Goal: Communication & Community: Answer question/provide support

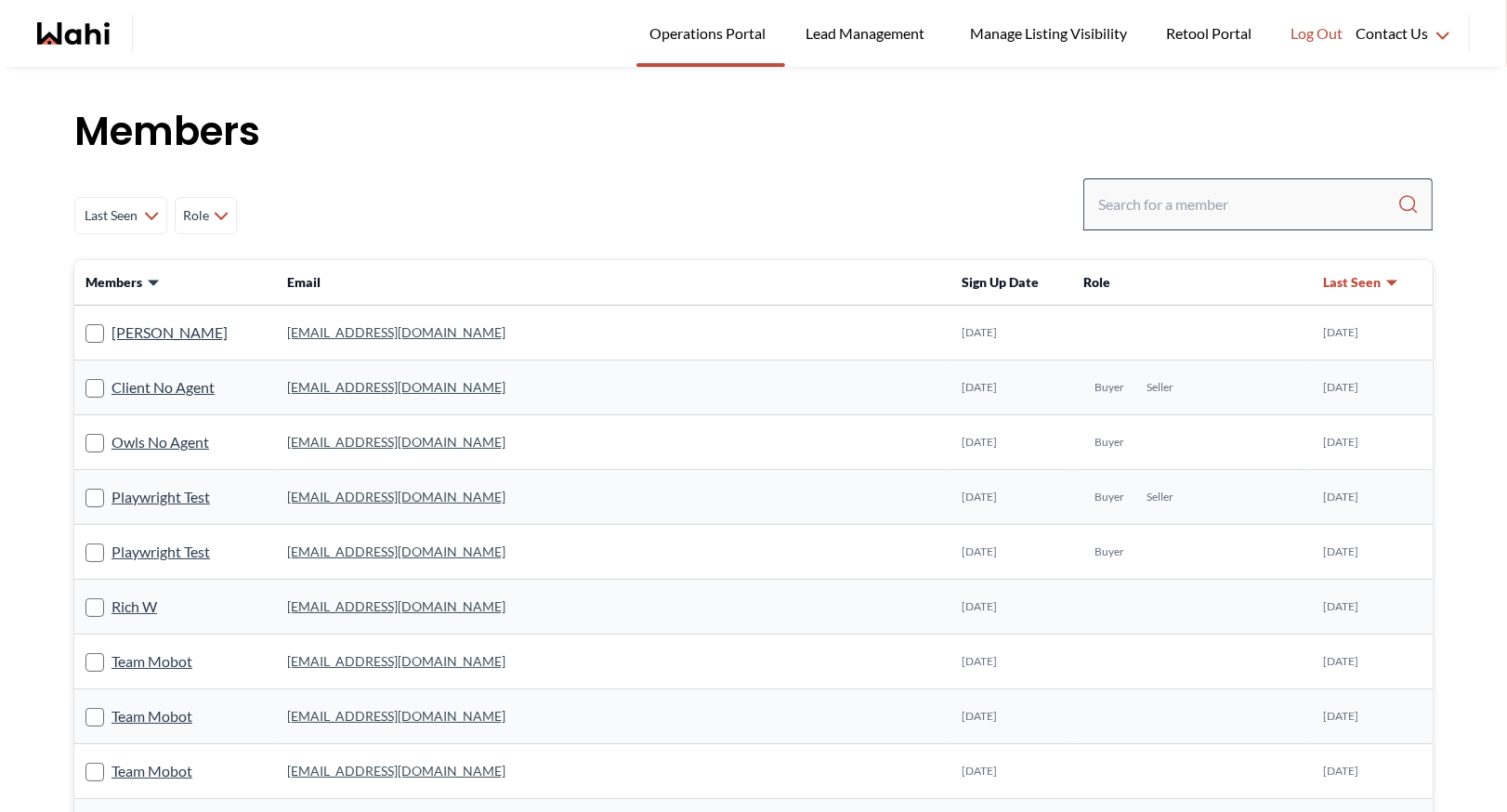
click at [1178, 218] on input "Search input" at bounding box center [1248, 204] width 300 height 34
type input "behnam"
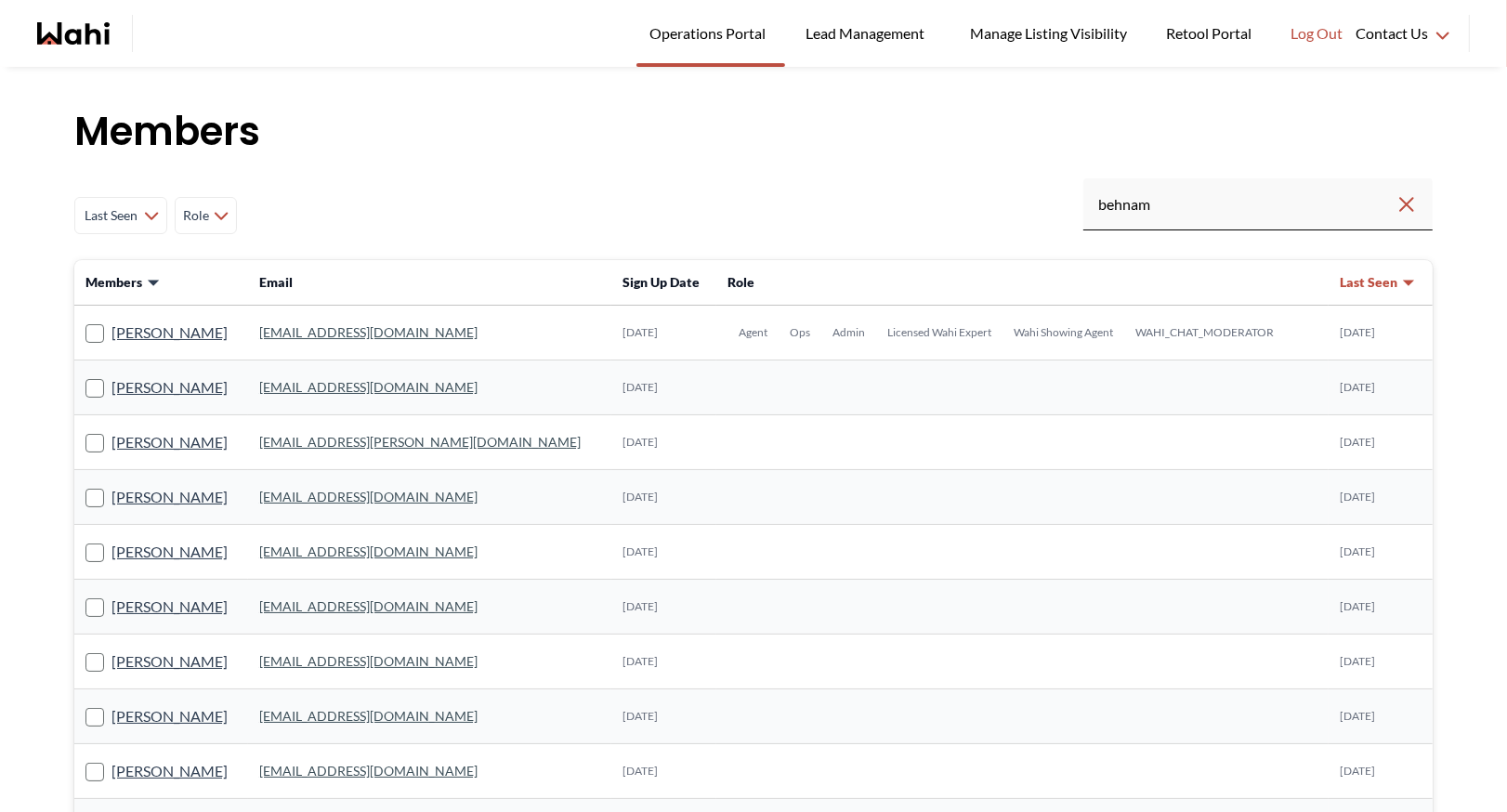
click at [322, 329] on link "[EMAIL_ADDRESS][DOMAIN_NAME]" at bounding box center [368, 333] width 218 height 15
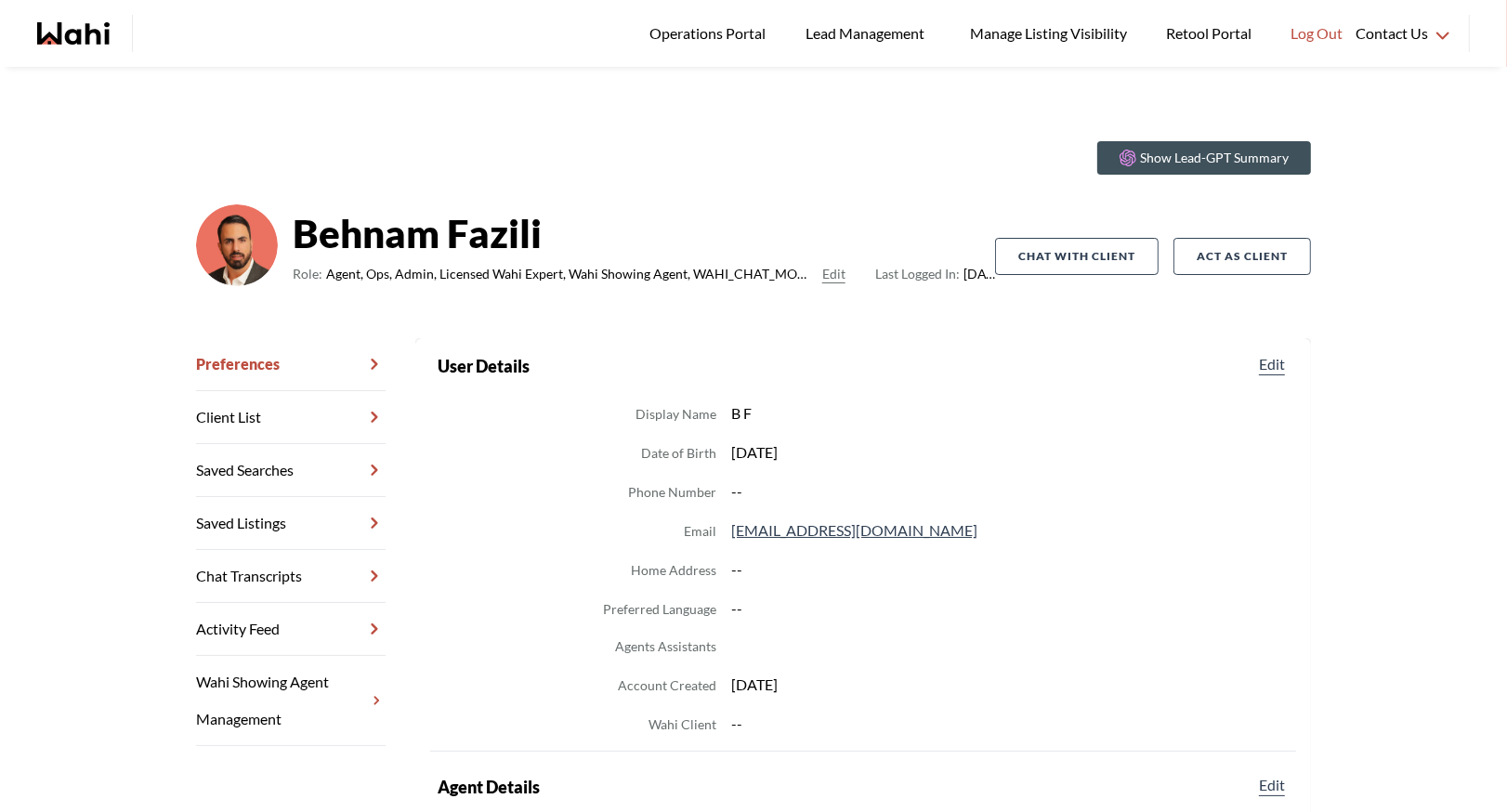
click at [257, 579] on link "Chat Transcripts" at bounding box center [291, 576] width 189 height 53
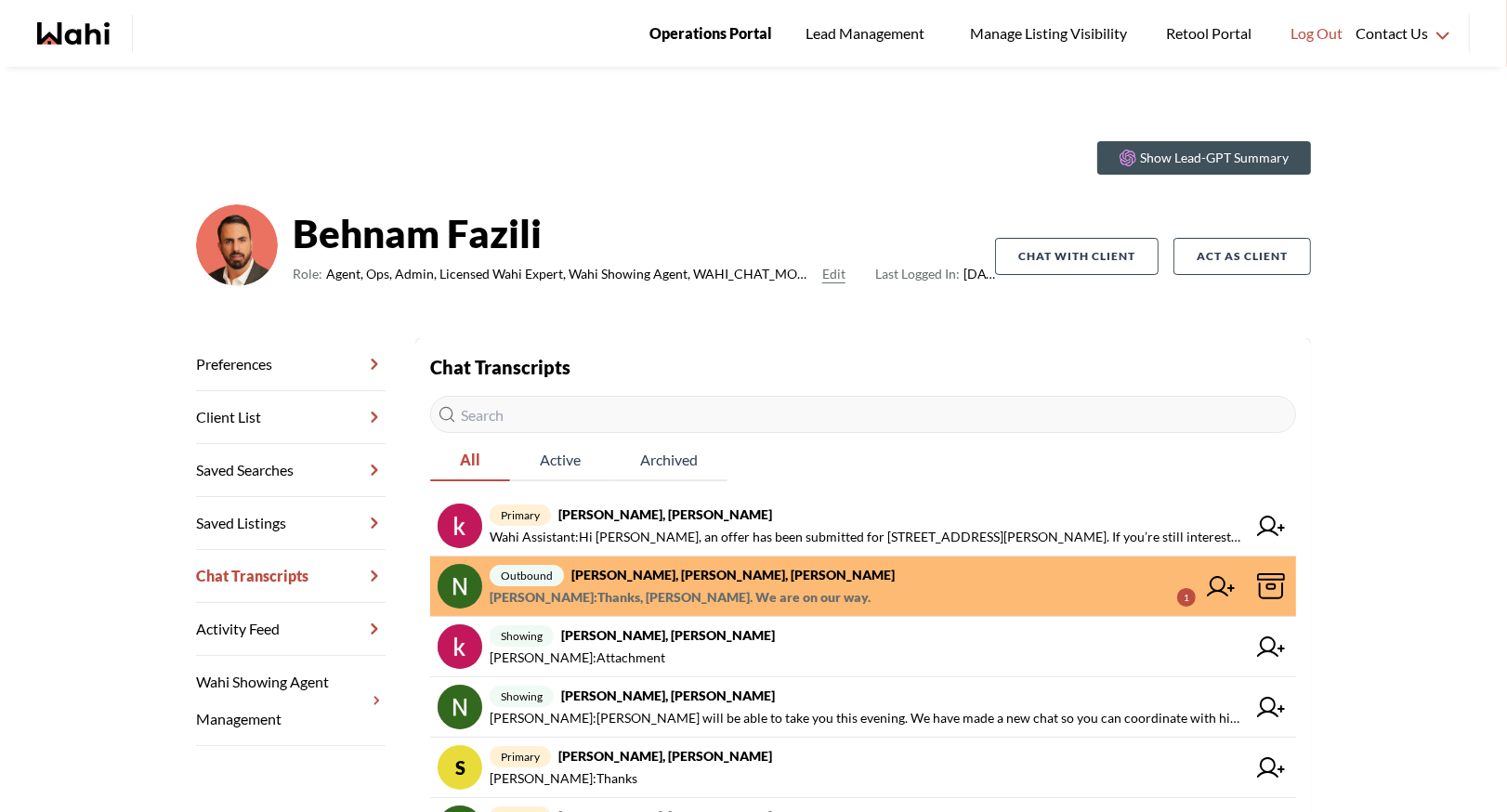
click at [735, 27] on span "Operations Portal" at bounding box center [710, 33] width 123 height 24
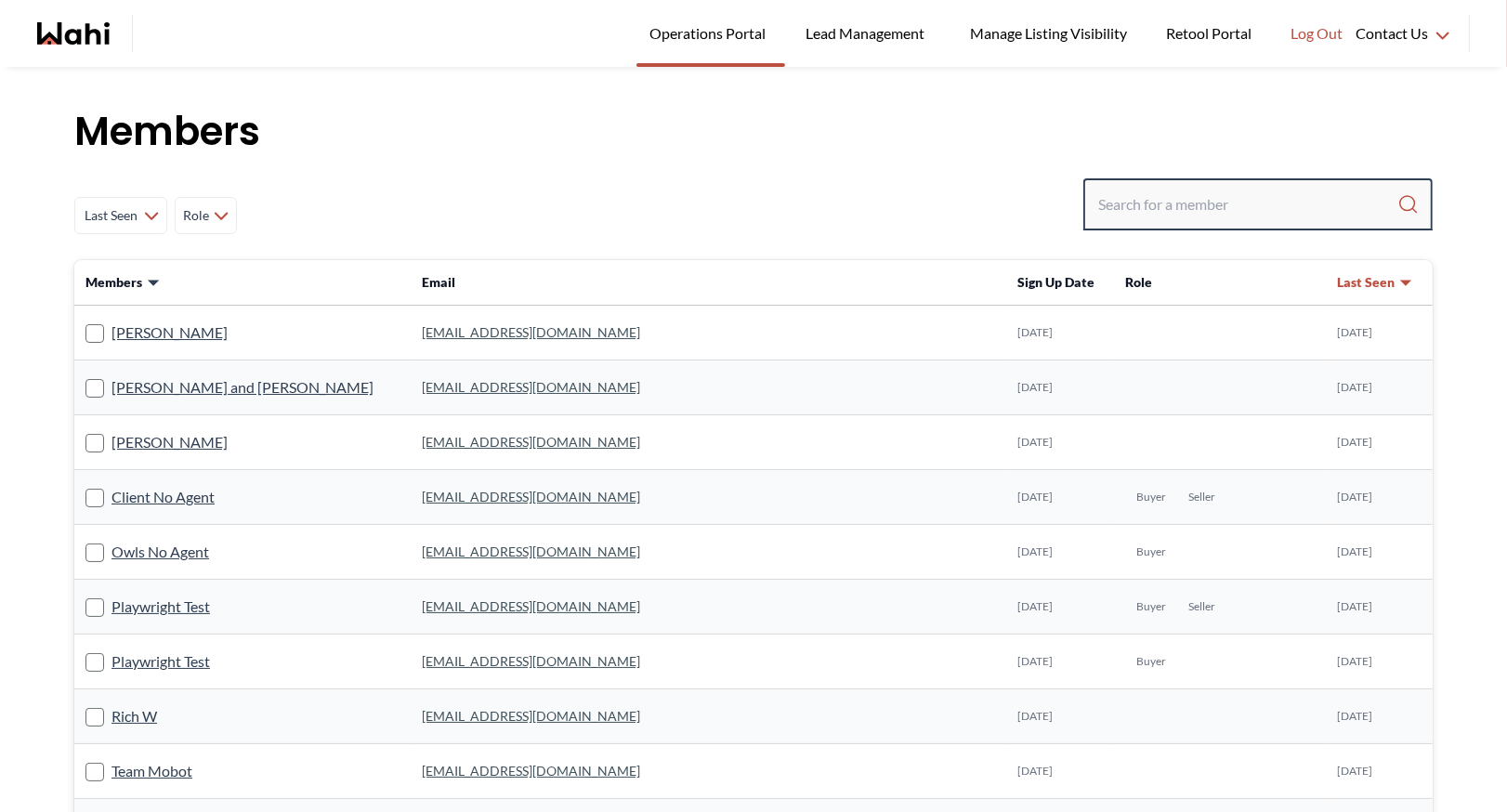
click at [1194, 190] on input "Search input" at bounding box center [1248, 204] width 300 height 34
type input "ryckman"
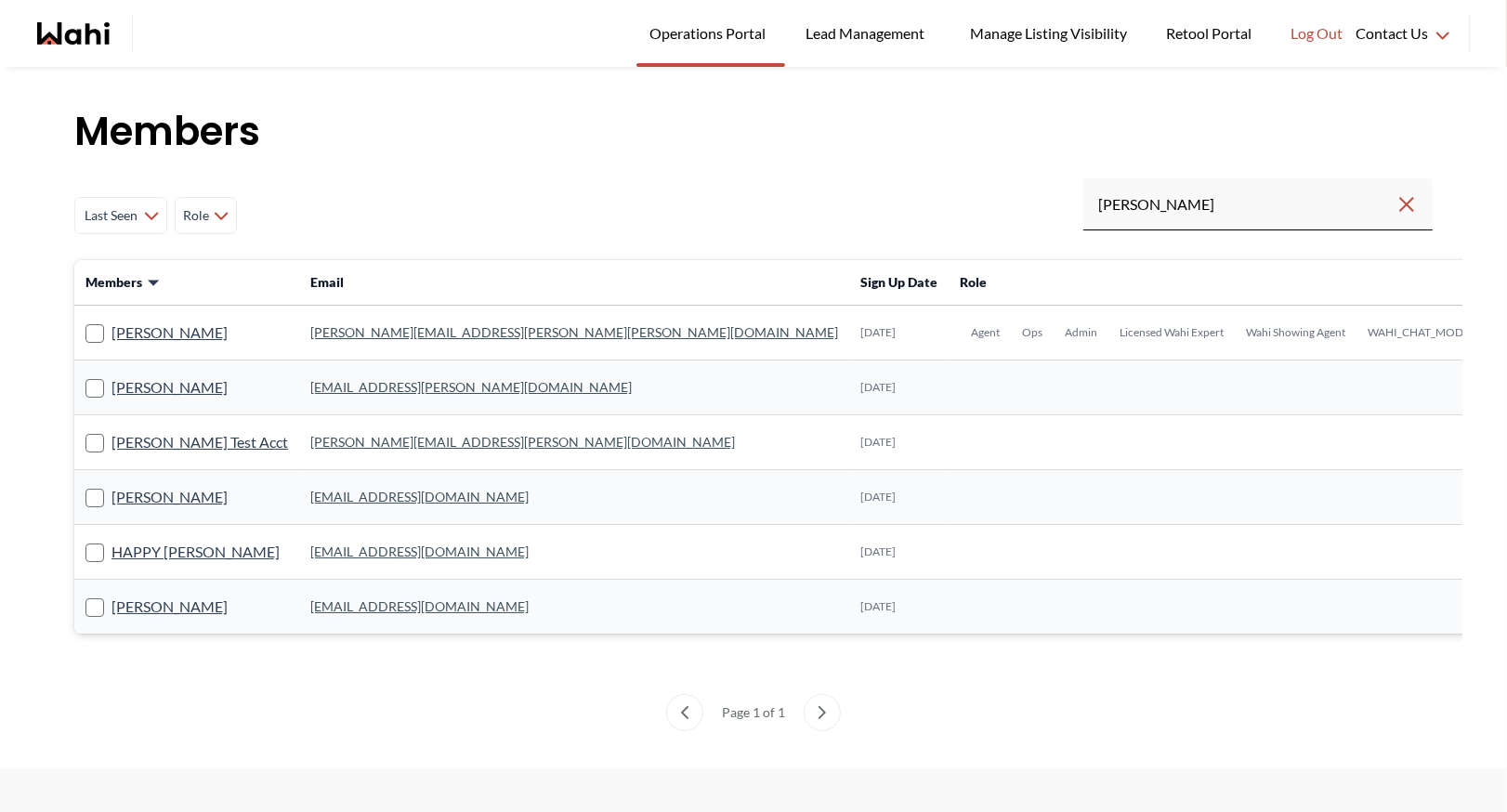
click at [313, 334] on link "michelle.williams@wahi.com" at bounding box center [574, 333] width 528 height 15
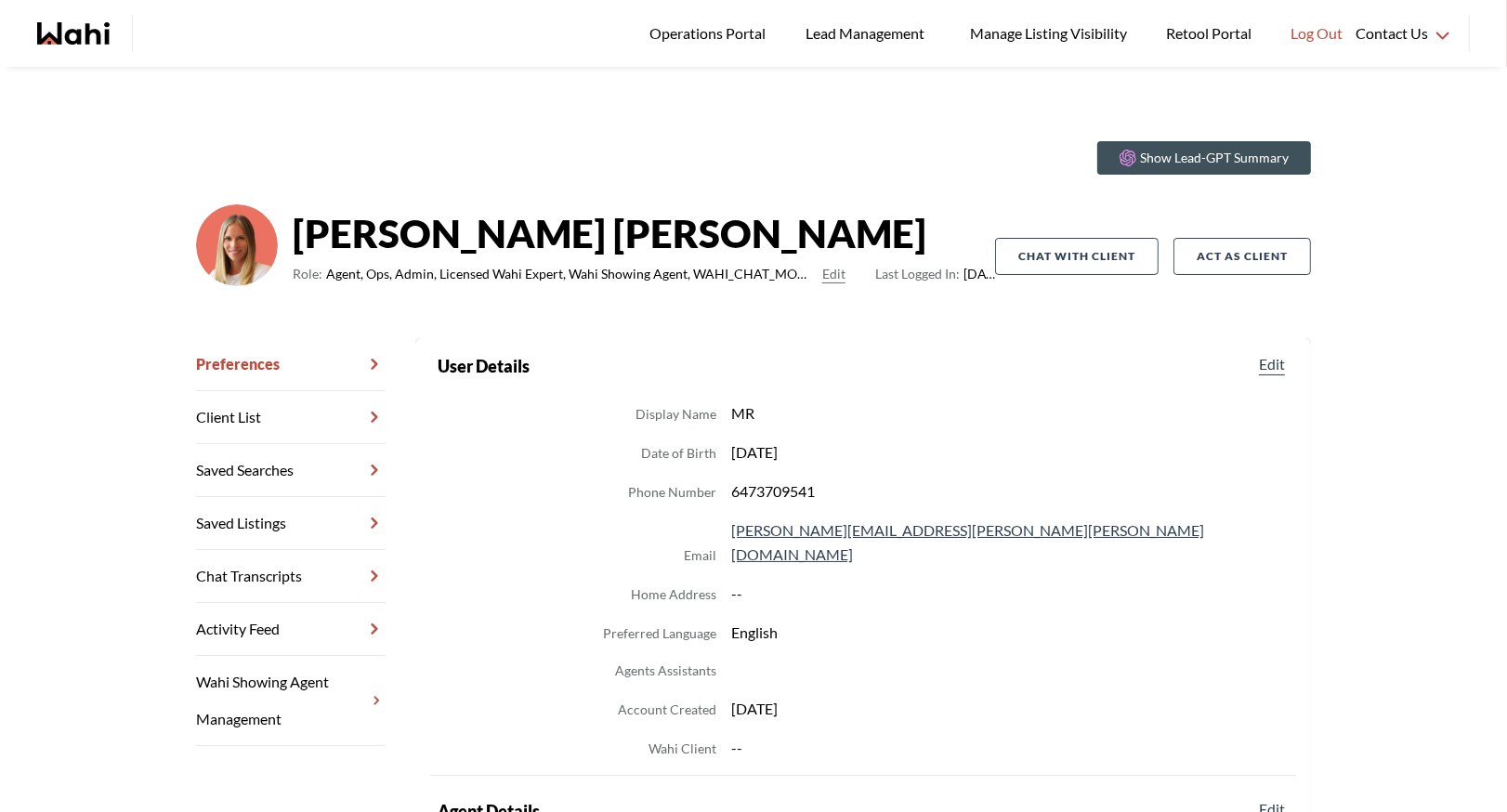
click at [278, 561] on link "Chat Transcripts" at bounding box center [291, 576] width 189 height 53
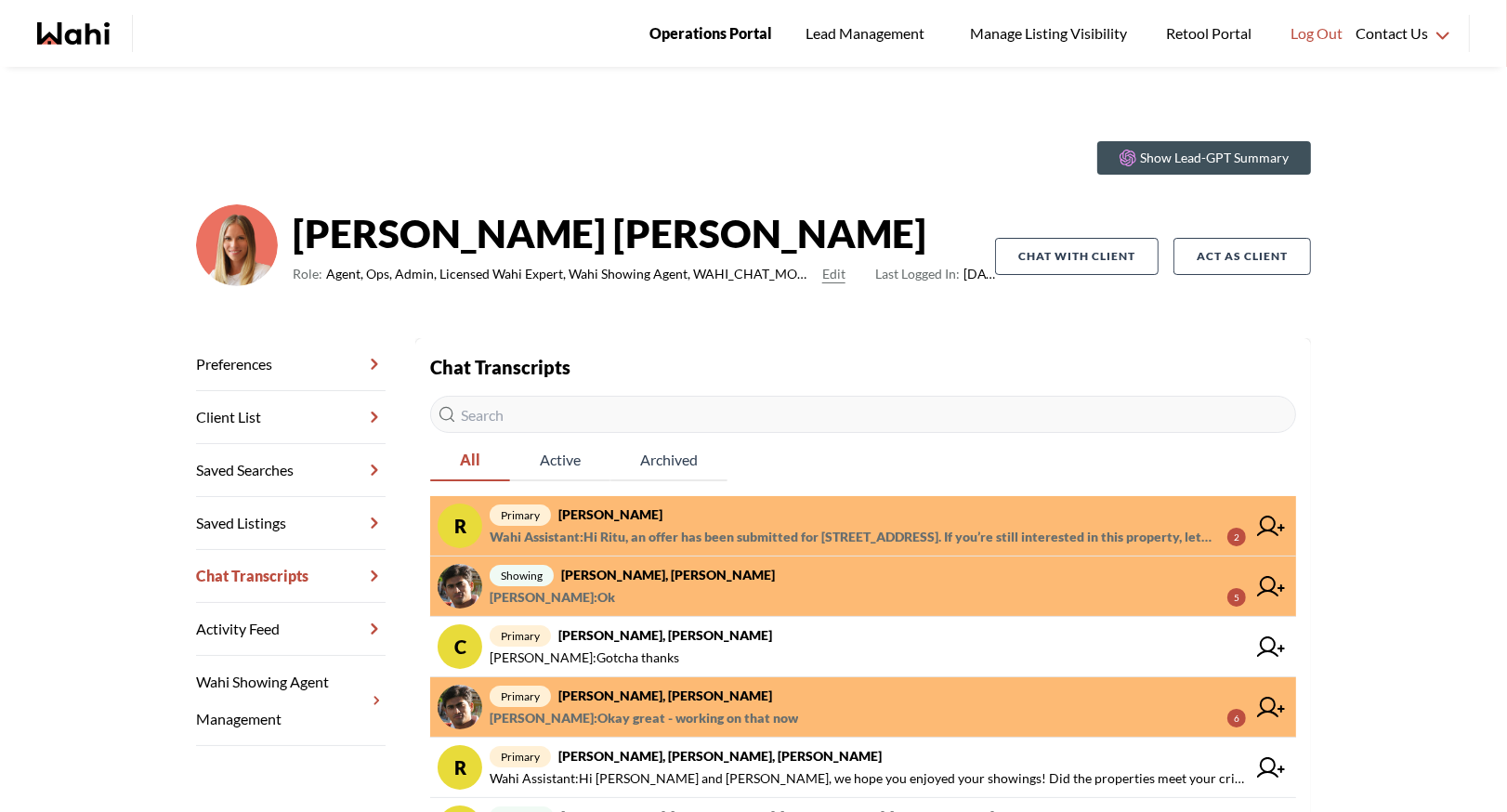
click at [700, 37] on span "Operations Portal" at bounding box center [710, 33] width 123 height 24
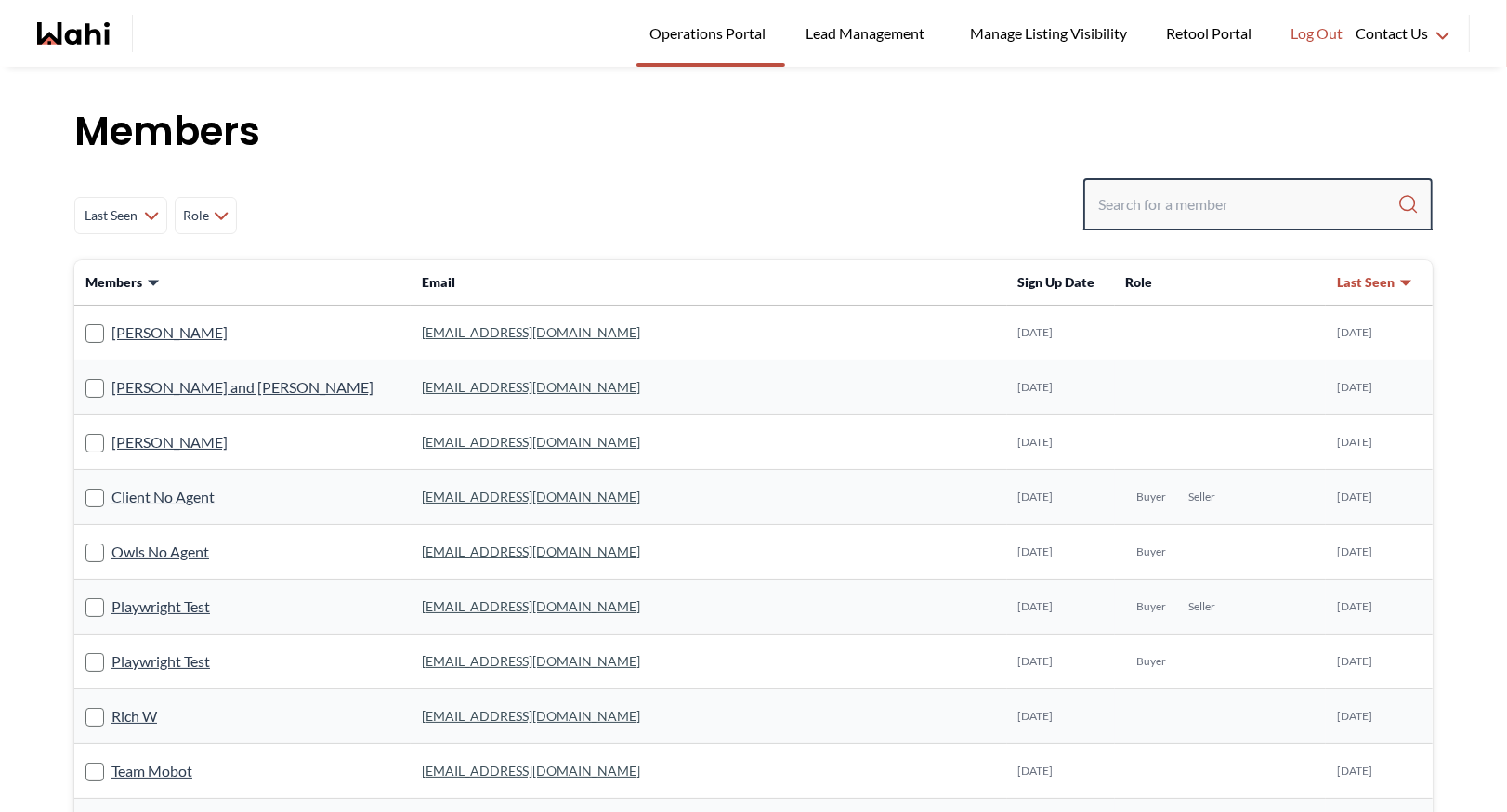
click at [1126, 216] on input "Search input" at bounding box center [1248, 204] width 300 height 34
type input "behnam"
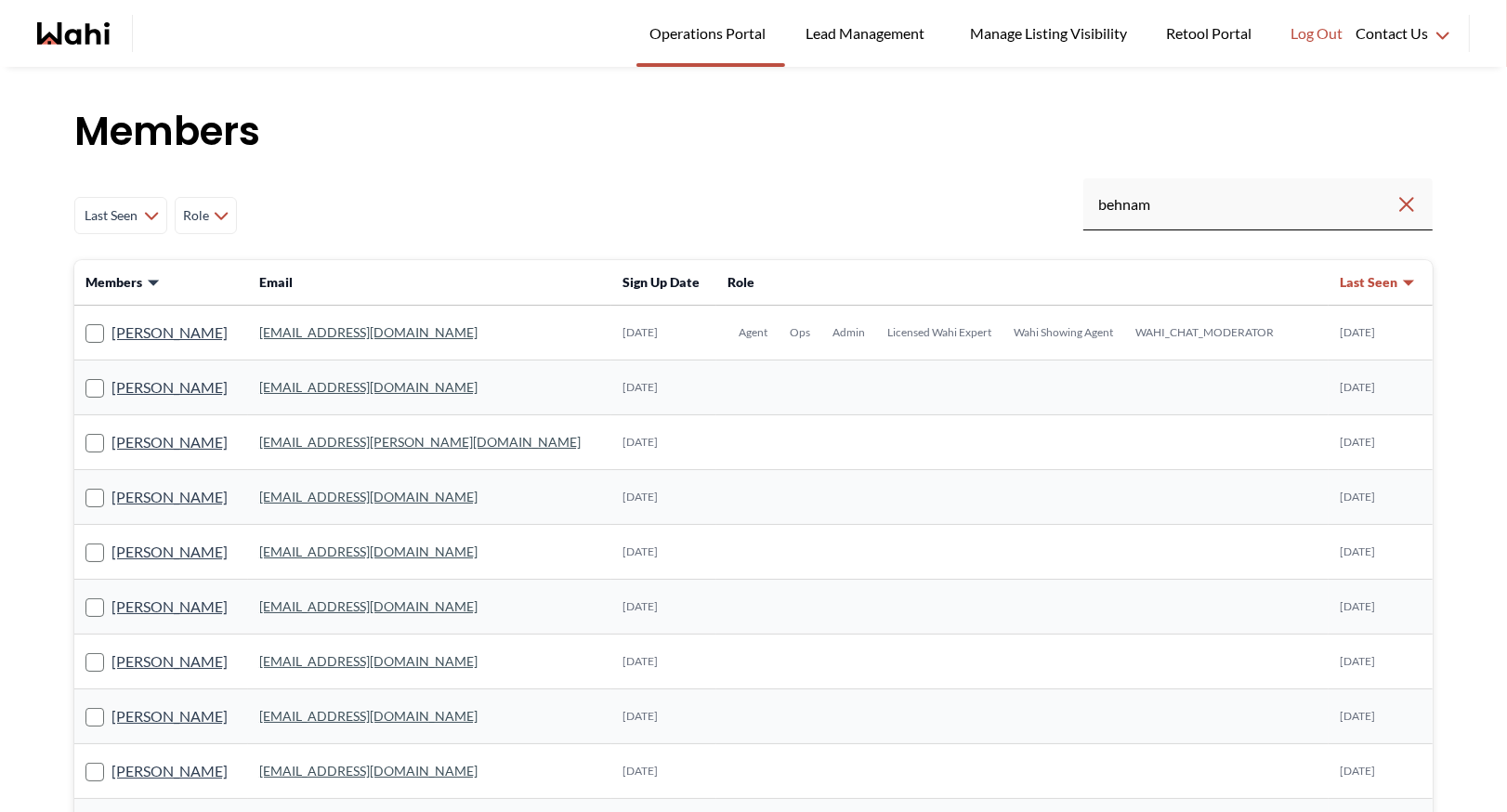
click at [375, 334] on link "behnam.fazili@wahi.com" at bounding box center [368, 333] width 218 height 15
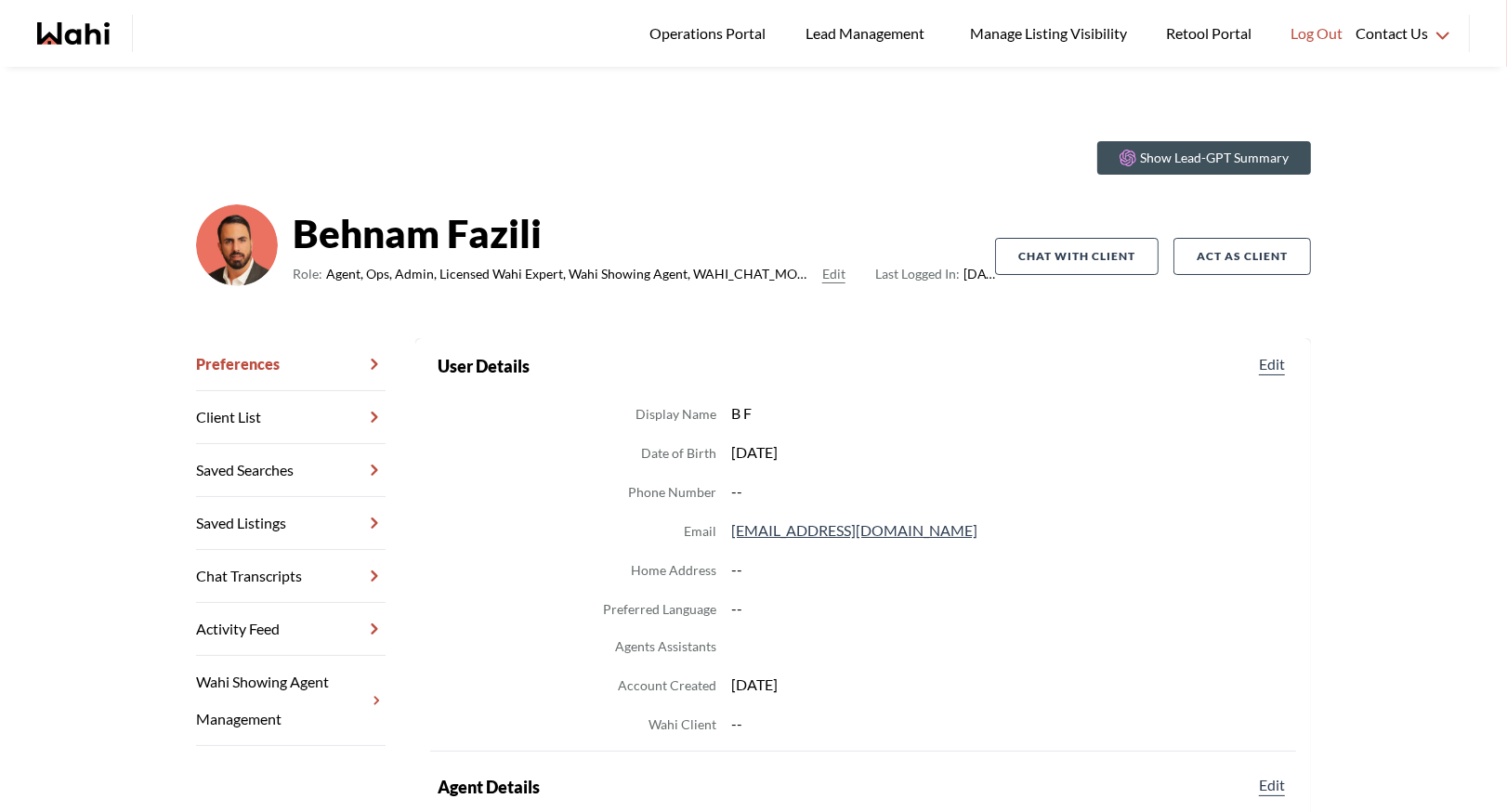
click at [293, 556] on link "Chat Transcripts" at bounding box center [291, 576] width 189 height 53
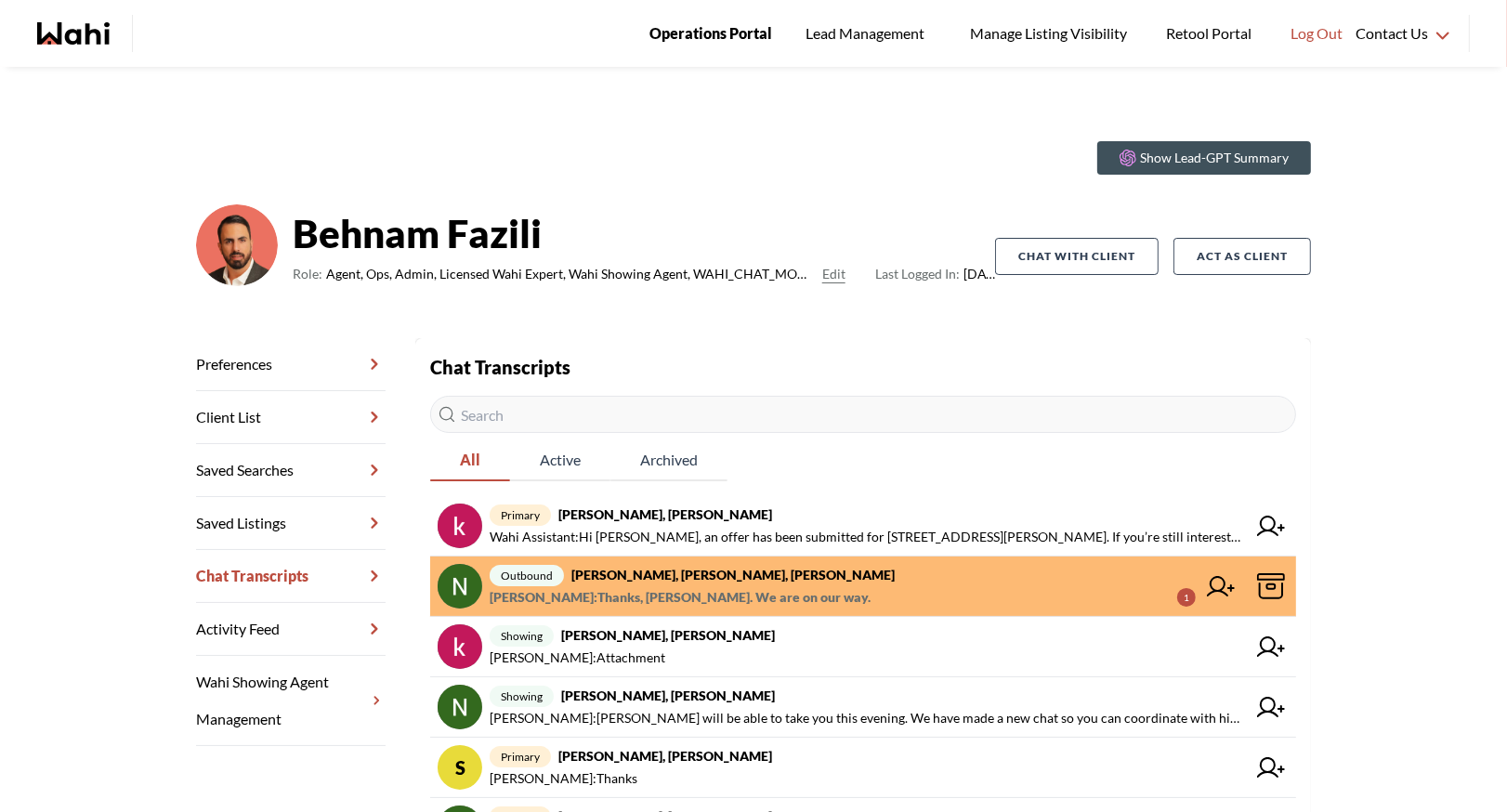
click at [746, 34] on span "Operations Portal" at bounding box center [710, 33] width 123 height 24
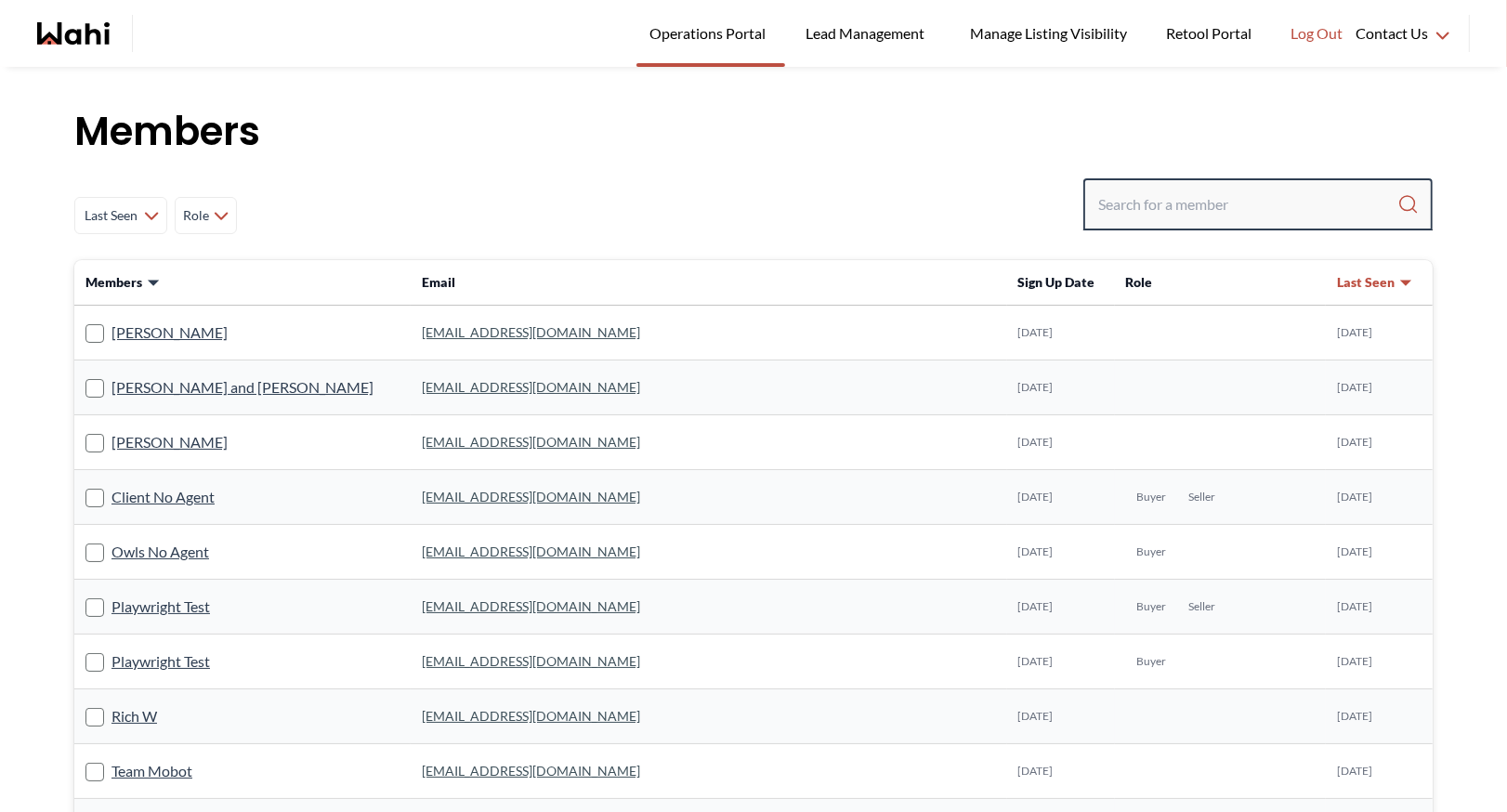
click at [1130, 211] on input "Search input" at bounding box center [1248, 204] width 300 height 34
type input "faraz"
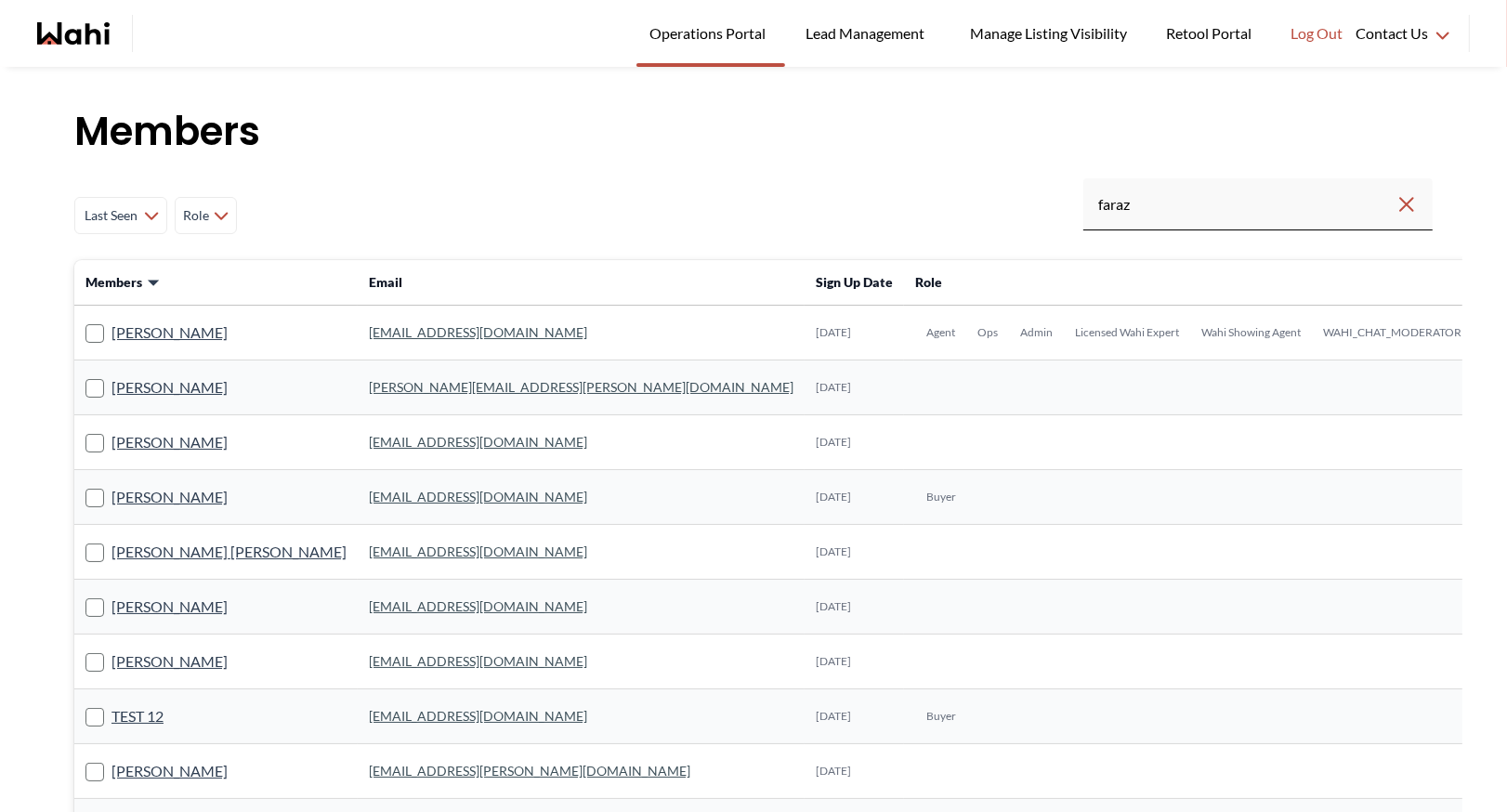
click at [369, 338] on link "faraz.azam@wahi.com" at bounding box center [478, 333] width 218 height 15
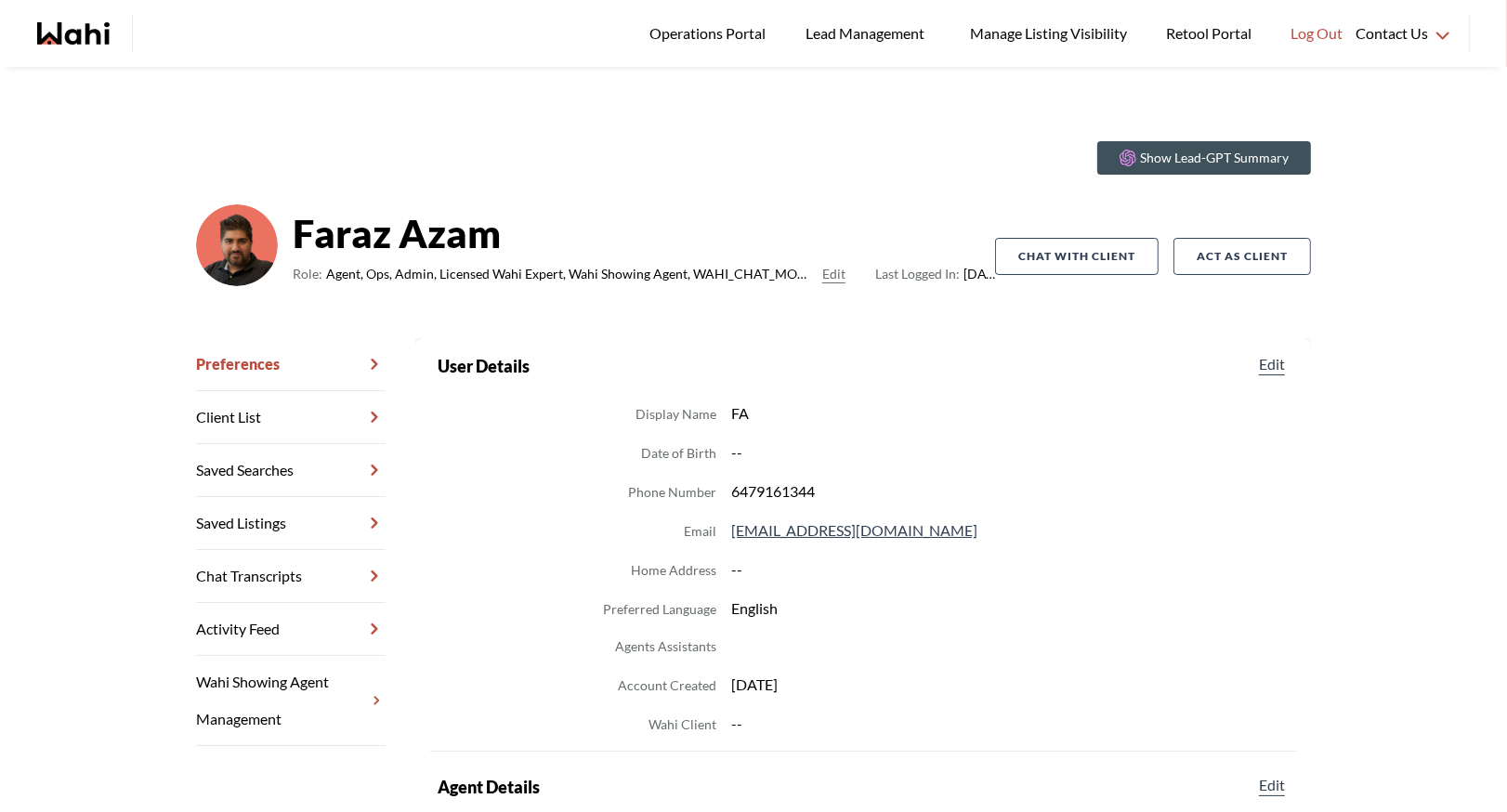
click at [266, 569] on link "Chat Transcripts" at bounding box center [291, 576] width 189 height 53
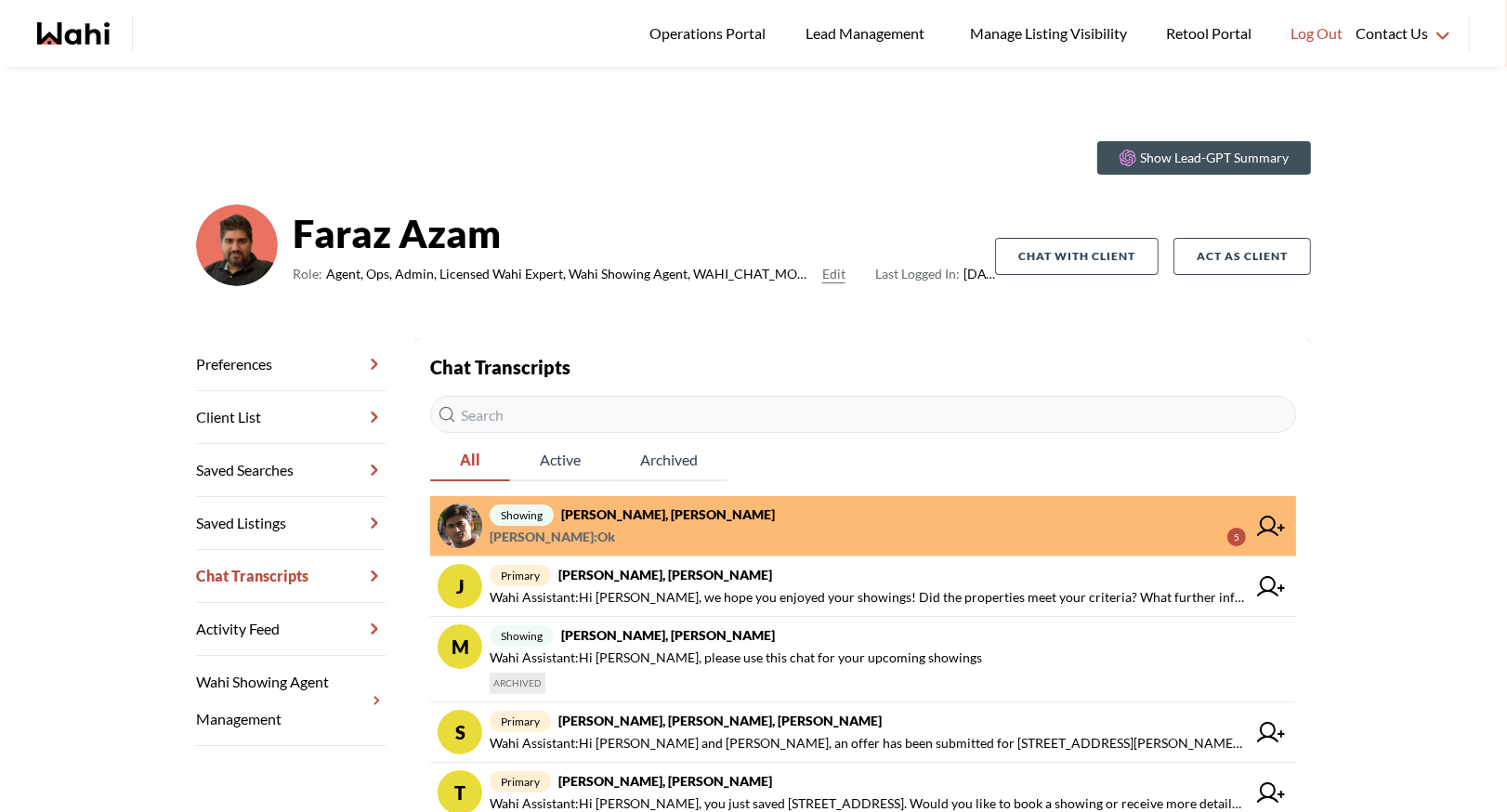
click at [665, 523] on span "showing Sachinkumar Mali, Faraz, Michelle" at bounding box center [868, 514] width 757 height 22
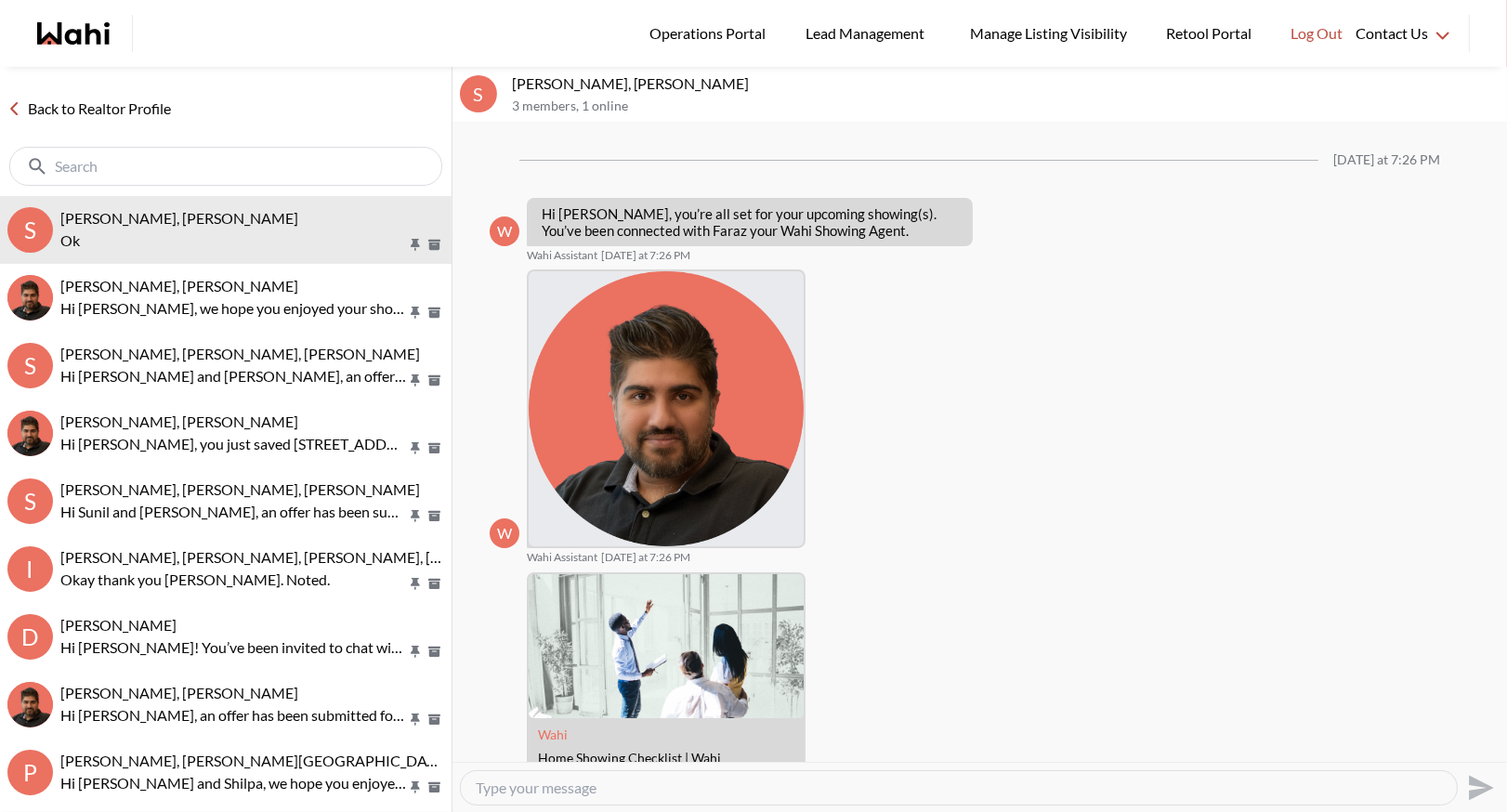
scroll to position [278, 0]
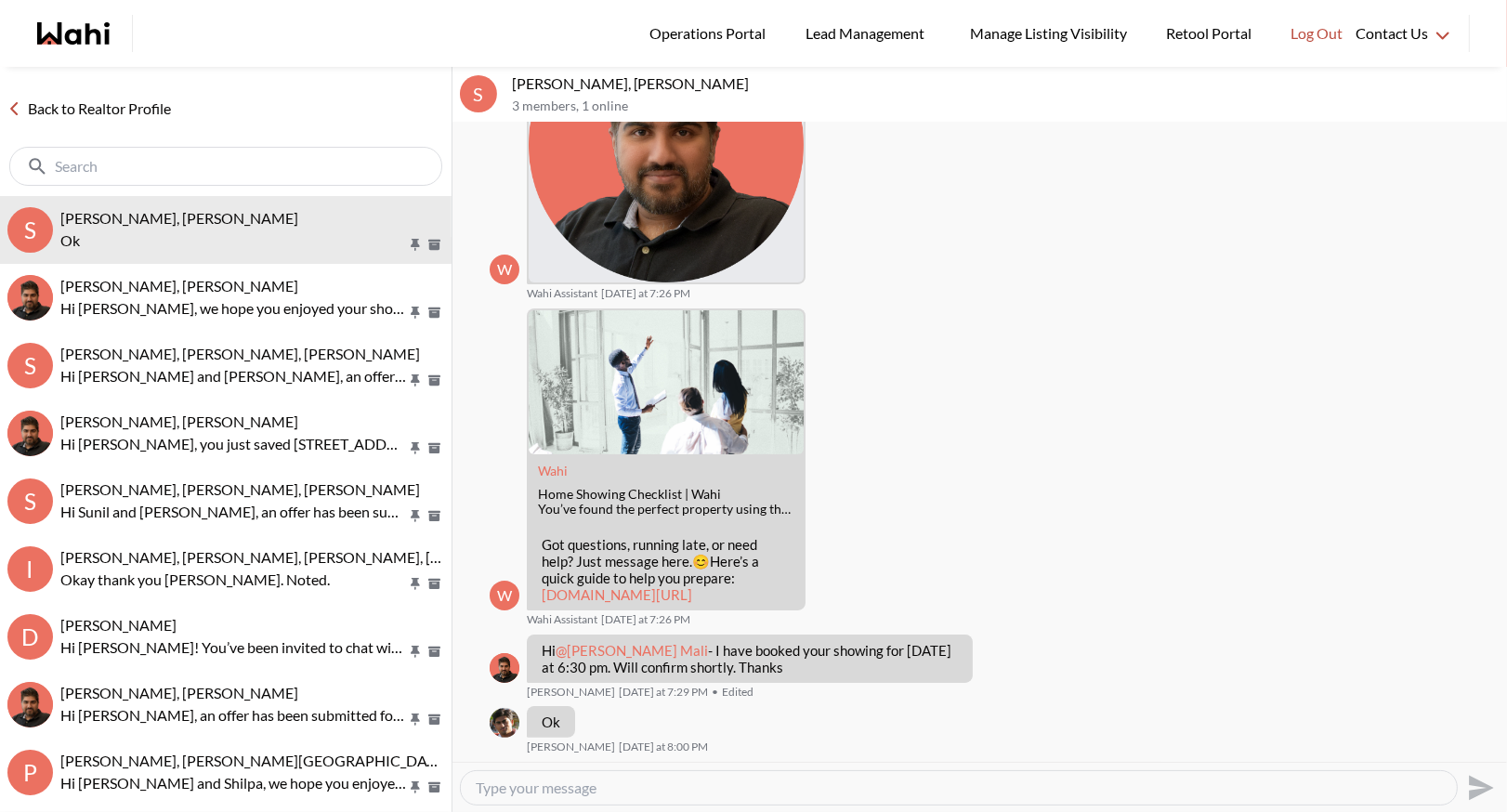
click at [73, 106] on link "Back to Realtor Profile" at bounding box center [89, 108] width 179 height 24
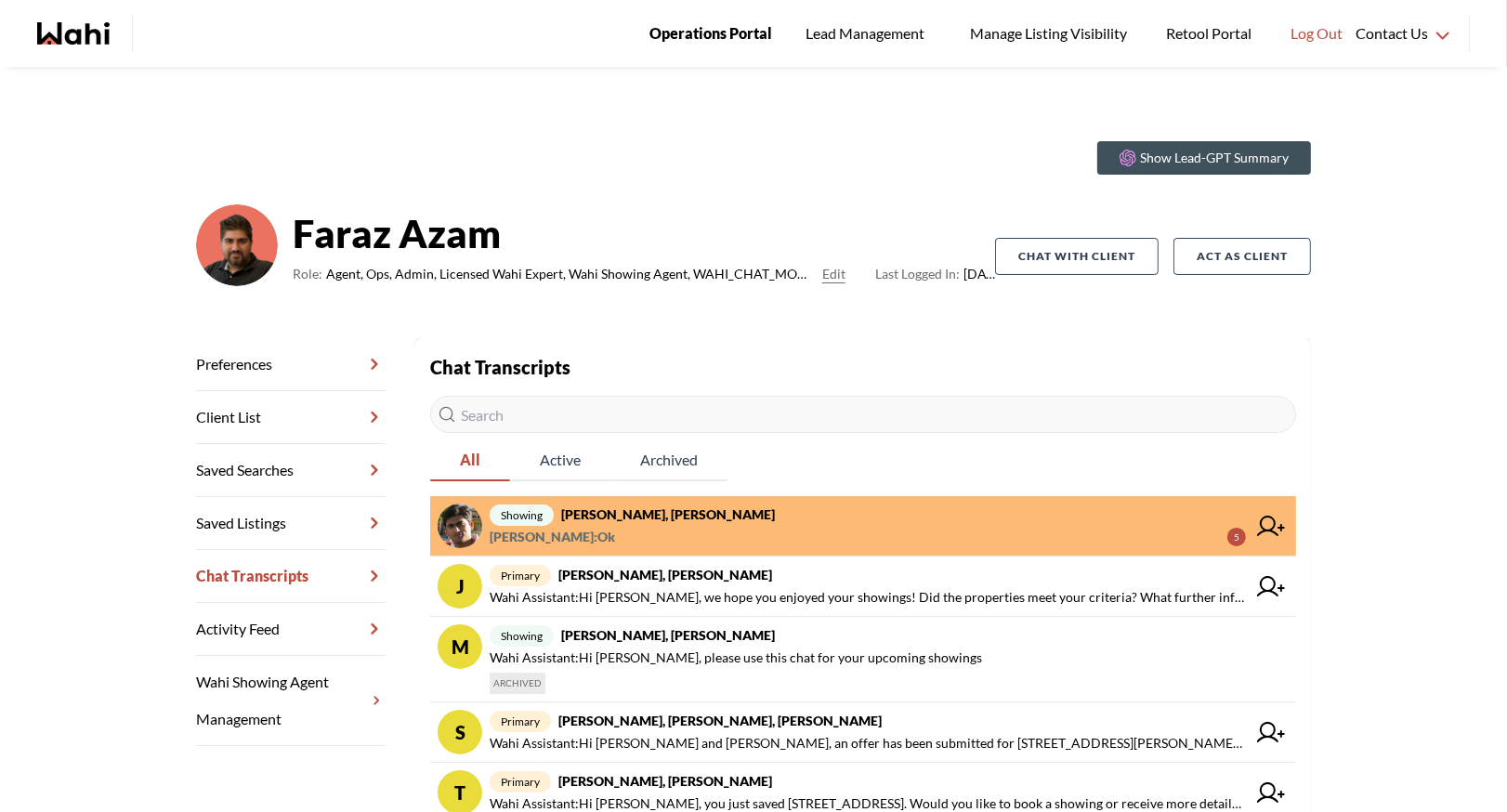
click at [688, 34] on span "Operations Portal" at bounding box center [710, 33] width 123 height 24
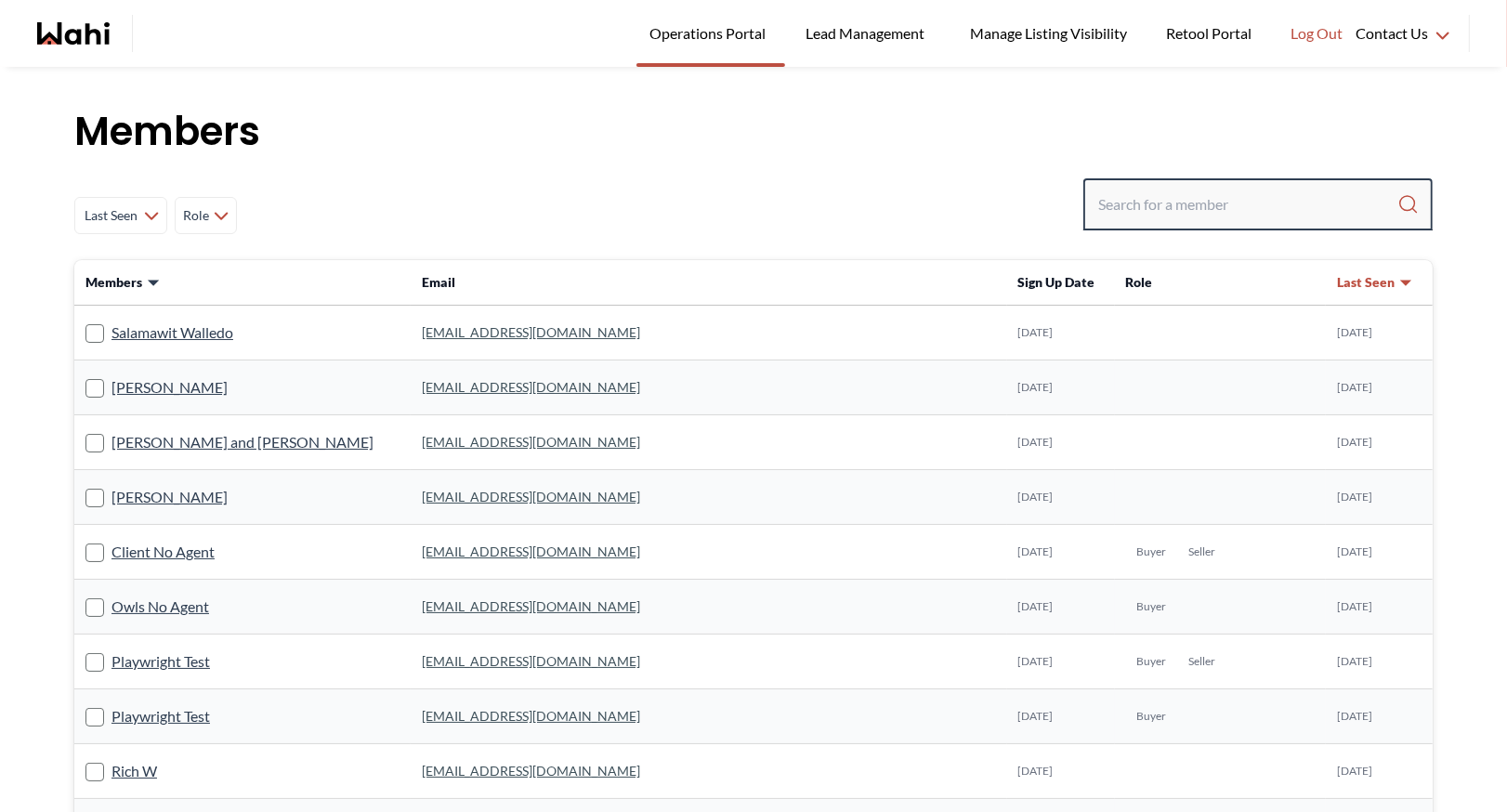
click at [1138, 214] on input "Search input" at bounding box center [1248, 204] width 300 height 34
type input "b"
type input "barb"
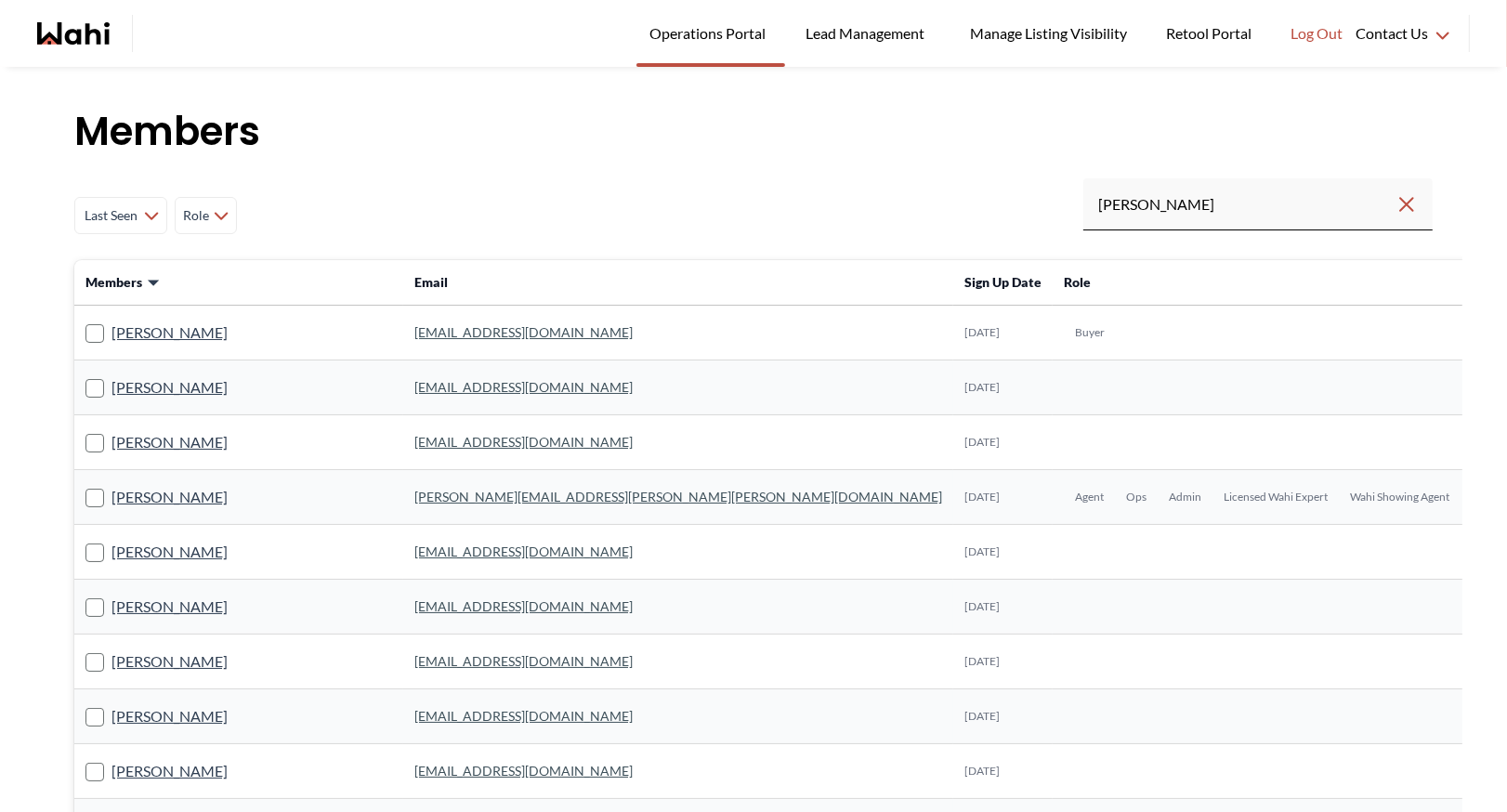
click at [415, 494] on link "barb.funt@wahi.com" at bounding box center [679, 497] width 528 height 15
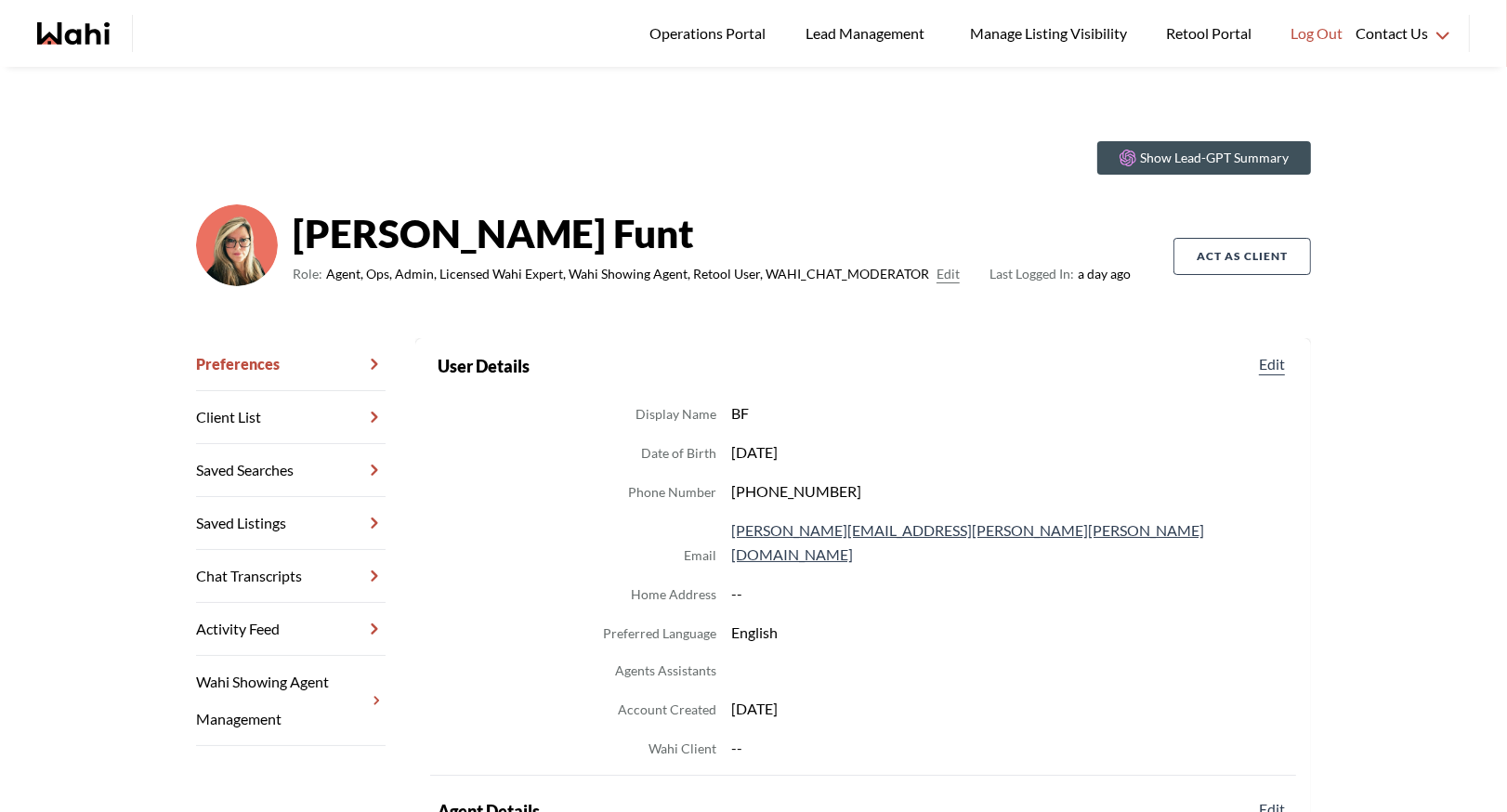
click at [316, 592] on link "Chat Transcripts" at bounding box center [291, 576] width 189 height 53
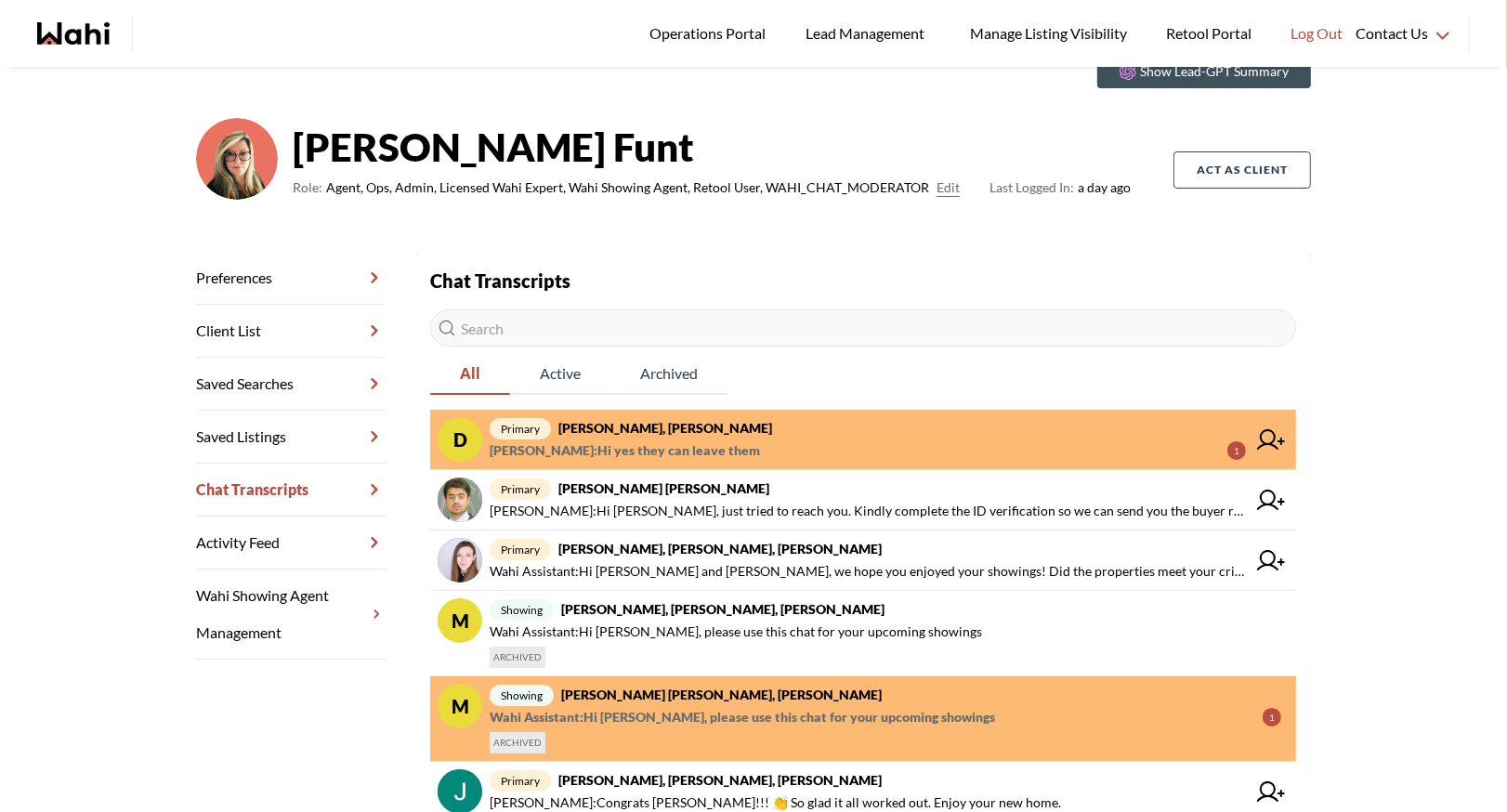
scroll to position [131, 0]
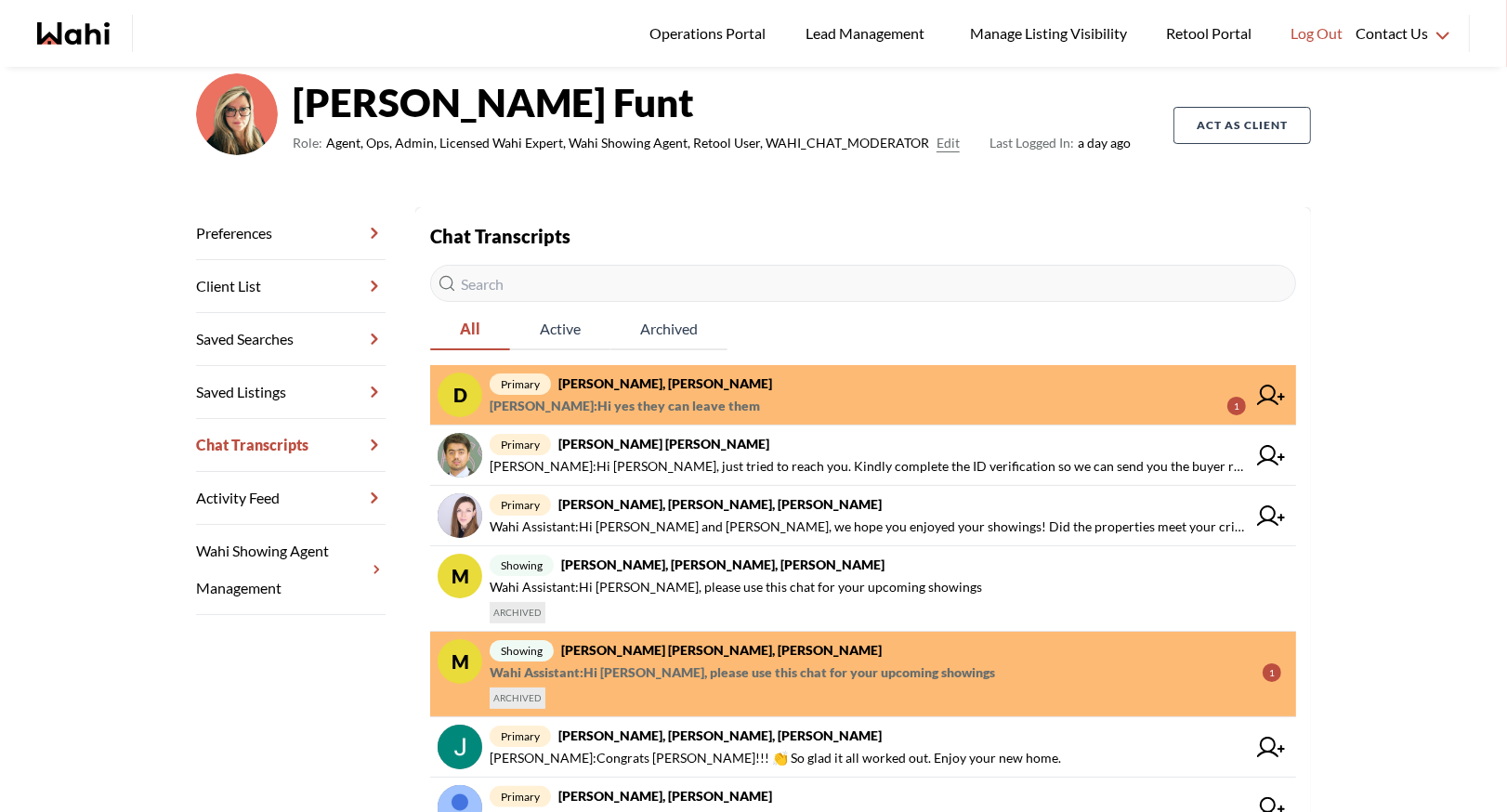
click at [794, 400] on span "David Rodriguez : Hi yes they can leave them 1" at bounding box center [868, 406] width 757 height 22
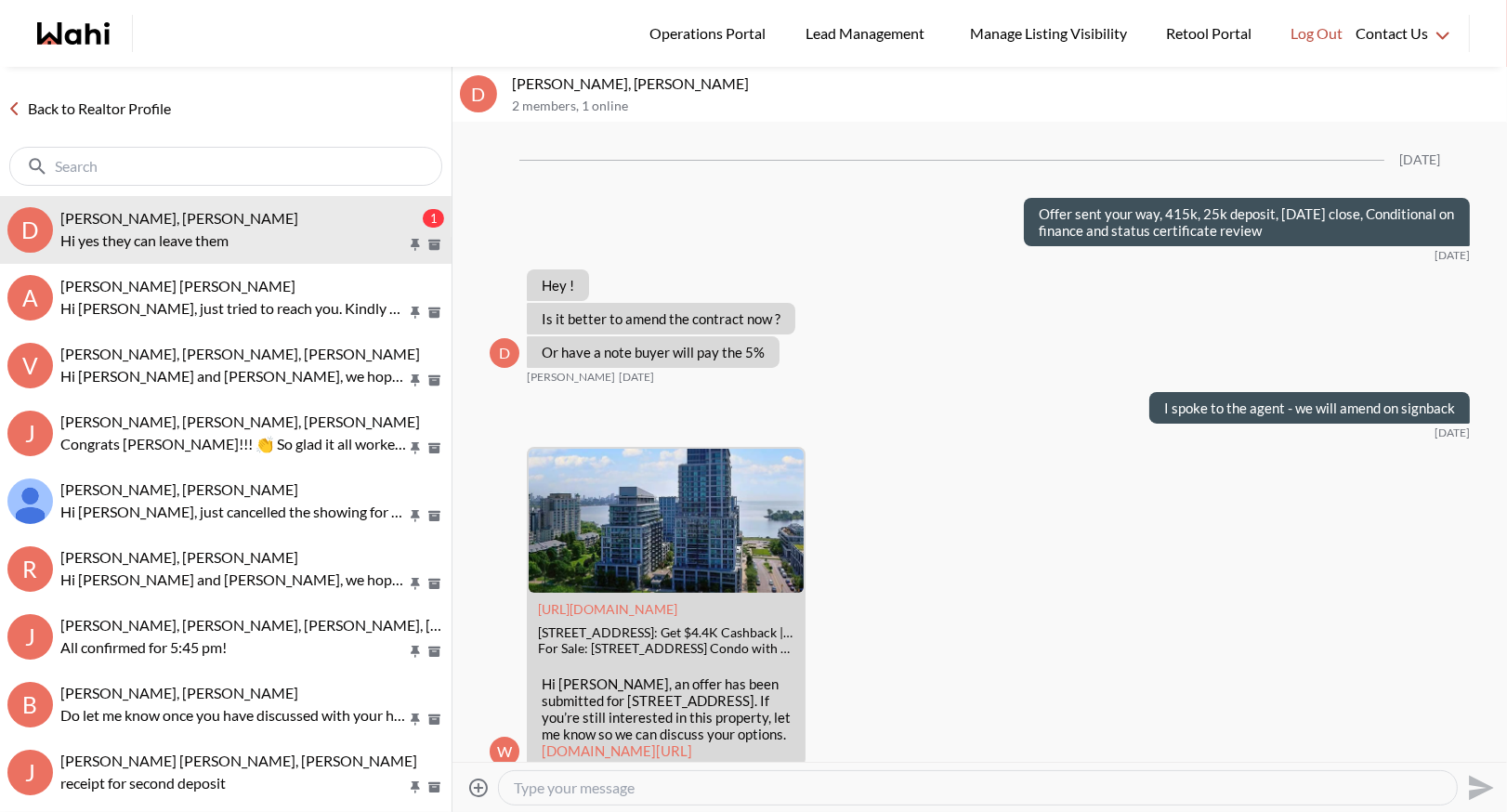
scroll to position [3119, 0]
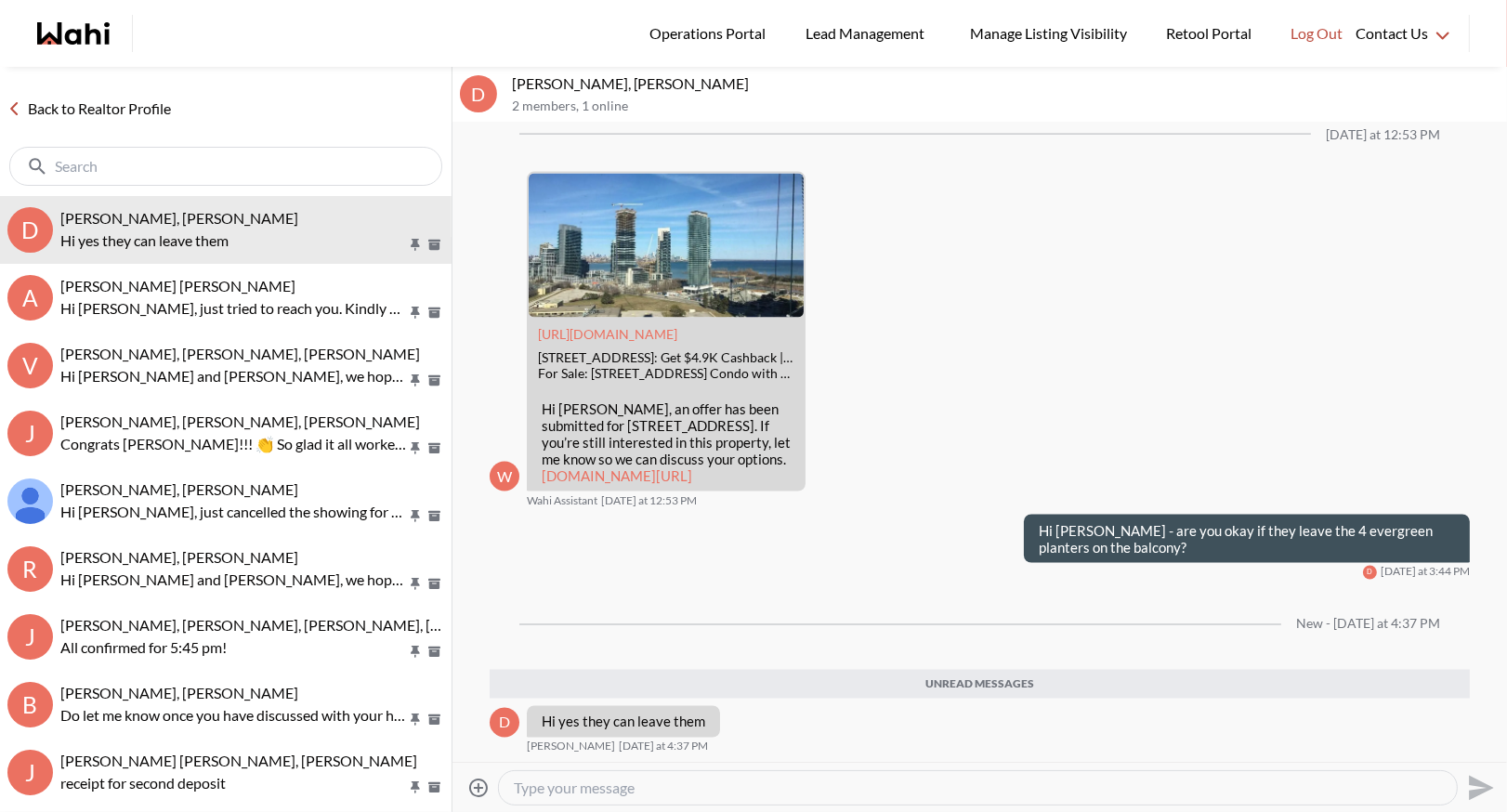
click at [550, 793] on textarea "Type your message" at bounding box center [978, 788] width 928 height 18
type textarea "H"
type textarea "Okay thanks - will let them know!"
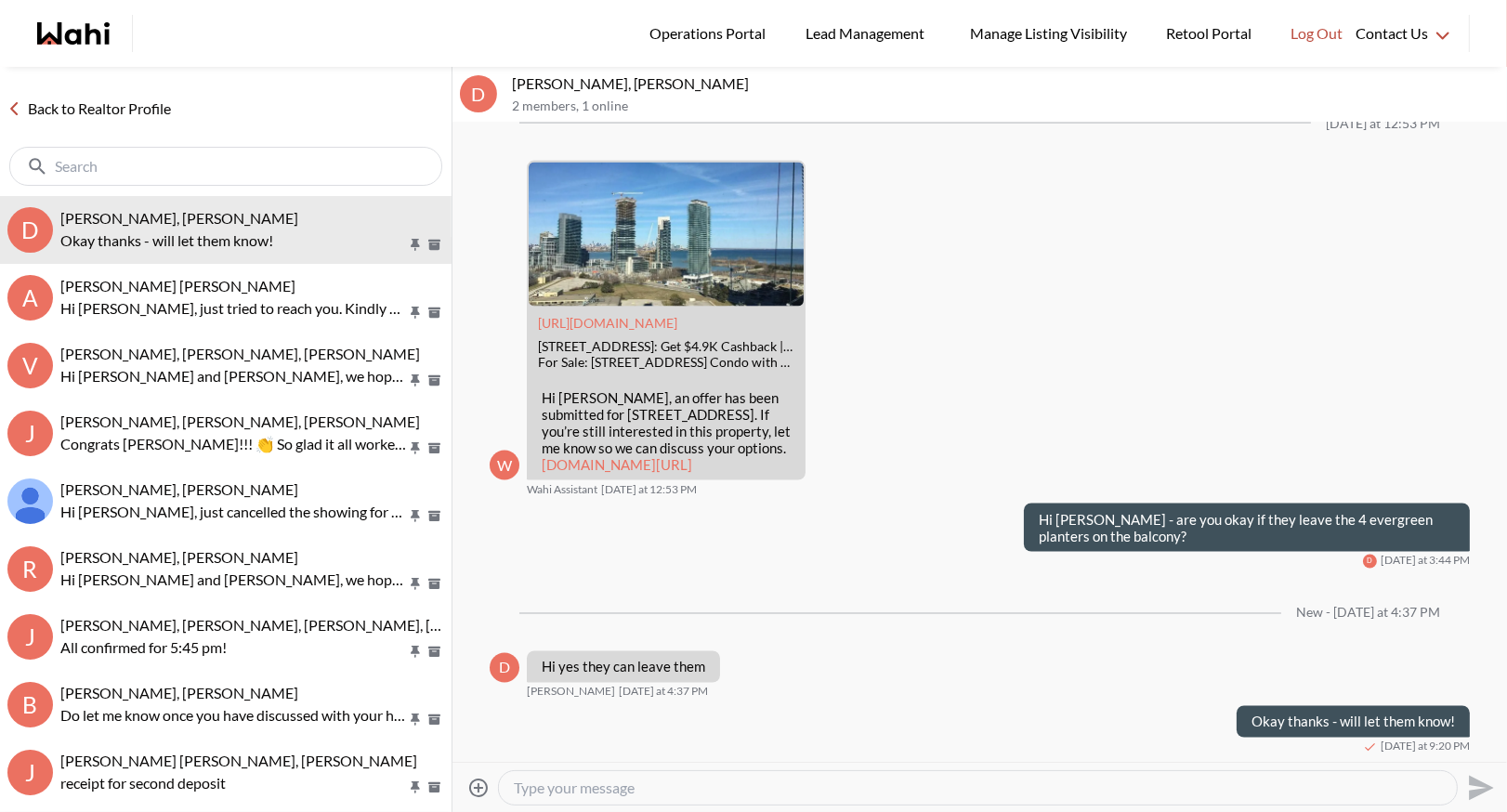
scroll to position [3131, 0]
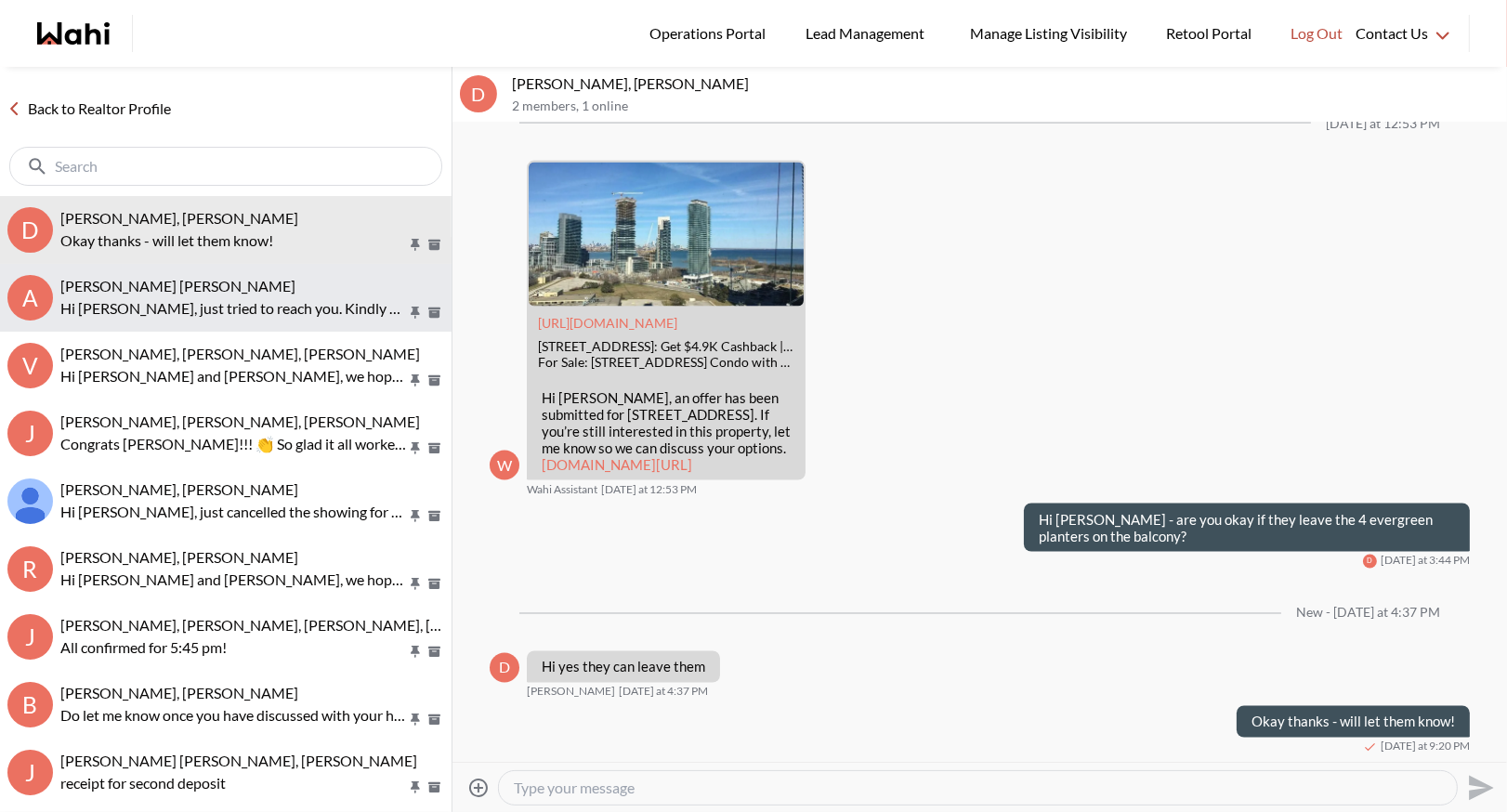
click at [254, 282] on div "Abdul Nafi Sarwari, Barb" at bounding box center [251, 285] width 384 height 18
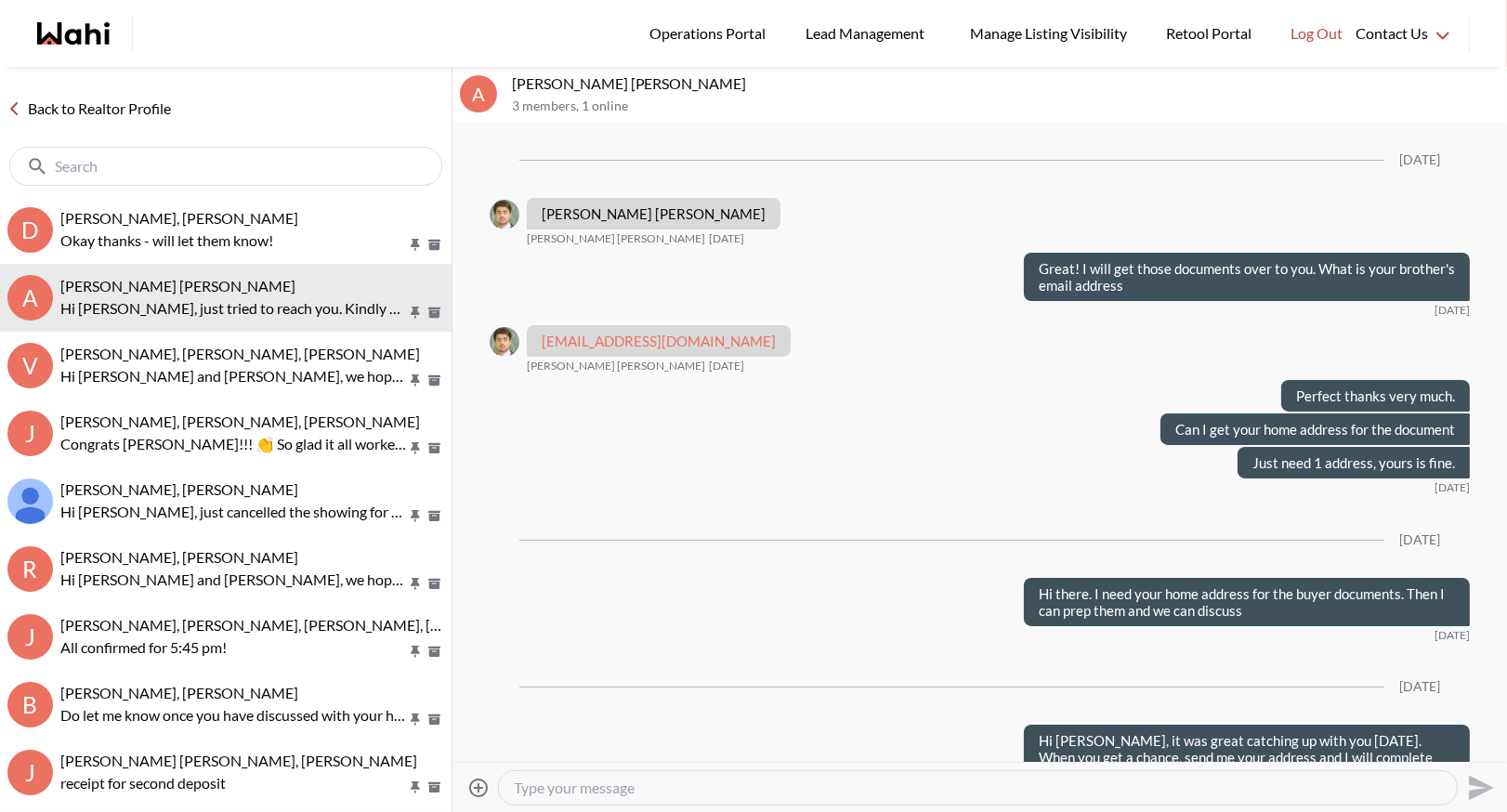
scroll to position [2074, 0]
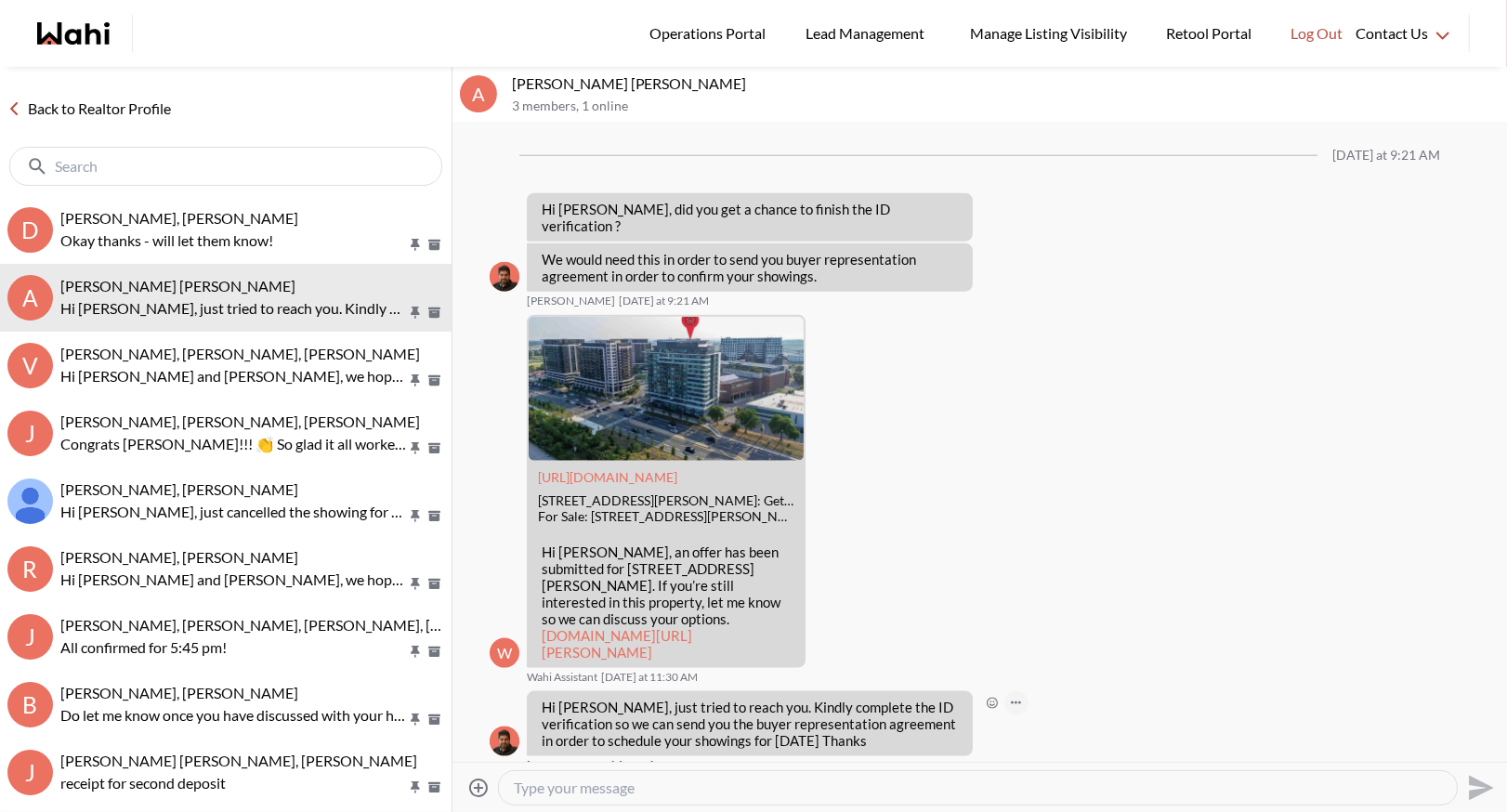
click at [1017, 702] on icon "Open Message Actions Menu" at bounding box center [1016, 703] width 11 height 3
click at [999, 718] on div "Pin Mark as unread Flag Delete" at bounding box center [979, 442] width 1055 height 639
click at [536, 783] on textarea "Type your message" at bounding box center [978, 788] width 928 height 18
type textarea "Hi Abdul - I gave you a call tonight. Just wondering if are able to get the ID …"
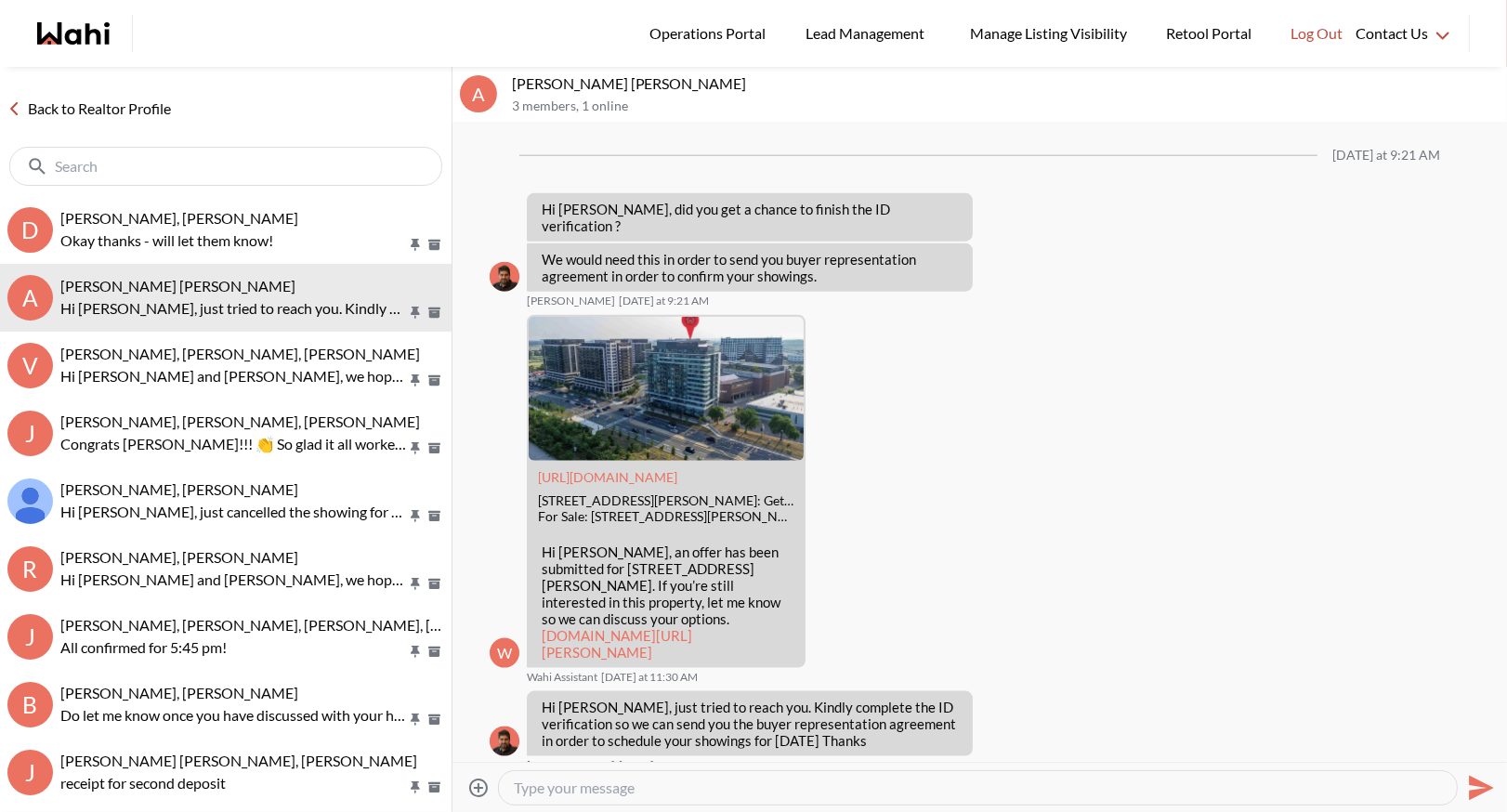
scroll to position [0, 0]
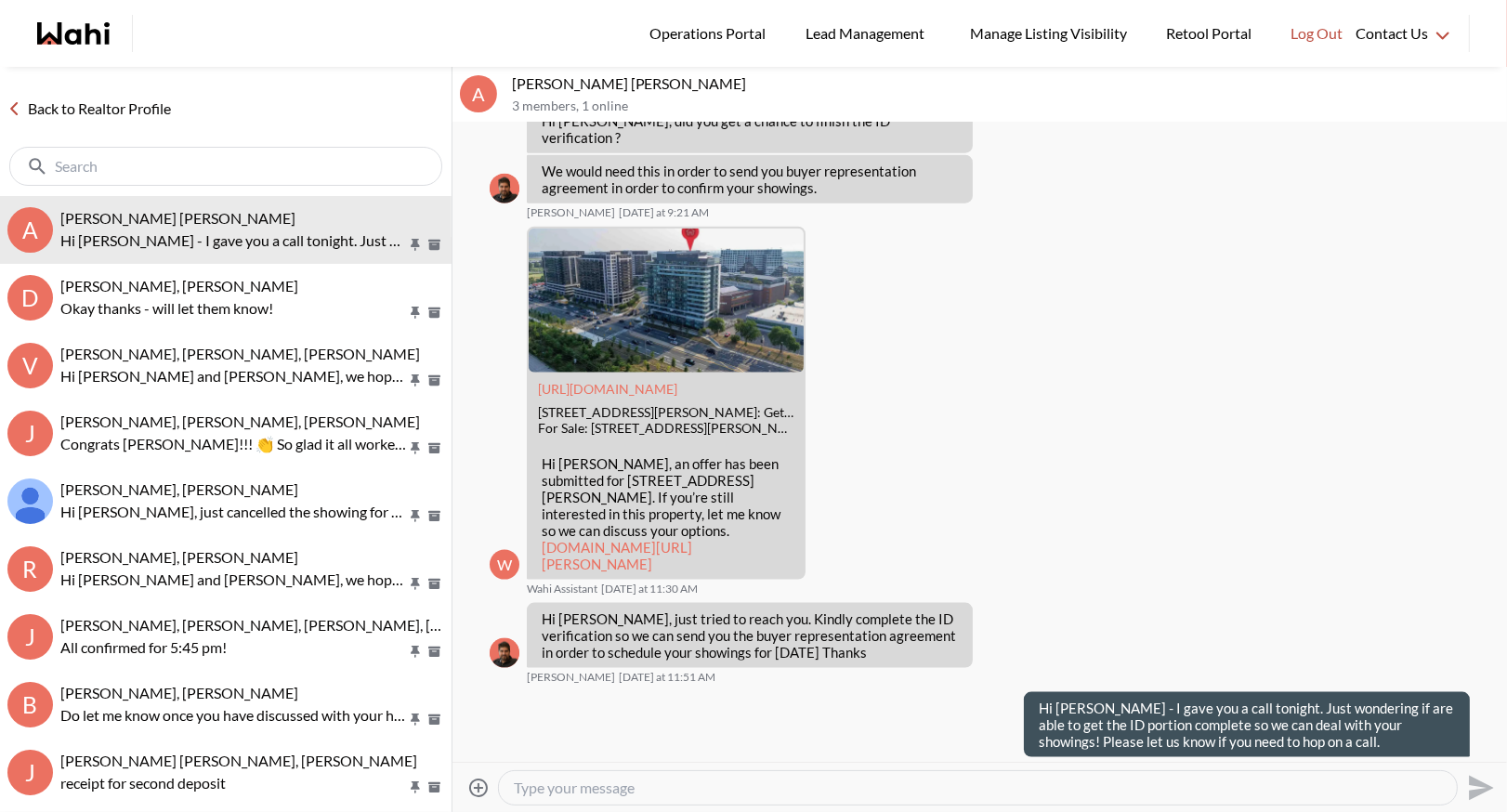
click at [69, 102] on link "Back to Realtor Profile" at bounding box center [89, 108] width 179 height 24
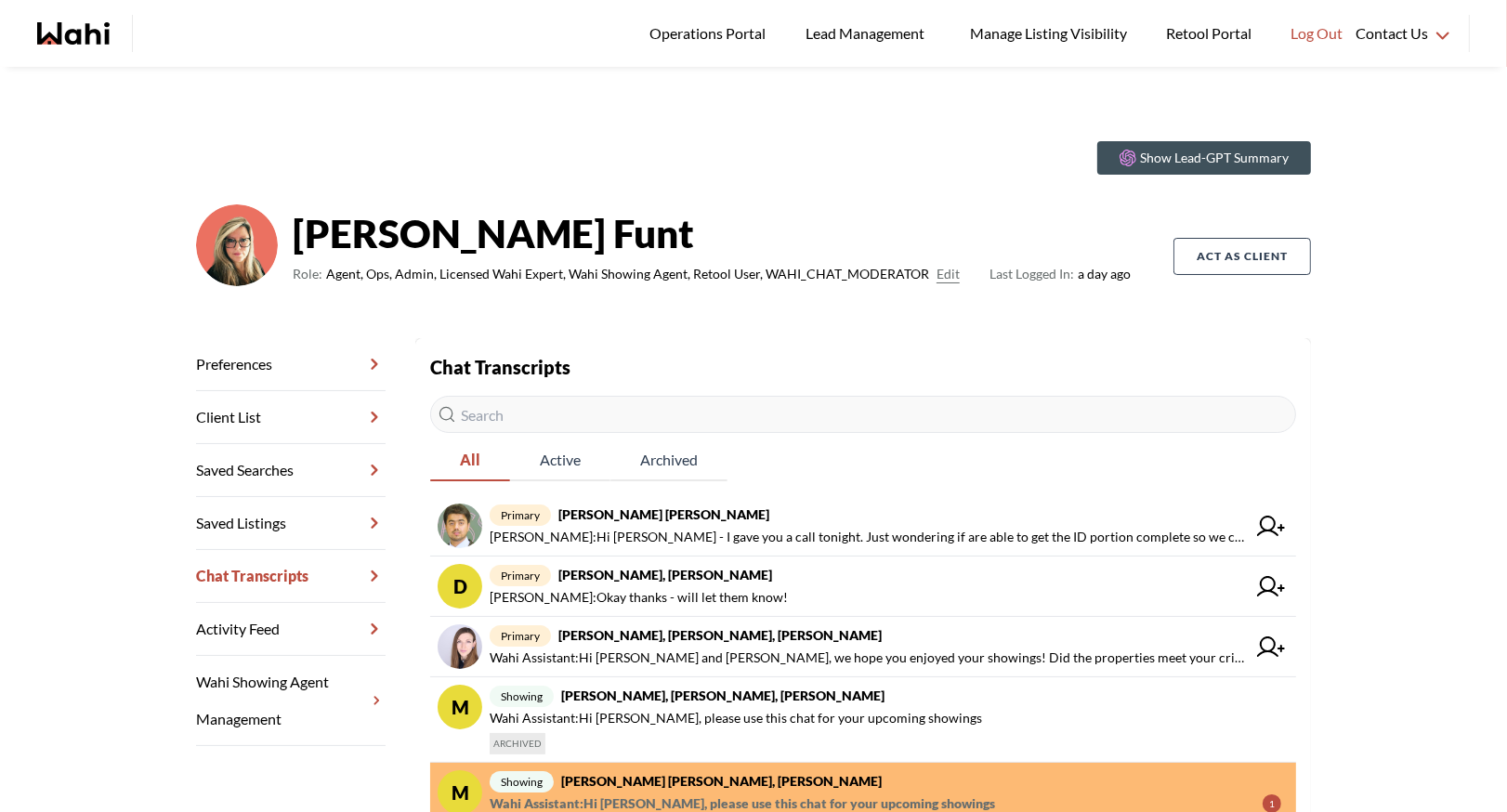
click at [518, 405] on input "text" at bounding box center [863, 415] width 866 height 37
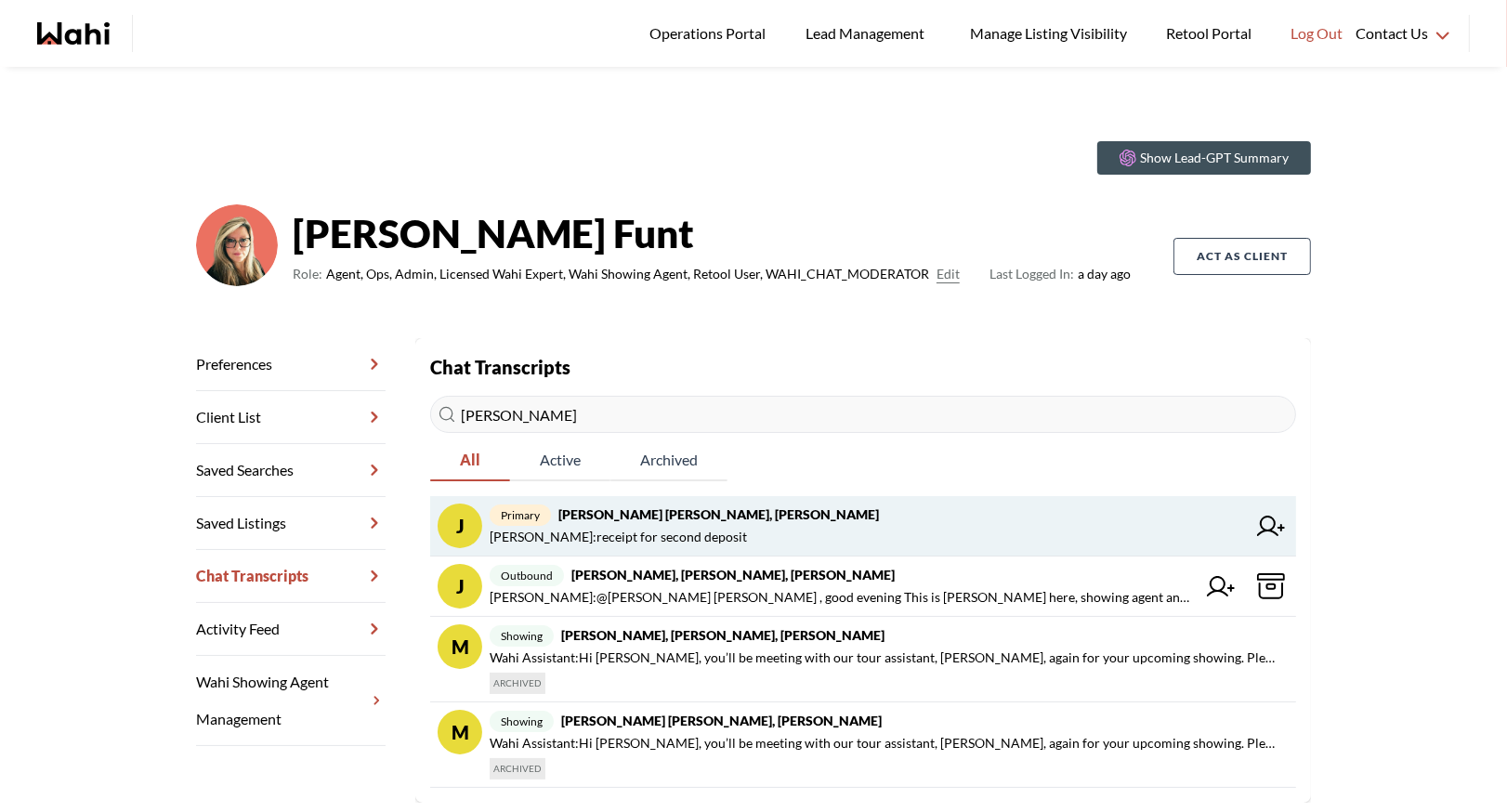
type input "jeremy"
click at [681, 517] on strong "Jeremy Tod, Barbara" at bounding box center [719, 514] width 321 height 15
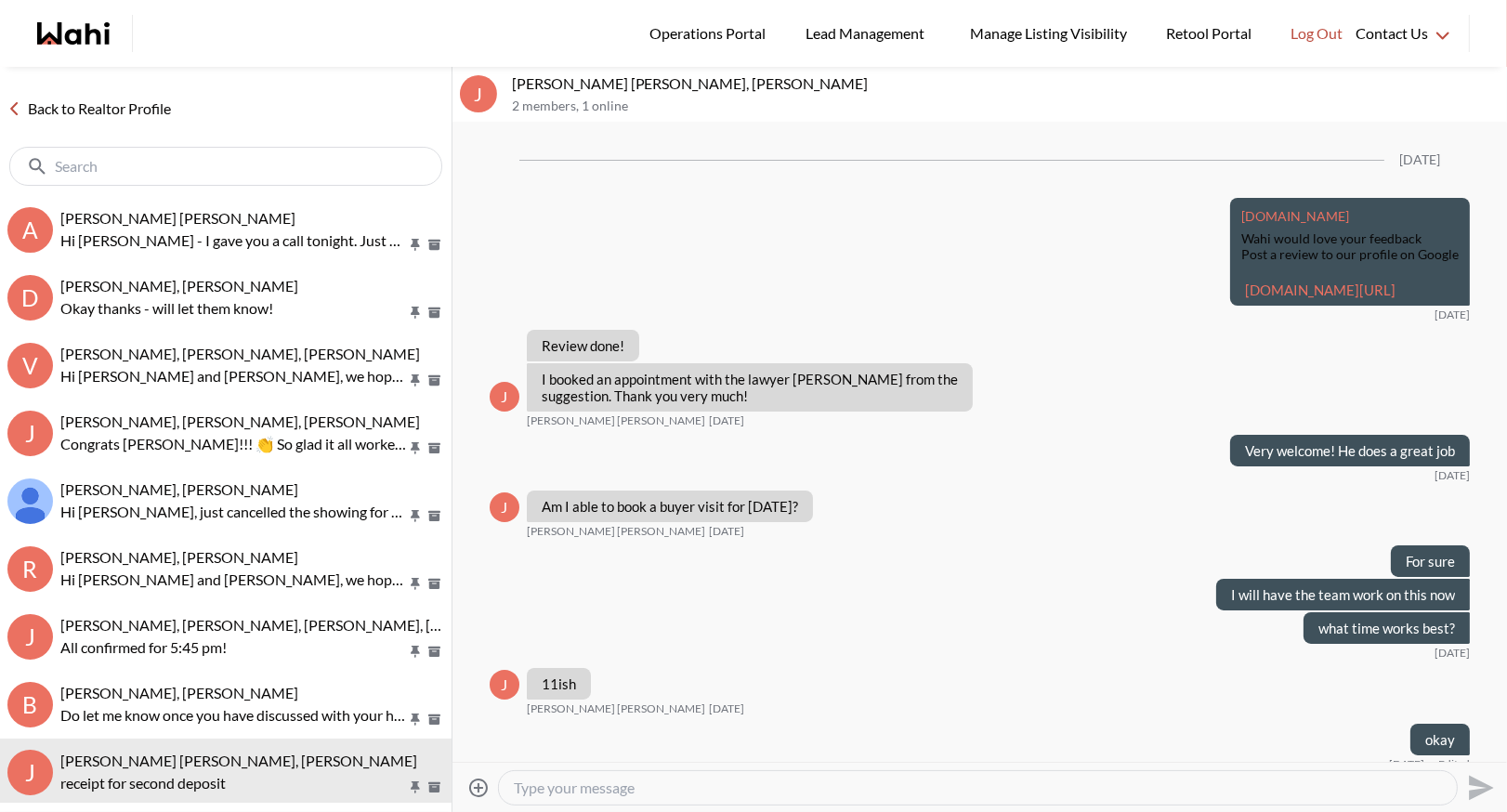
scroll to position [1259, 0]
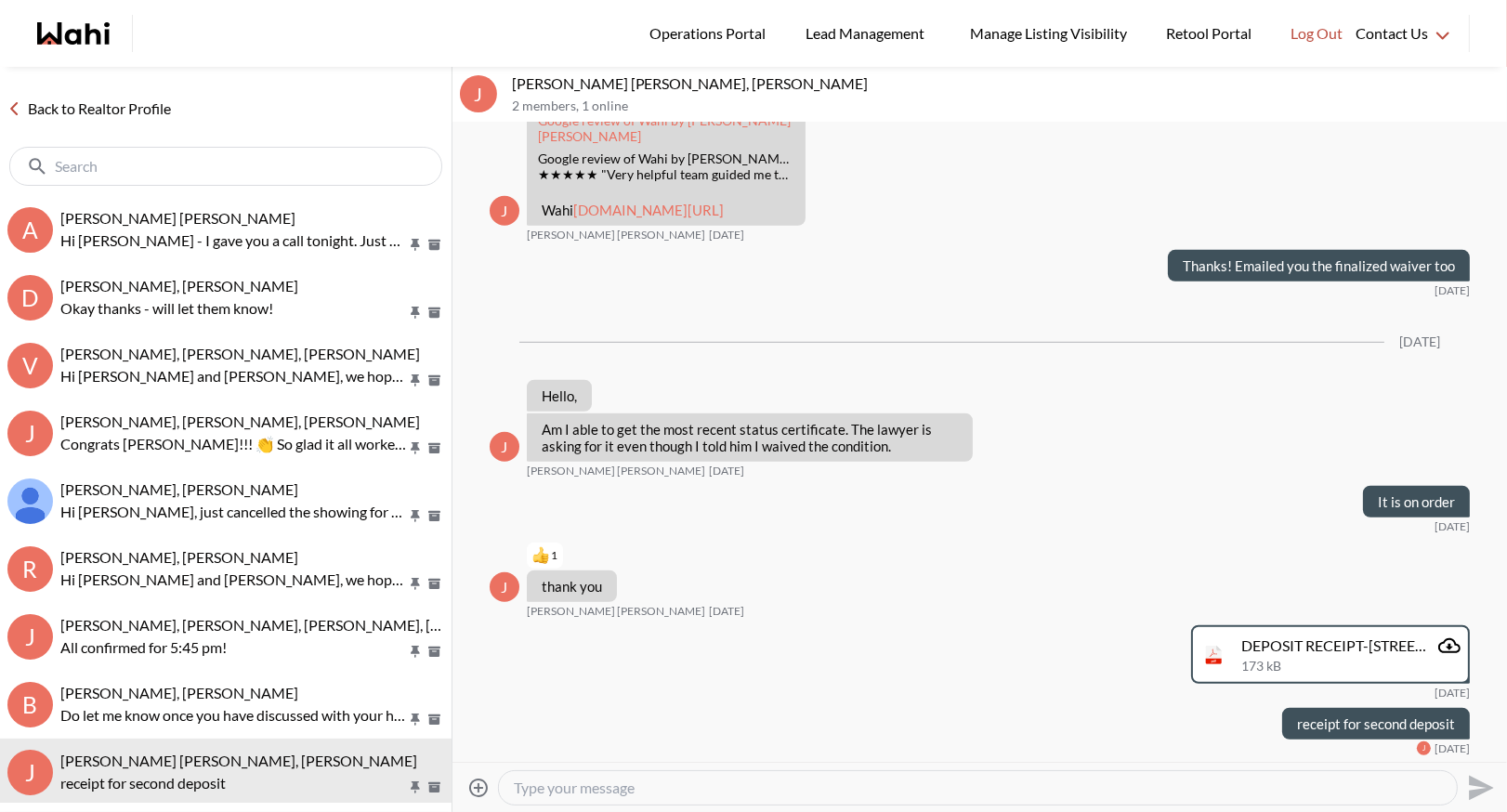
click at [579, 788] on textarea "Type your message" at bounding box center [978, 788] width 928 height 18
type textarea "Hi Jeremy - I am going to send you an amendment their lawyer has asked for - ju…"
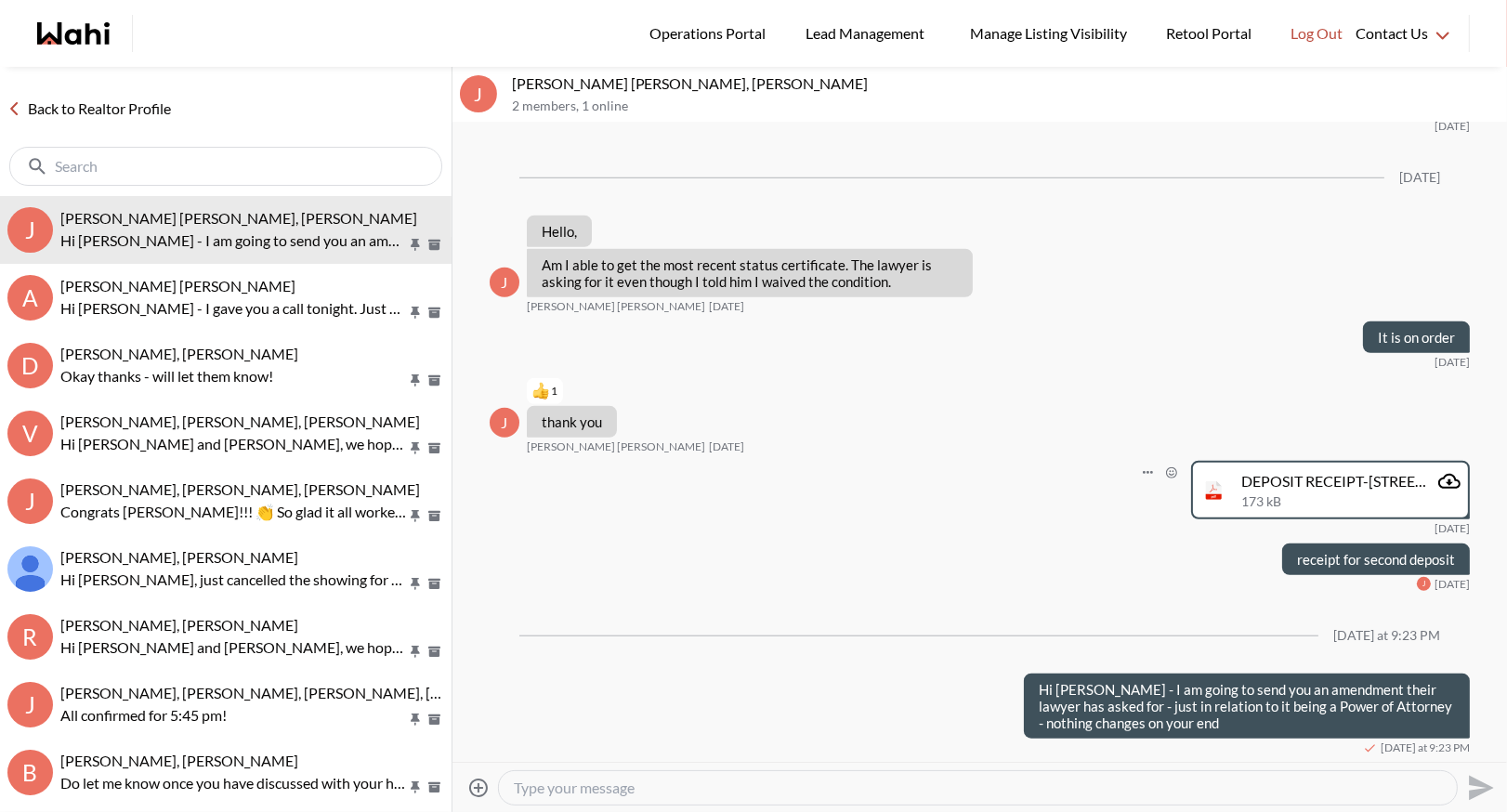
type textarea "u"
type textarea "Will send over for signing then you can send to your lawyer."
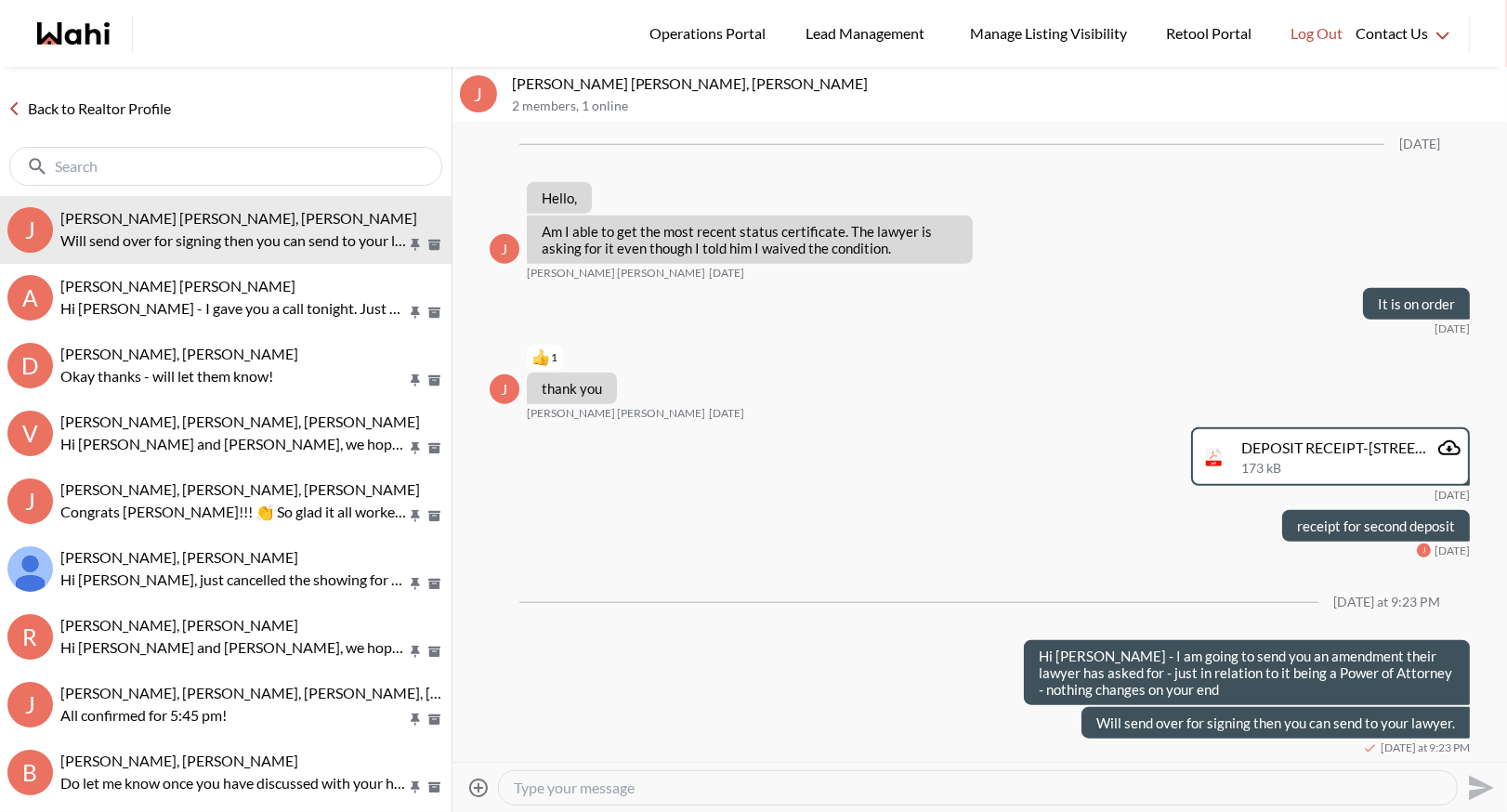
scroll to position [1455, 0]
click at [121, 110] on link "Back to Realtor Profile" at bounding box center [89, 108] width 179 height 24
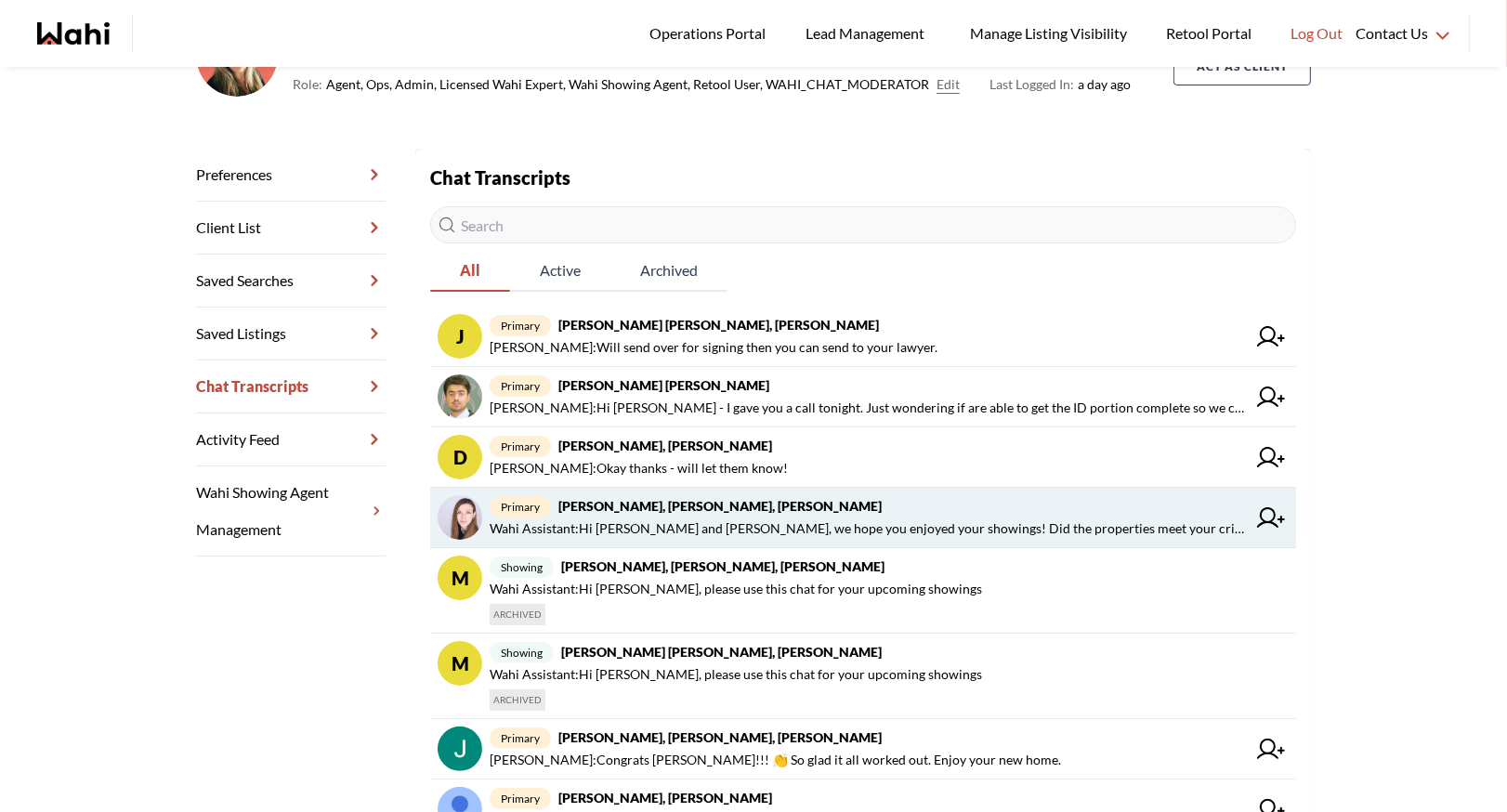
scroll to position [193, 0]
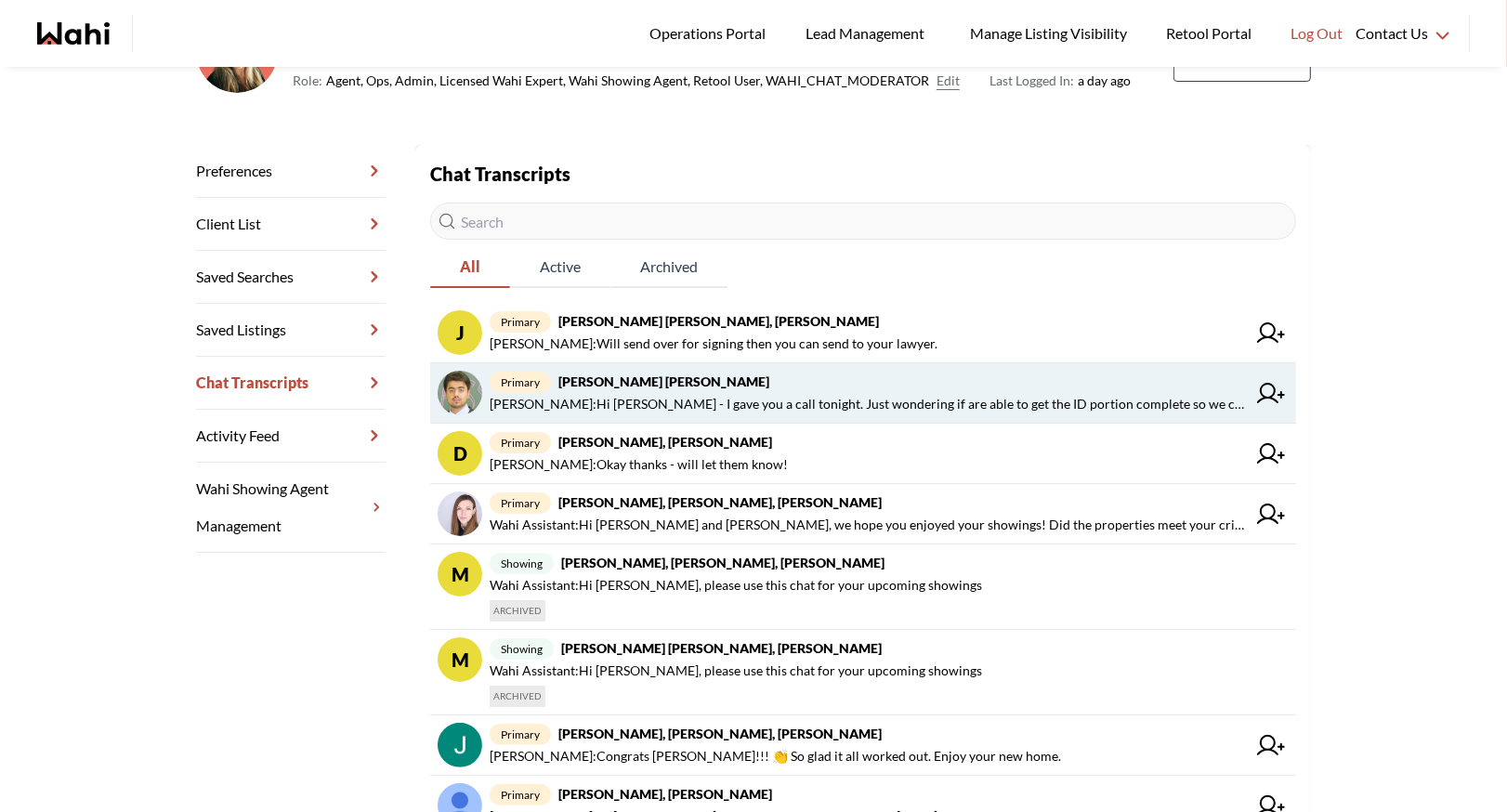
click at [793, 389] on span "primary Abdul Nafi Sarwari, Barb" at bounding box center [868, 382] width 757 height 22
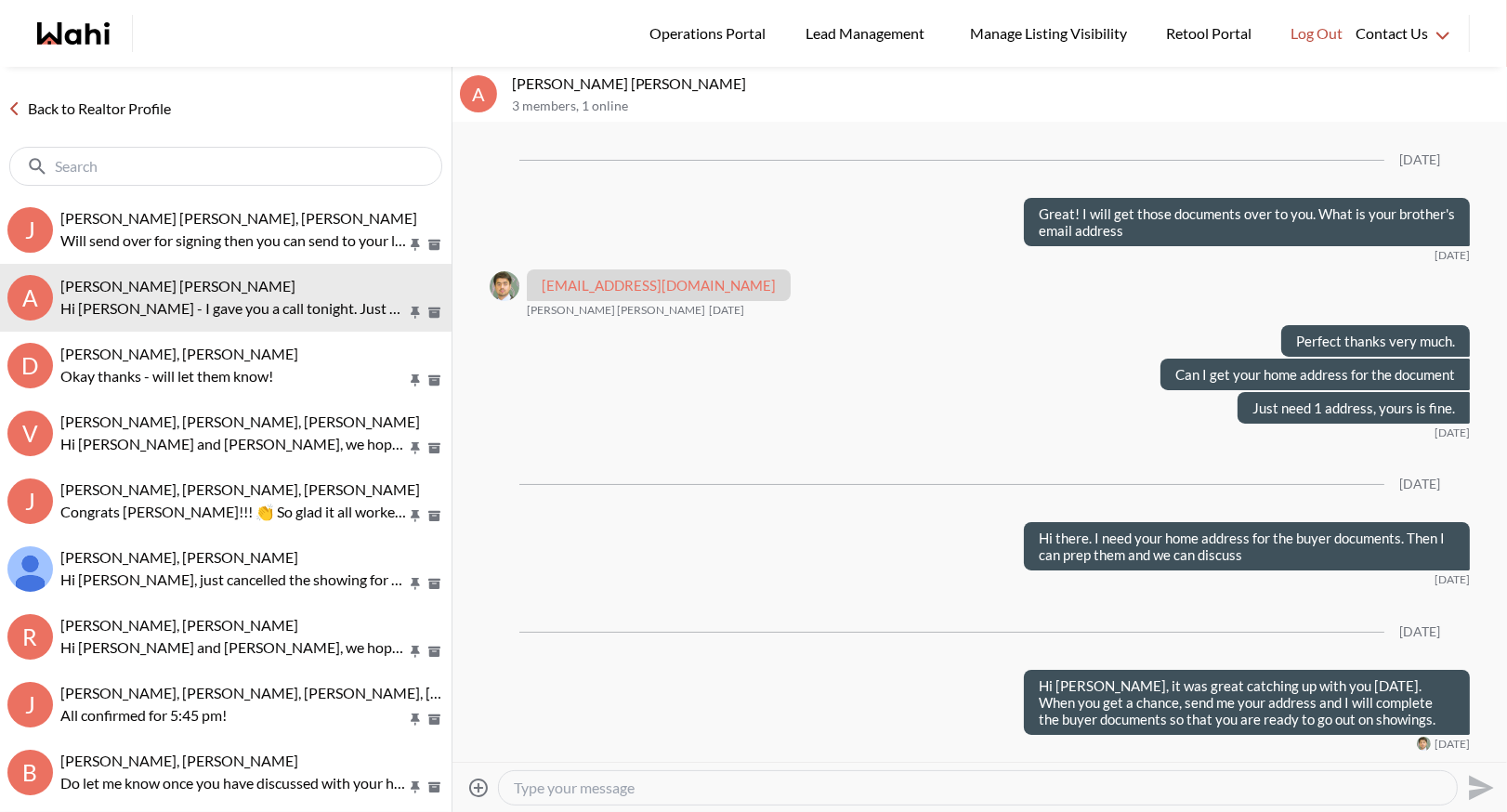
scroll to position [2105, 0]
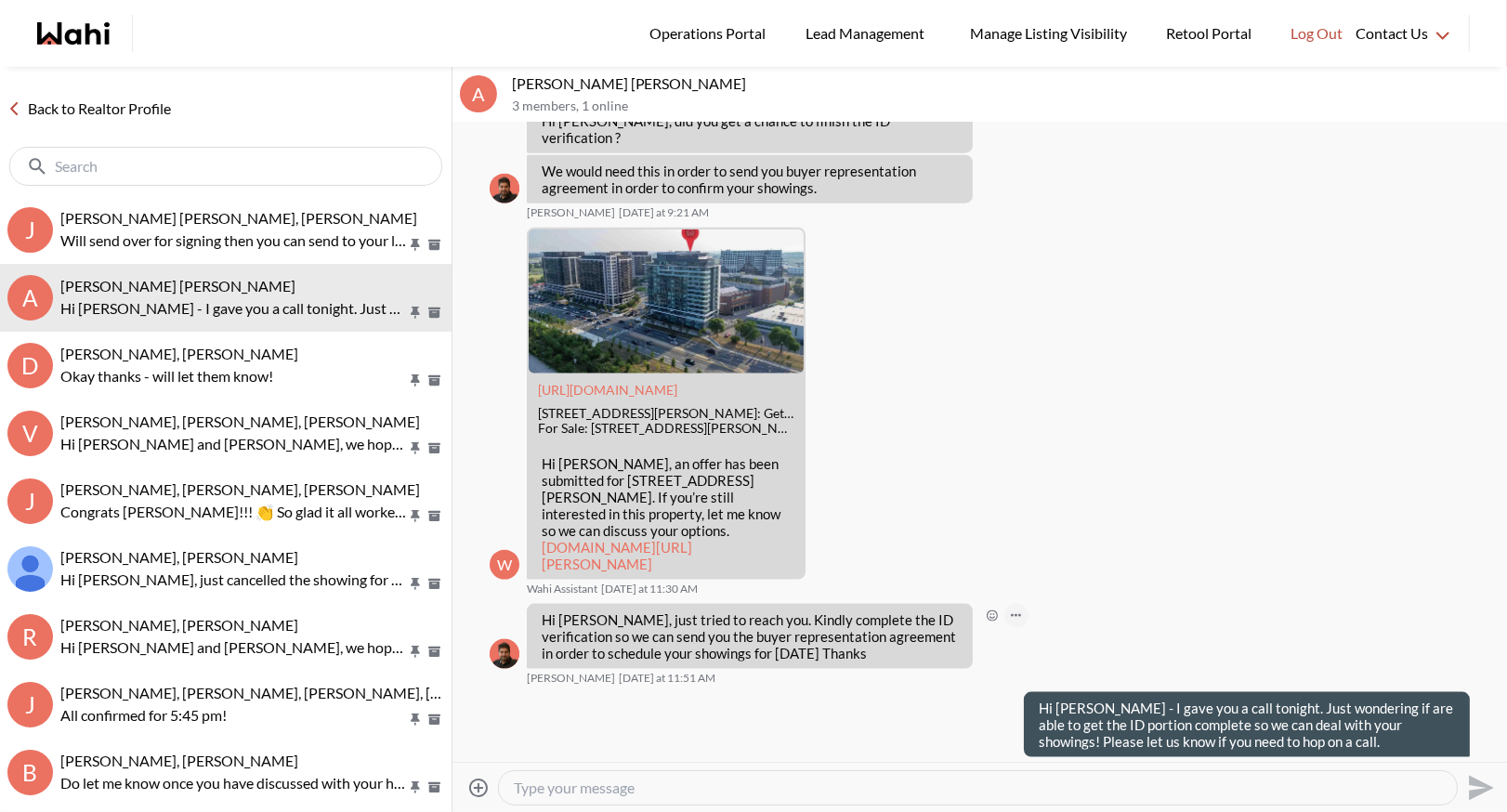
click at [1015, 604] on button "Open Message Actions Menu" at bounding box center [1016, 616] width 24 height 24
drag, startPoint x: 1056, startPoint y: 559, endPoint x: 945, endPoint y: 482, distance: 135.1
click at [945, 482] on div "Pin Mark as unread Flag Delete" at bounding box center [979, 442] width 1055 height 639
click at [83, 124] on div "Back to Realtor Profile" at bounding box center [225, 131] width 451 height 130
click at [137, 135] on div at bounding box center [225, 165] width 451 height 60
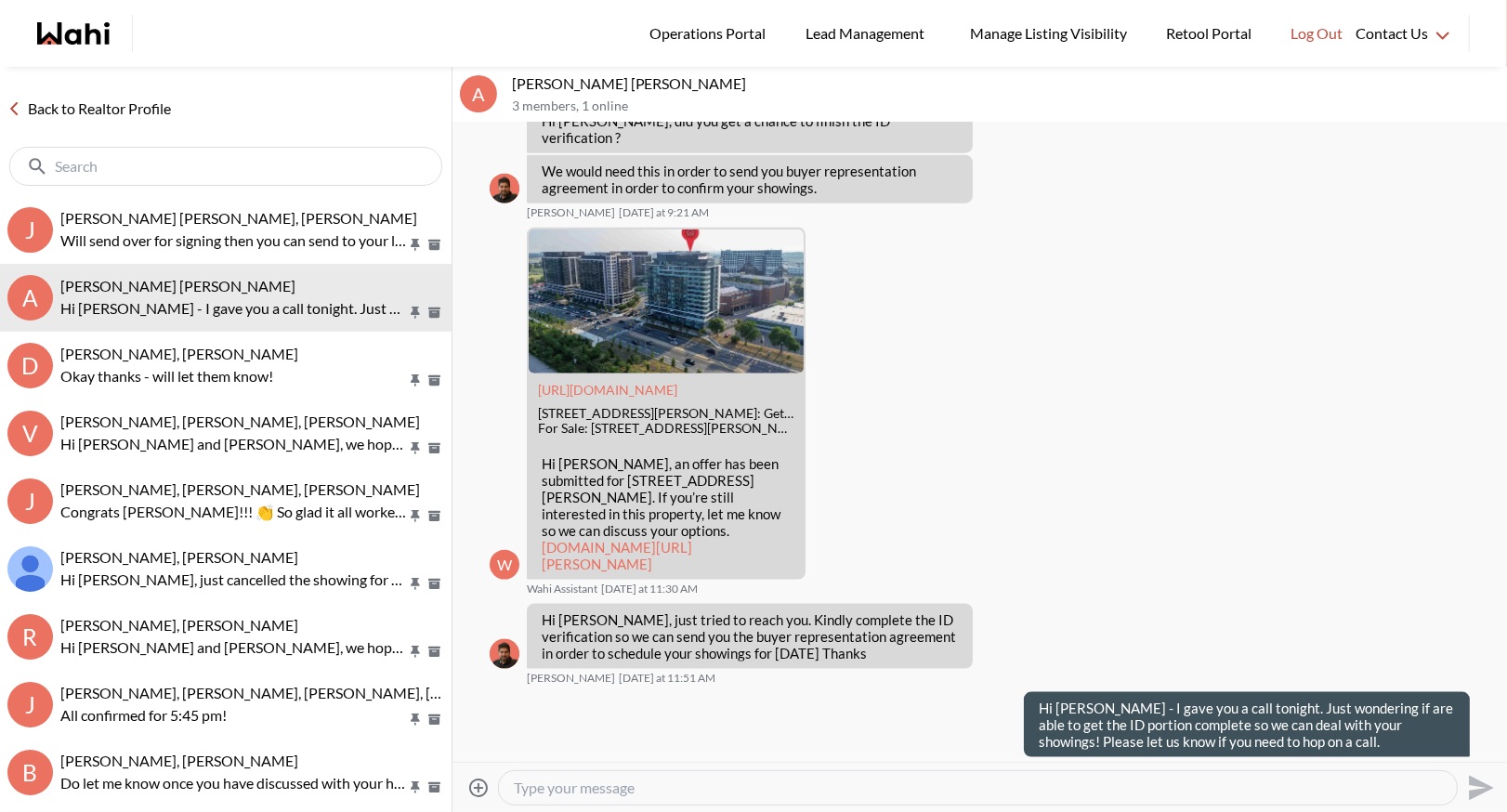
click at [134, 124] on div "Back to Realtor Profile" at bounding box center [225, 131] width 451 height 130
click at [159, 98] on link "Back to Realtor Profile" at bounding box center [89, 108] width 179 height 24
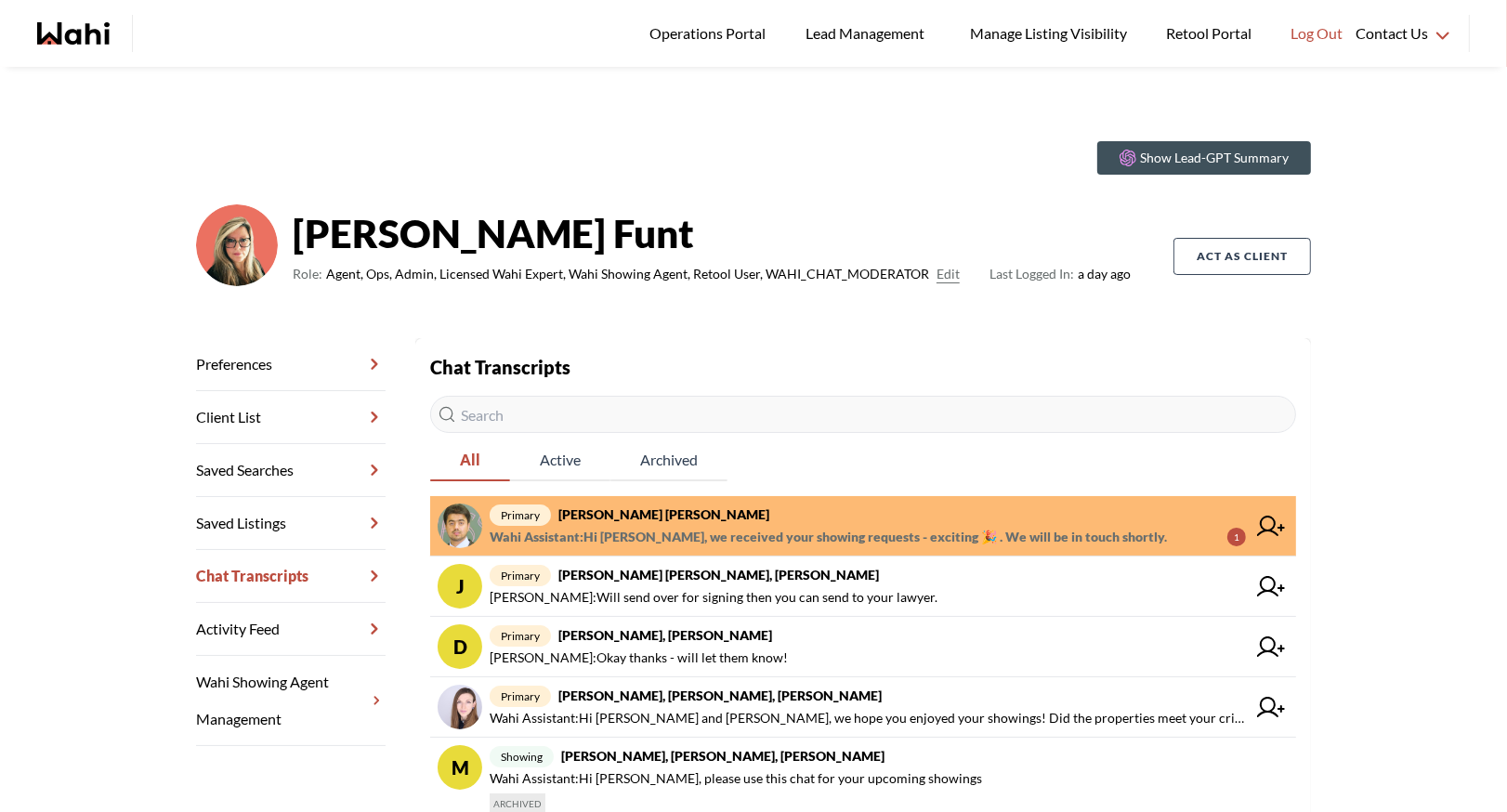
click at [853, 504] on span "primary Abdul Nafi Sarwari, Barb" at bounding box center [868, 514] width 757 height 22
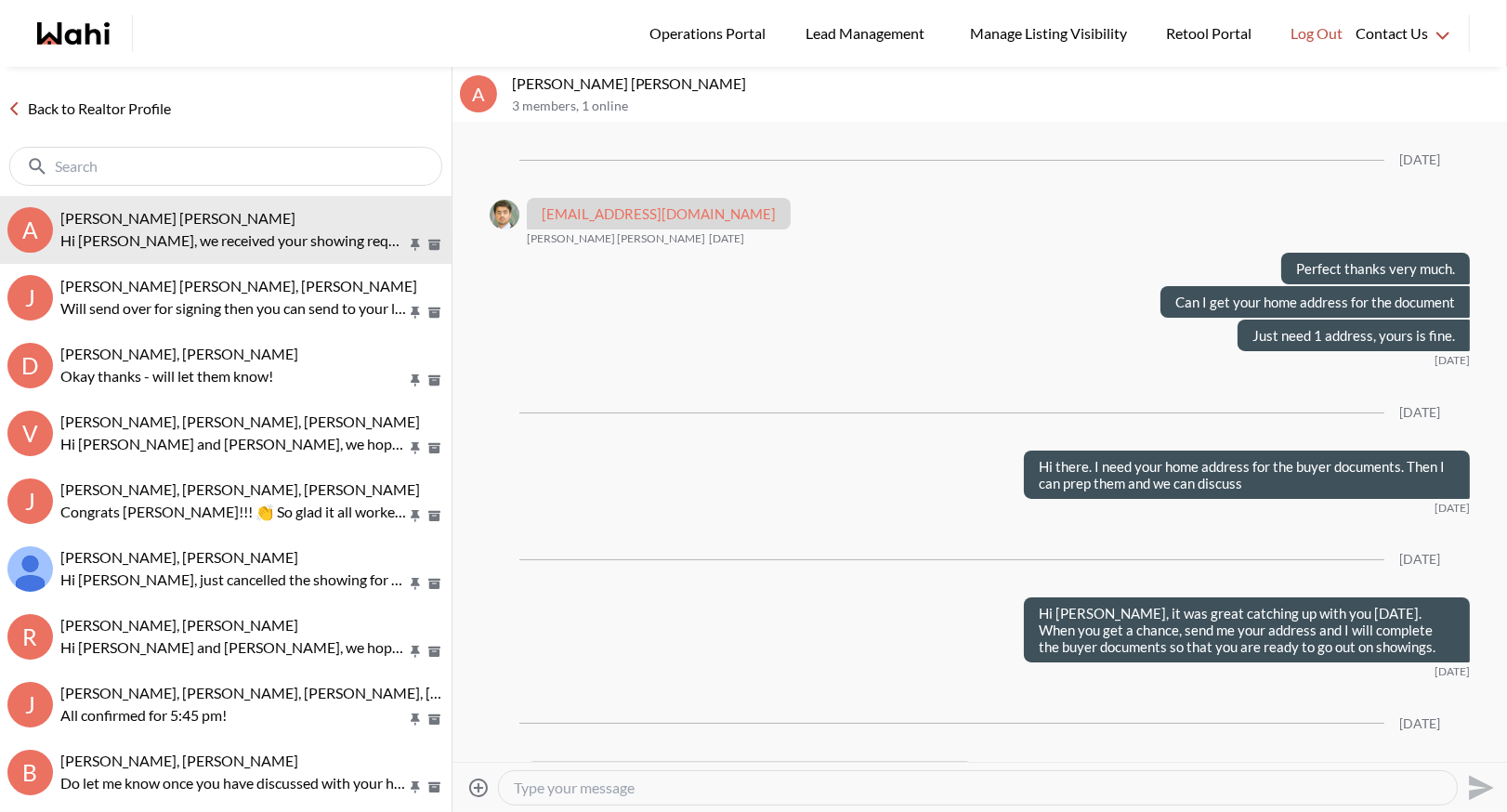
scroll to position [2225, 0]
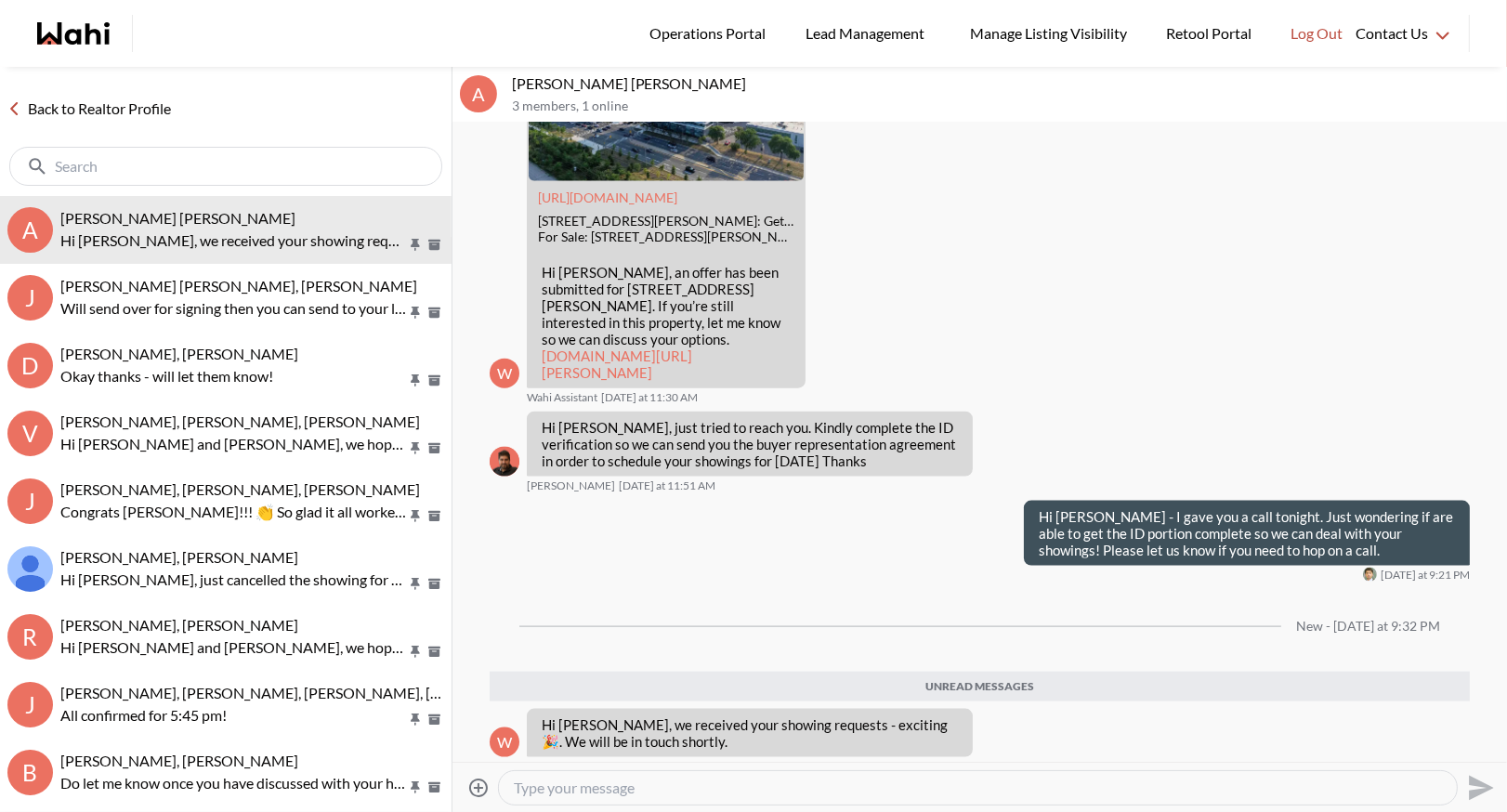
click at [80, 111] on link "Back to Realtor Profile" at bounding box center [89, 108] width 179 height 24
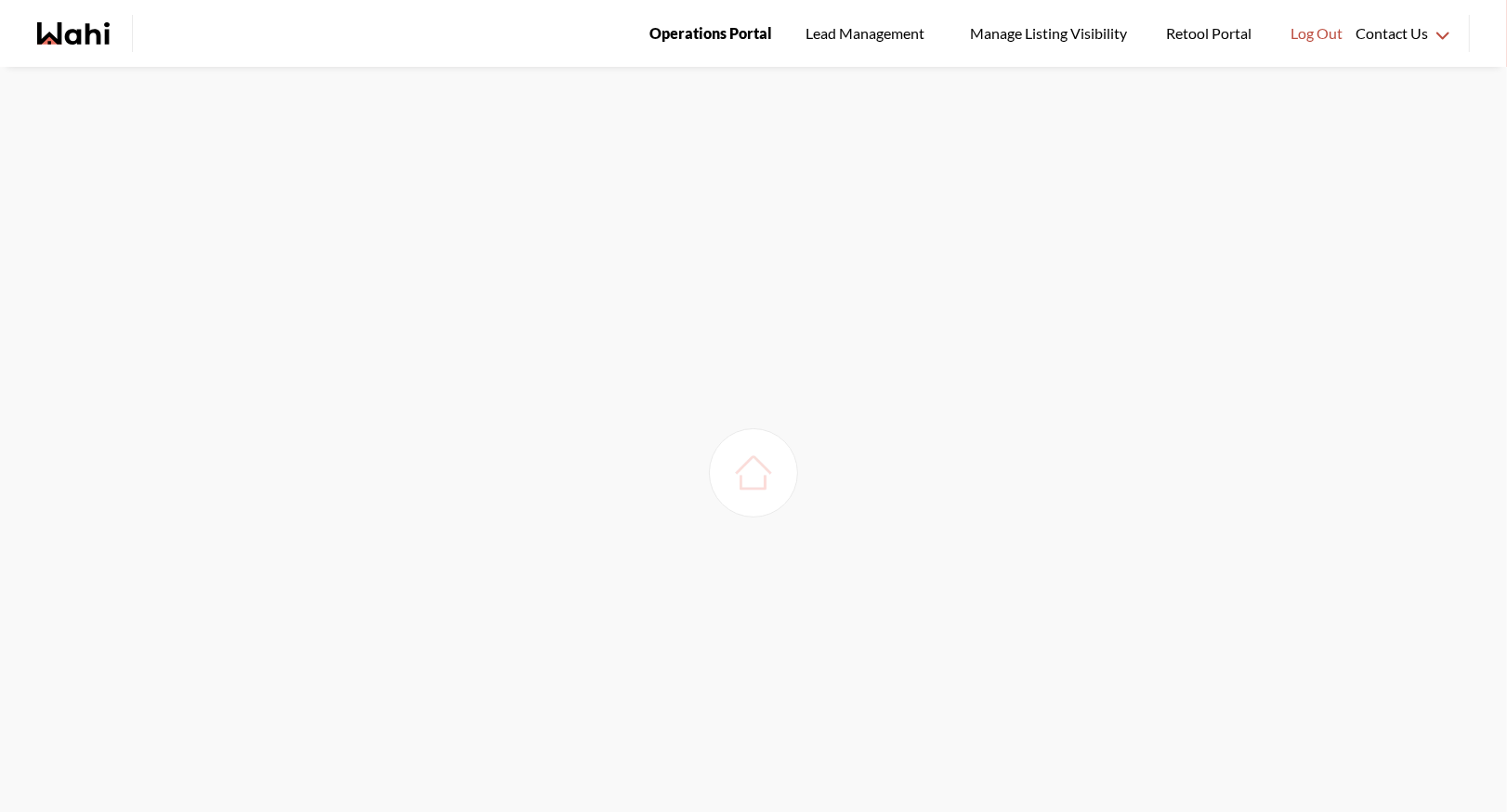
click at [737, 36] on span "Operations Portal" at bounding box center [710, 33] width 123 height 24
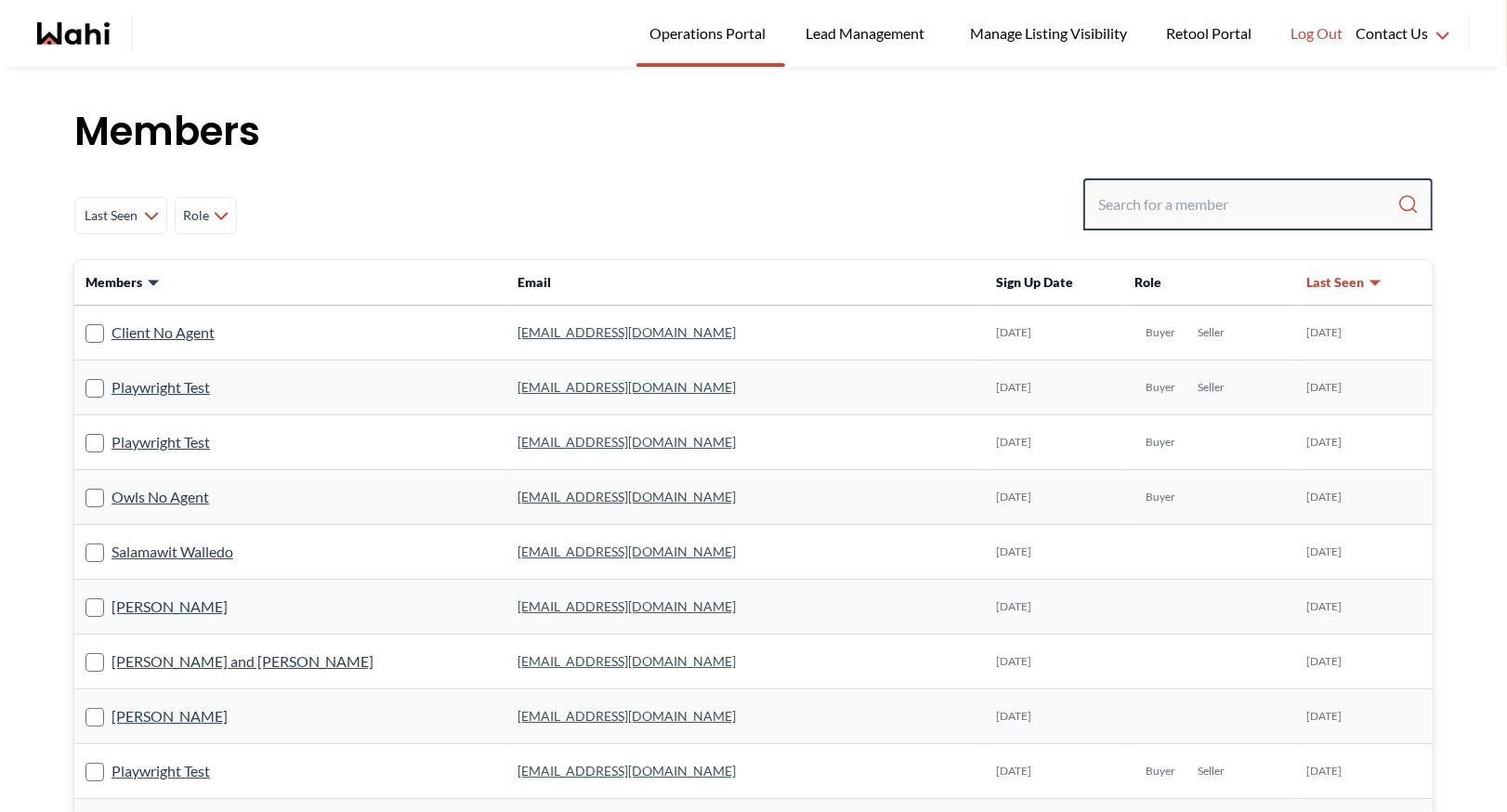
click at [1178, 202] on input "Search input" at bounding box center [1248, 204] width 300 height 34
type input "[PERSON_NAME]"
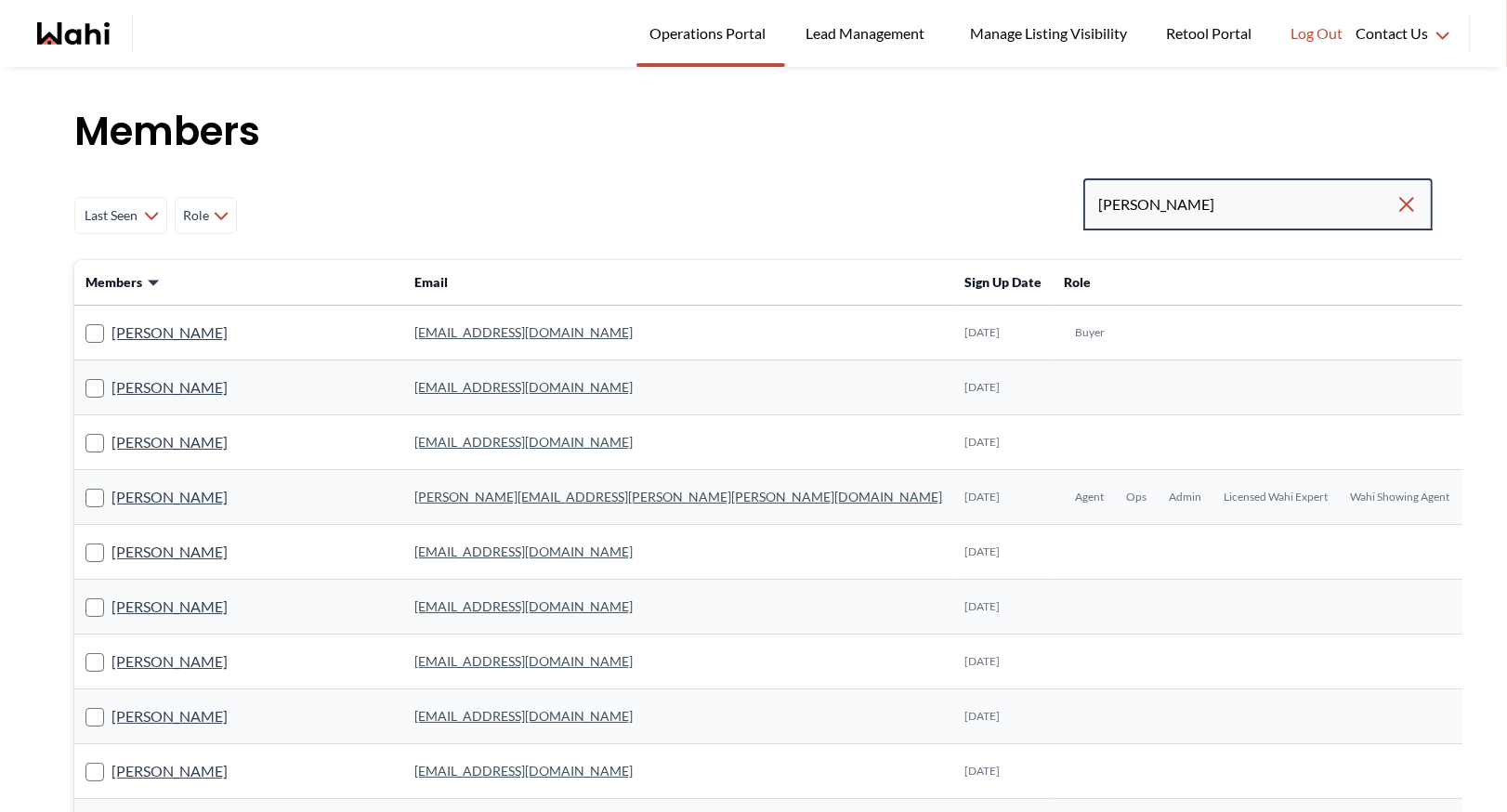
click at [1174, 199] on input "[PERSON_NAME]" at bounding box center [1247, 204] width 298 height 34
type input "[PERSON_NAME]"
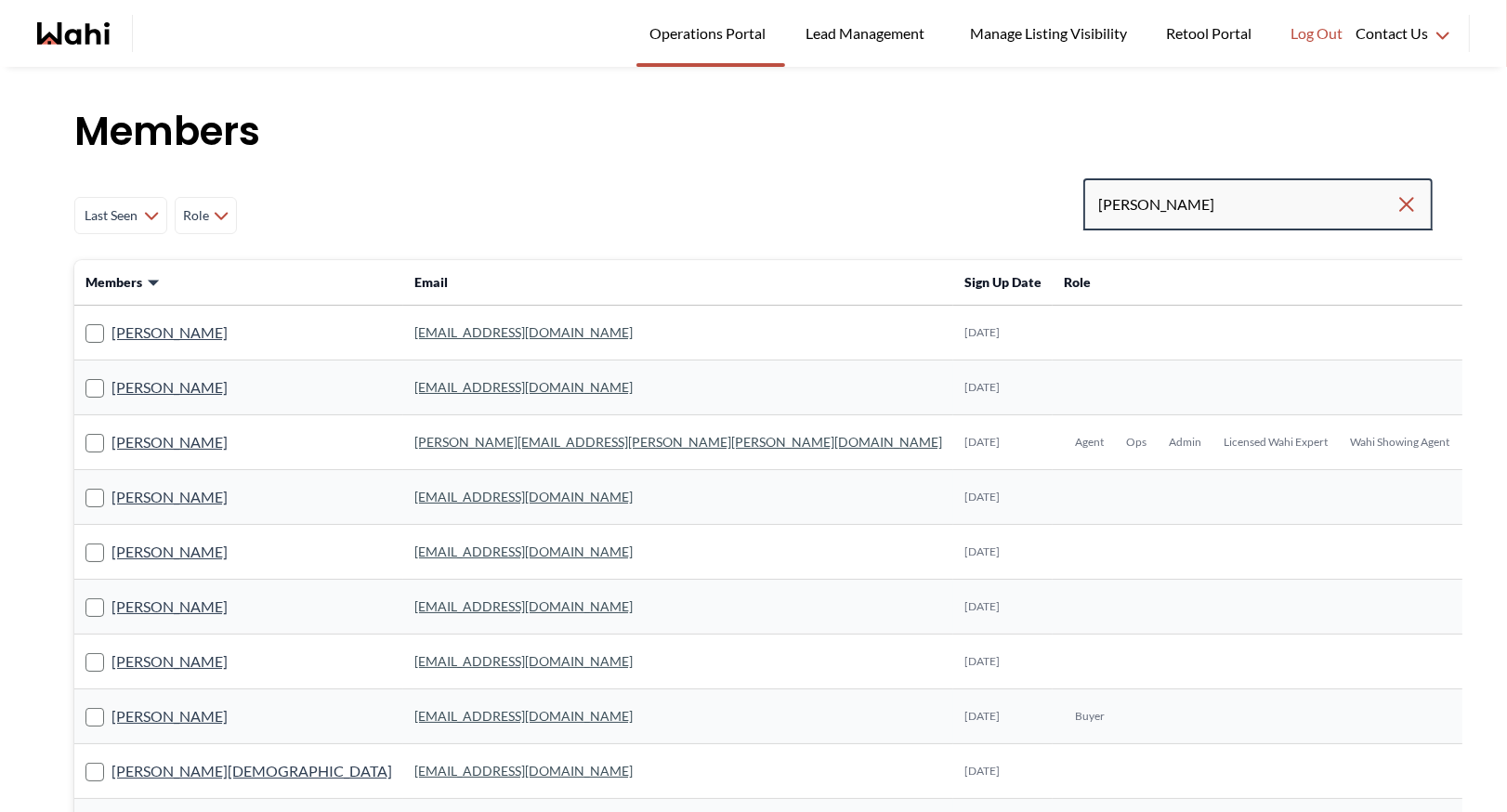
click at [1170, 209] on input "[PERSON_NAME]" at bounding box center [1247, 204] width 298 height 34
type input "[PERSON_NAME]"
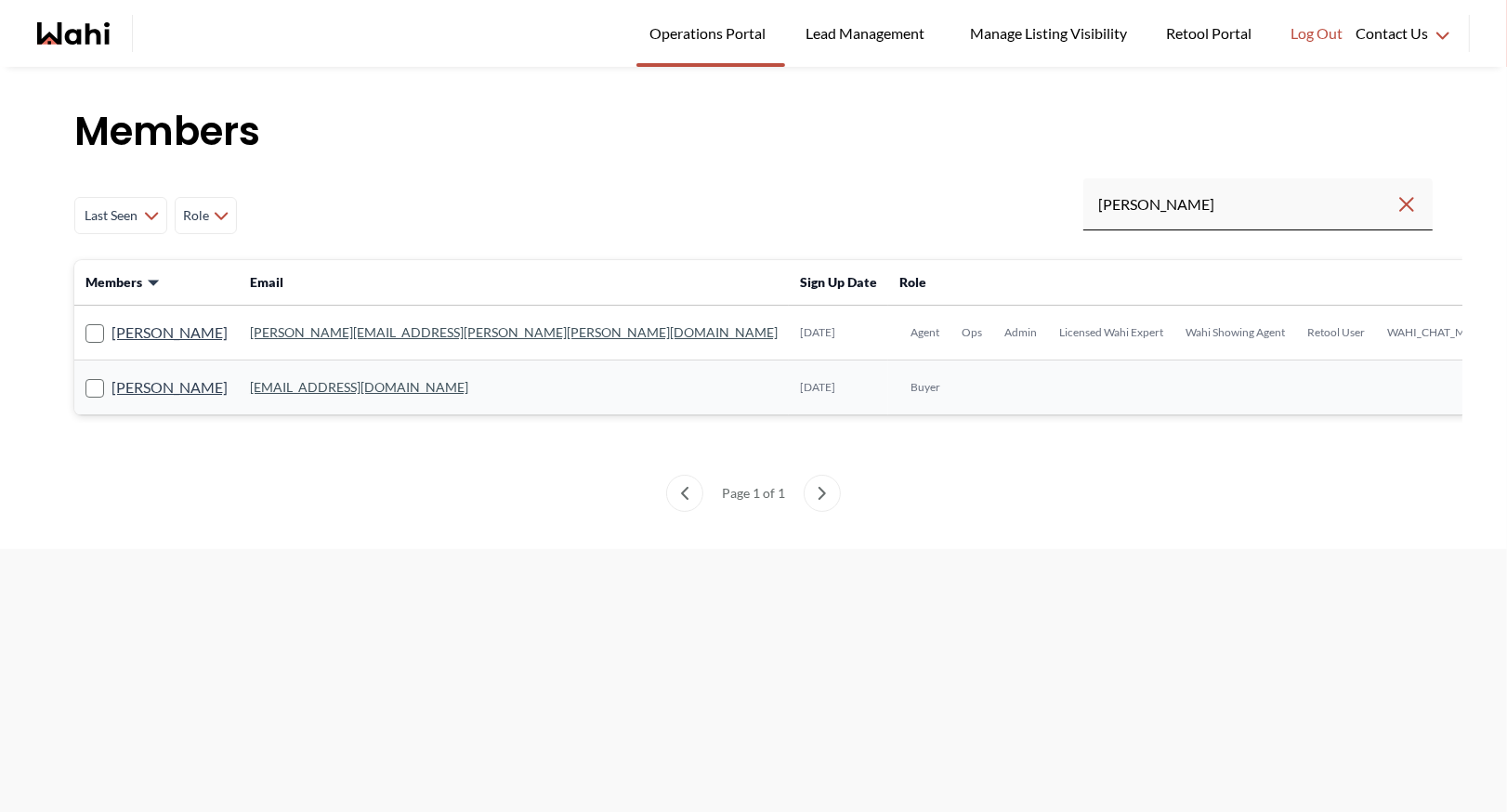
click at [303, 335] on link "[PERSON_NAME][EMAIL_ADDRESS][PERSON_NAME][PERSON_NAME][DOMAIN_NAME]" at bounding box center [514, 333] width 528 height 15
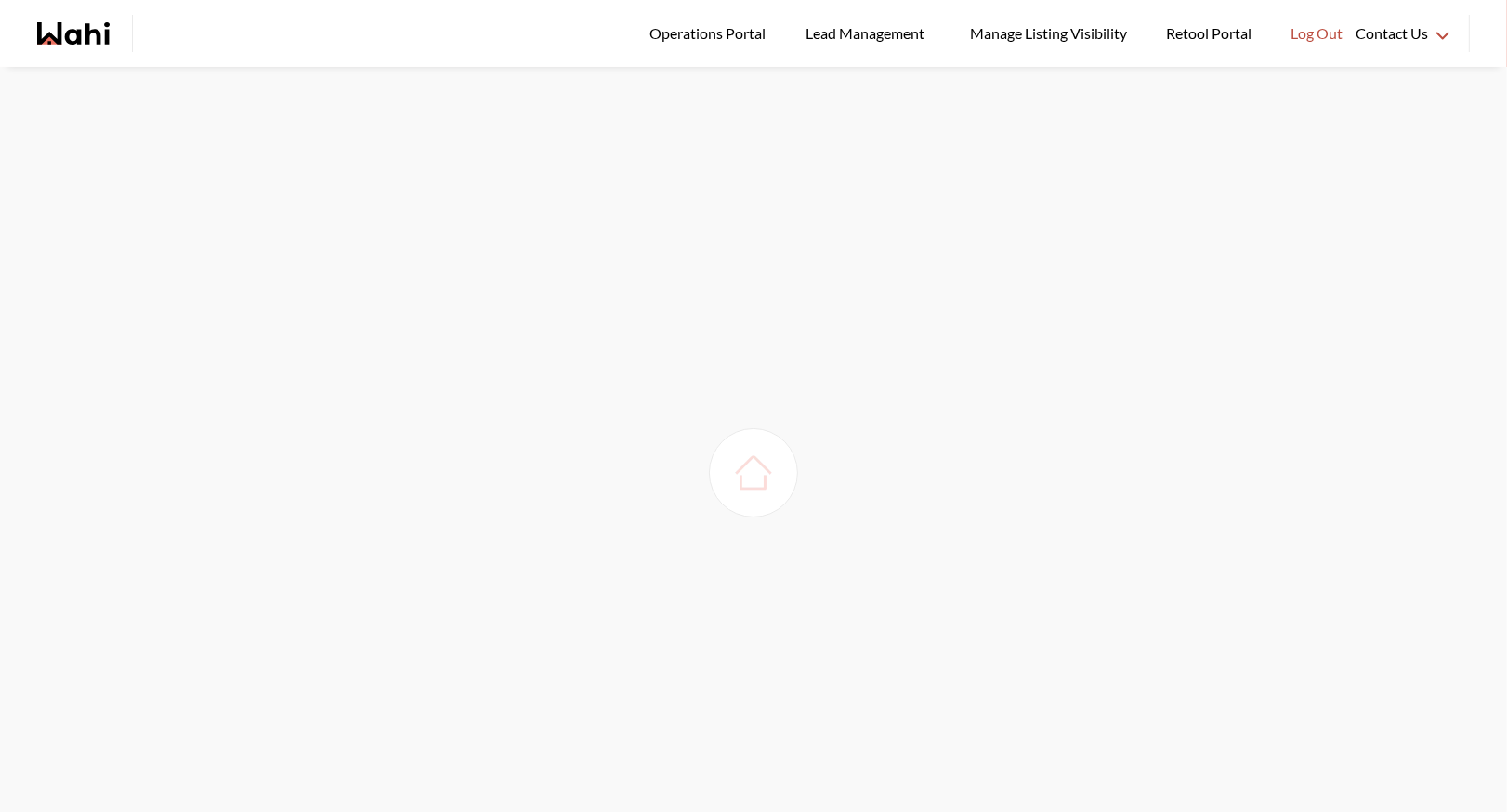
click at [728, 463] on picture at bounding box center [754, 473] width 52 height 52
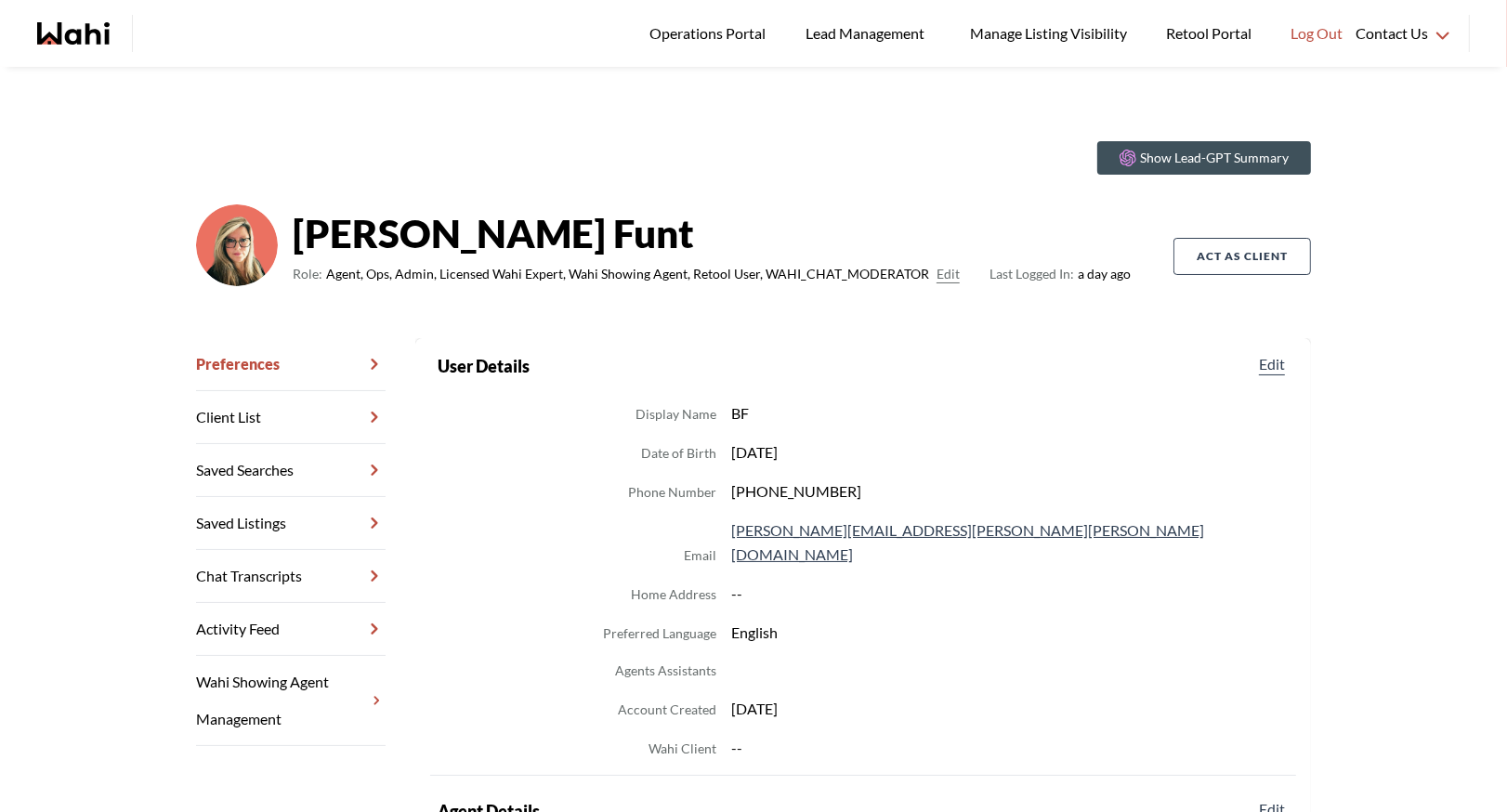
click at [335, 572] on link "Chat Transcripts" at bounding box center [291, 576] width 189 height 53
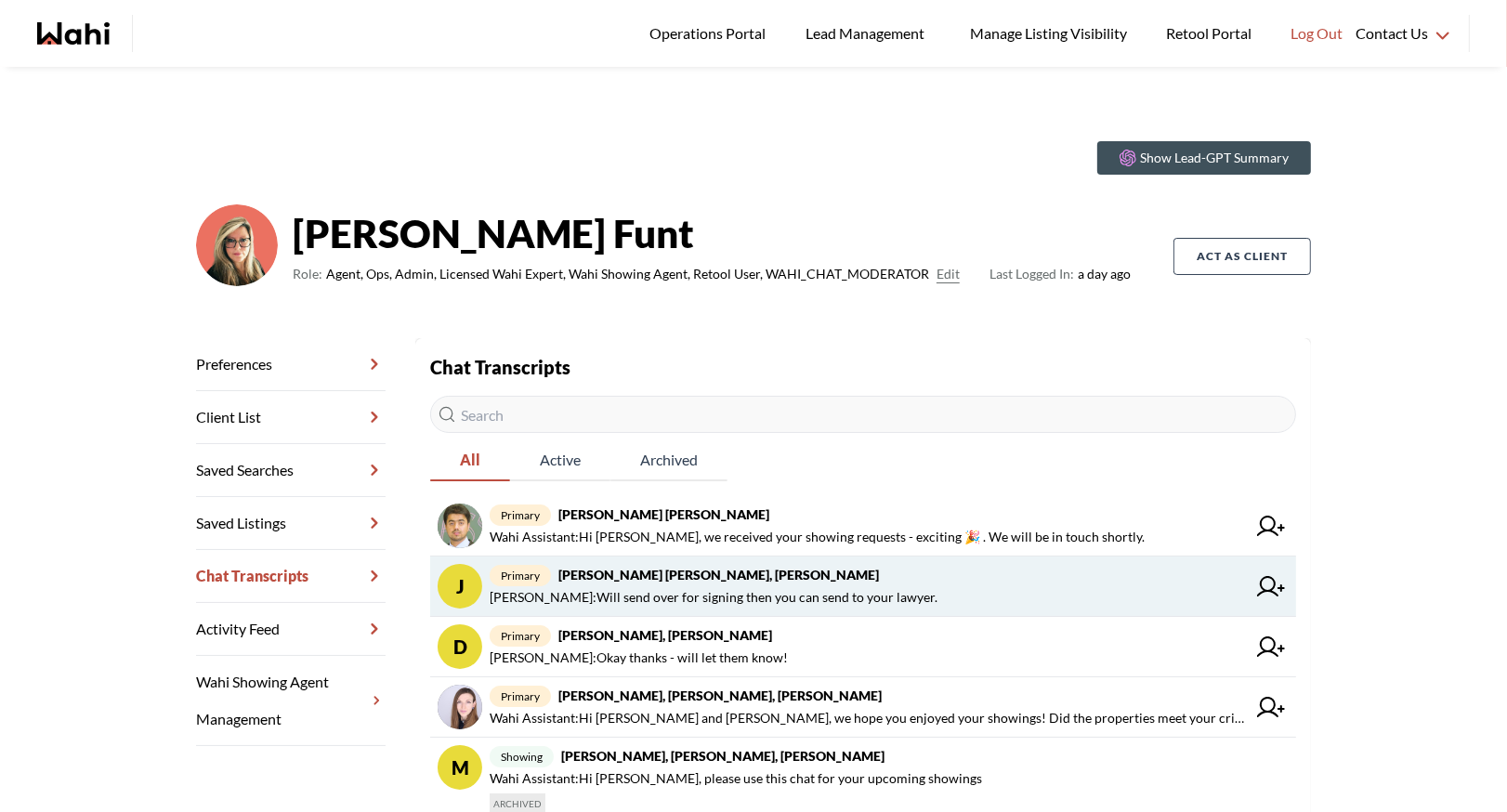
click at [878, 584] on span "primary Jeremy Tod, Barbara" at bounding box center [868, 575] width 757 height 22
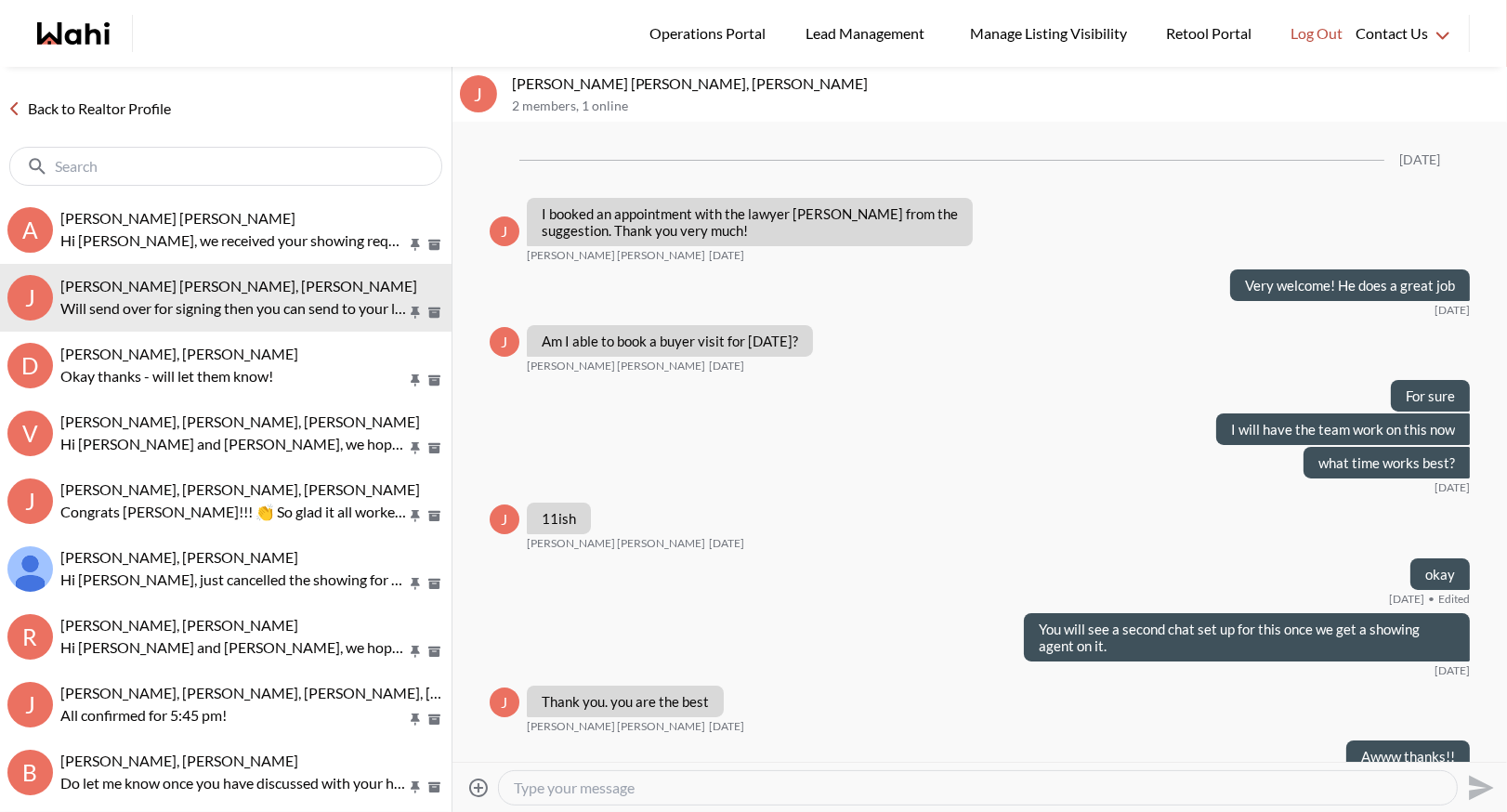
scroll to position [1290, 0]
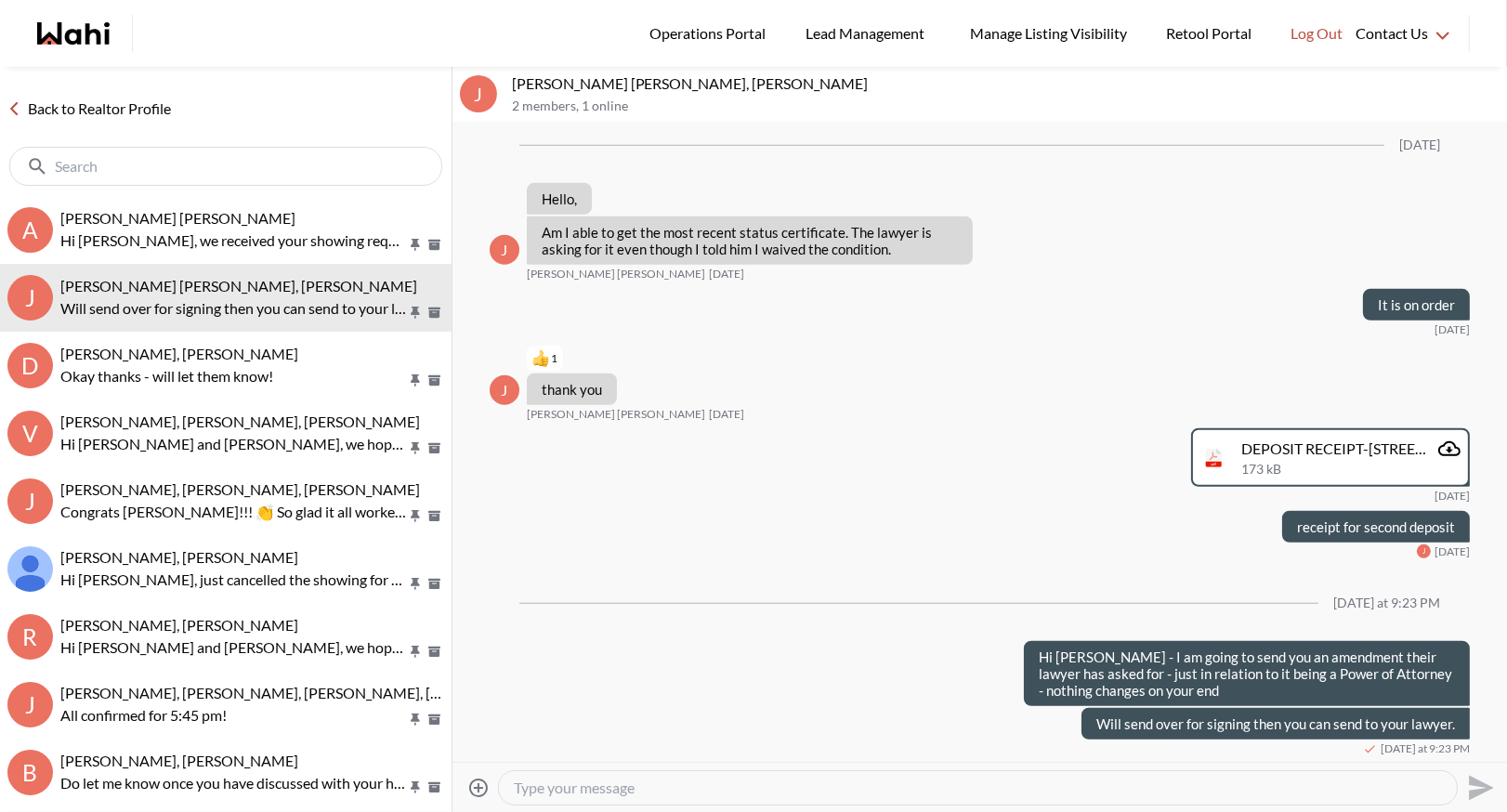
click at [80, 106] on link "Back to Realtor Profile" at bounding box center [89, 108] width 179 height 24
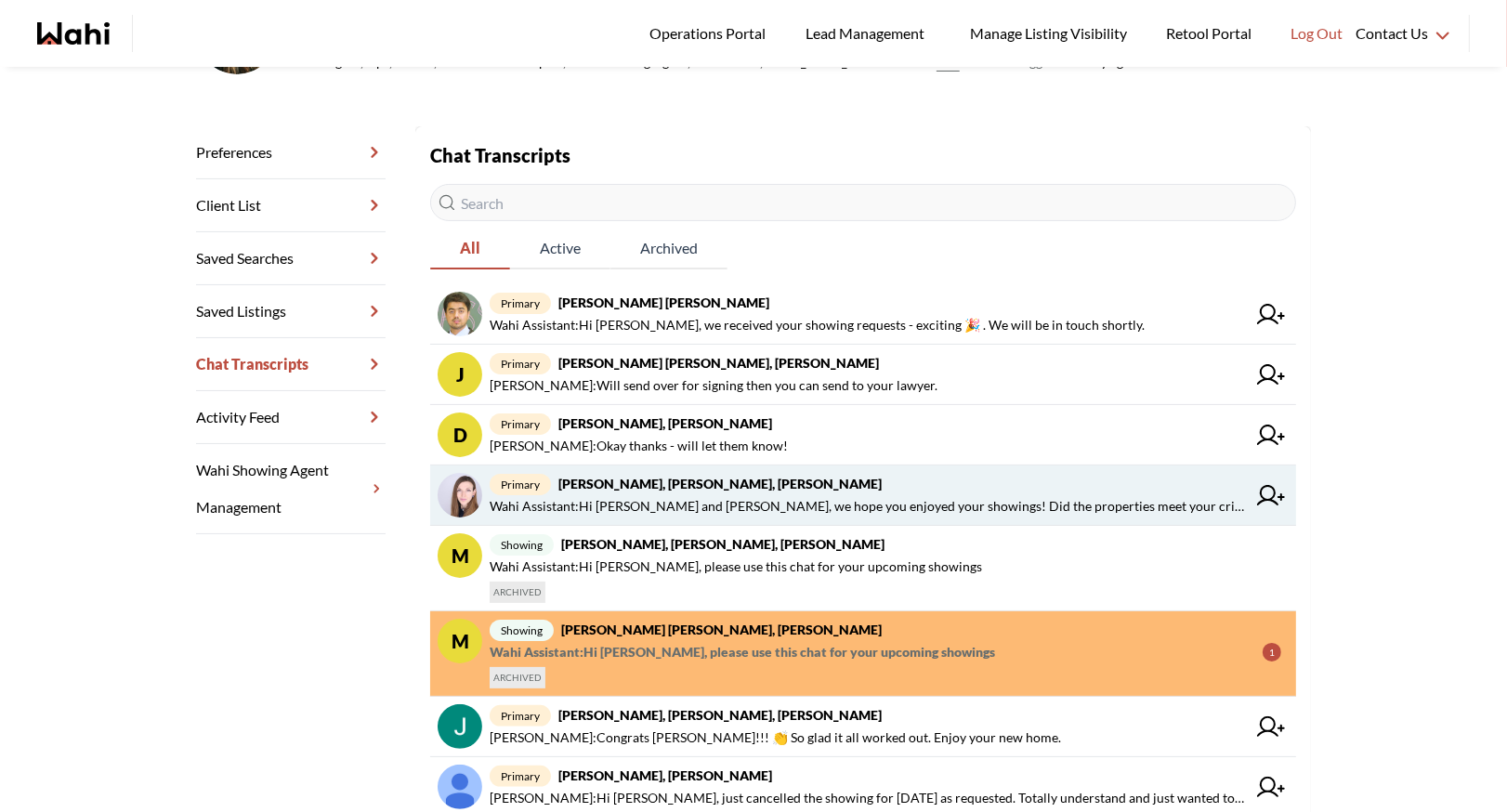
scroll to position [234, 0]
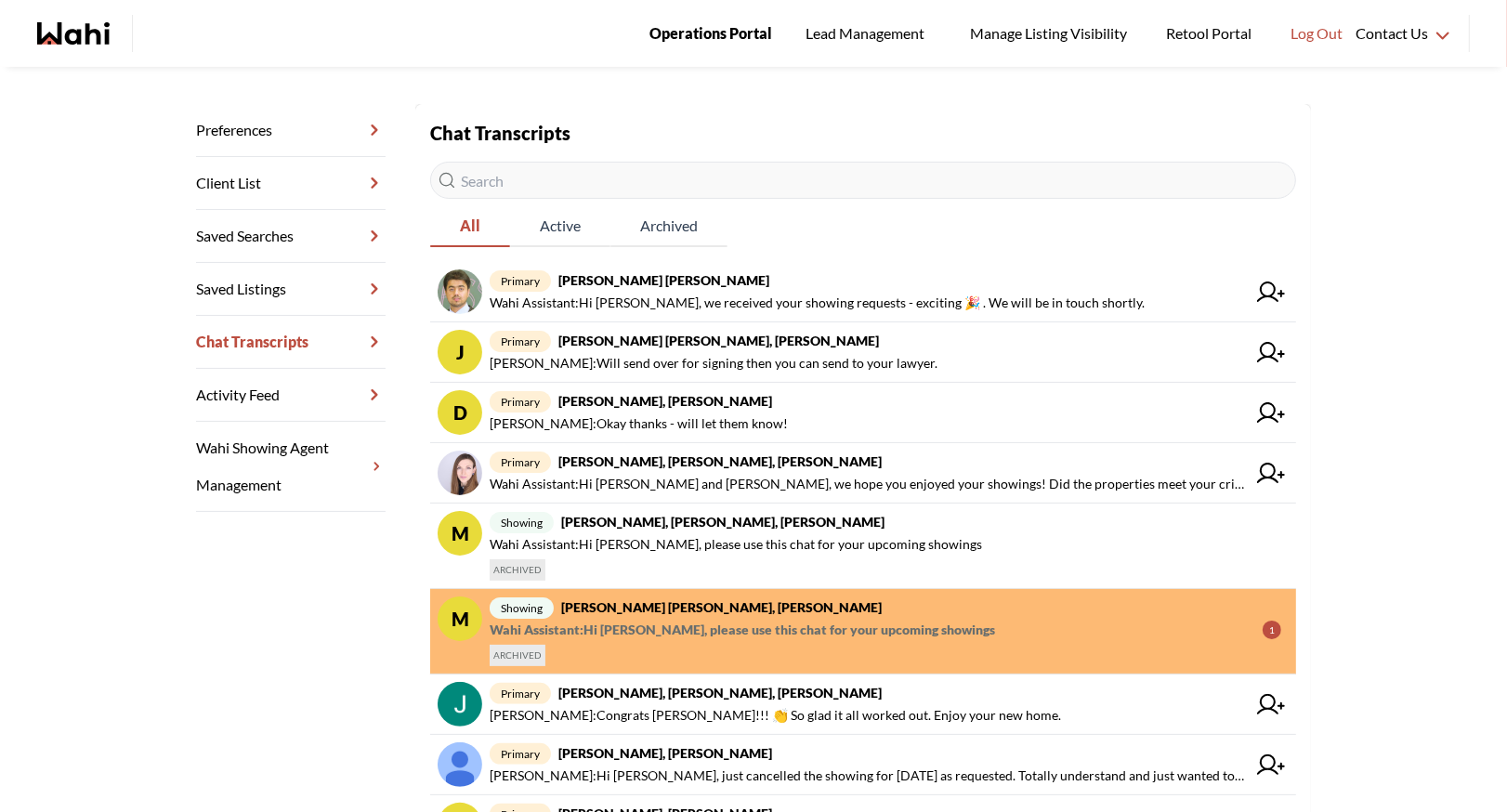
click at [722, 28] on span "Operations Portal" at bounding box center [710, 33] width 123 height 24
